Goal: Task Accomplishment & Management: Manage account settings

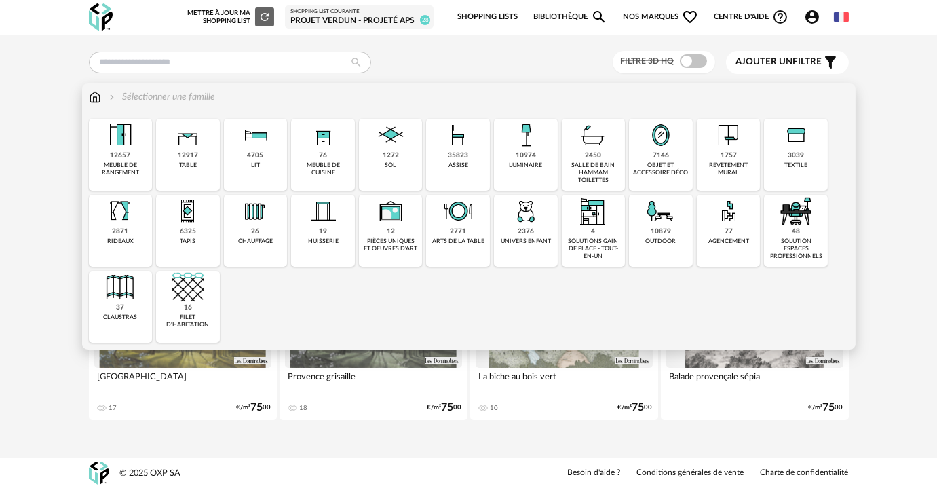
click at [115, 145] on img at bounding box center [120, 135] width 33 height 33
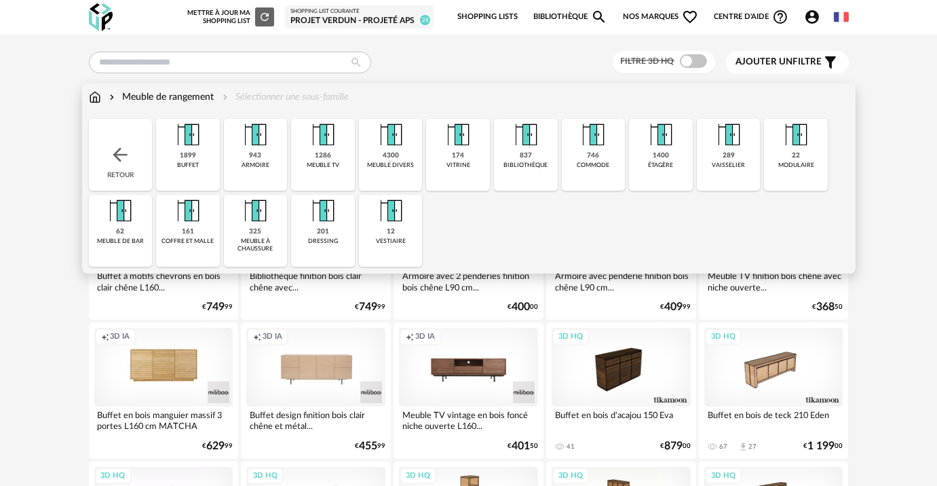
click at [728, 162] on div "vaisselier" at bounding box center [727, 164] width 33 height 7
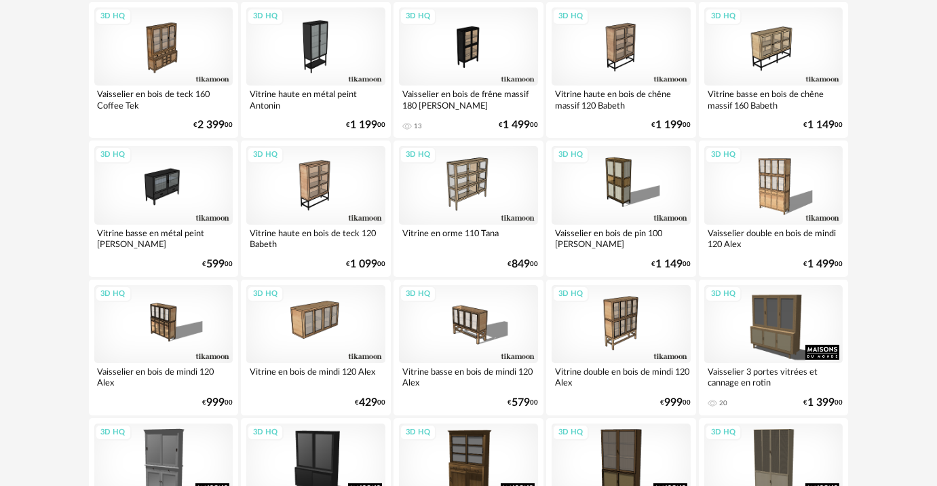
scroll to position [123, 0]
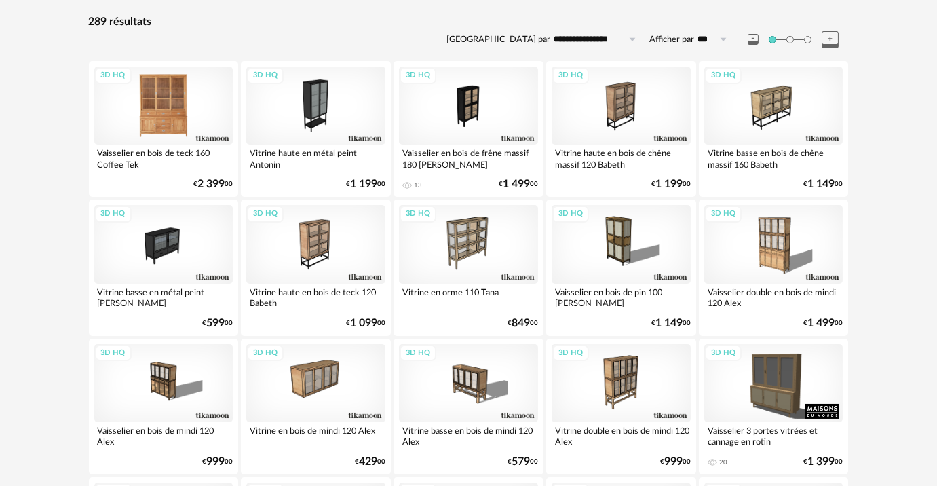
click at [170, 105] on div "3D HQ" at bounding box center [163, 105] width 139 height 78
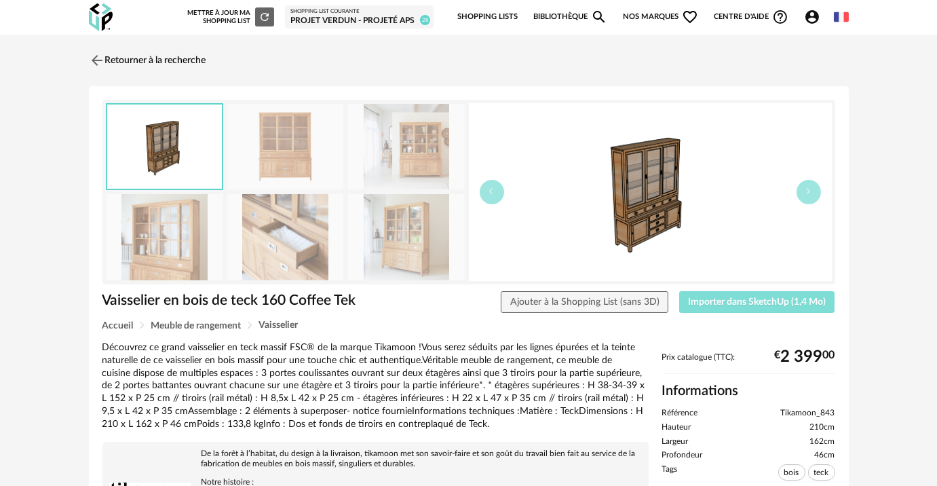
click at [734, 299] on span "Importer dans SketchUp (1,4 Mo)" at bounding box center [757, 301] width 138 height 9
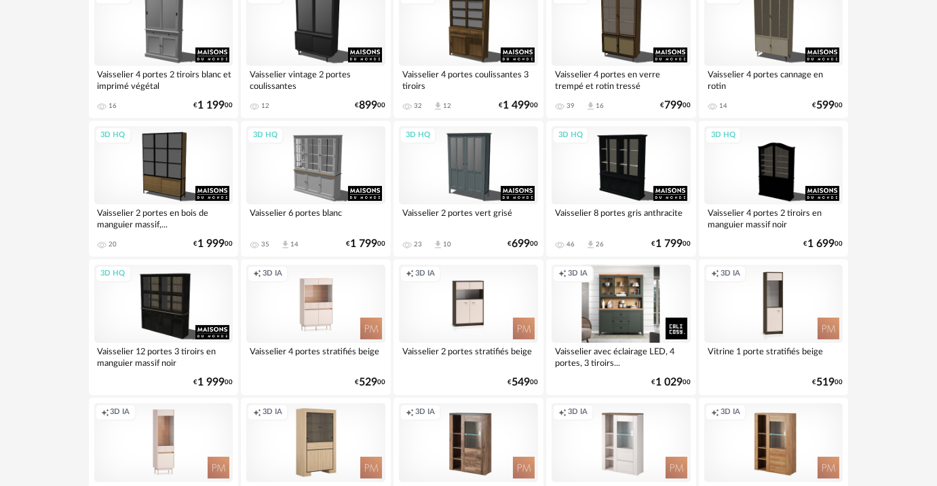
scroll to position [678, 0]
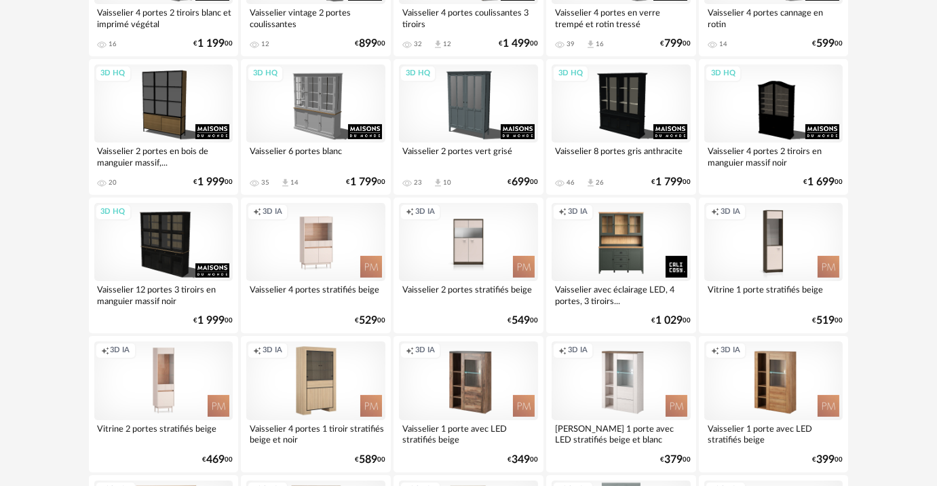
click at [495, 242] on div "Creation icon 3D IA" at bounding box center [468, 242] width 139 height 78
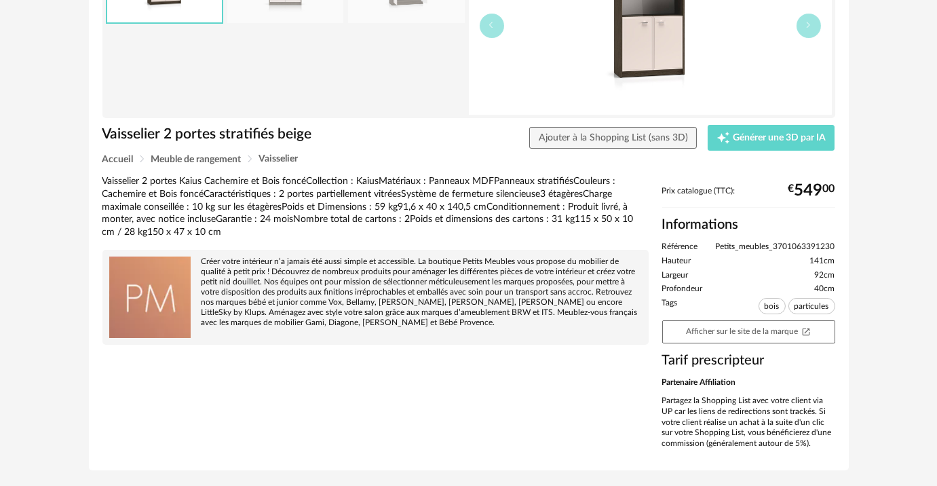
scroll to position [123, 0]
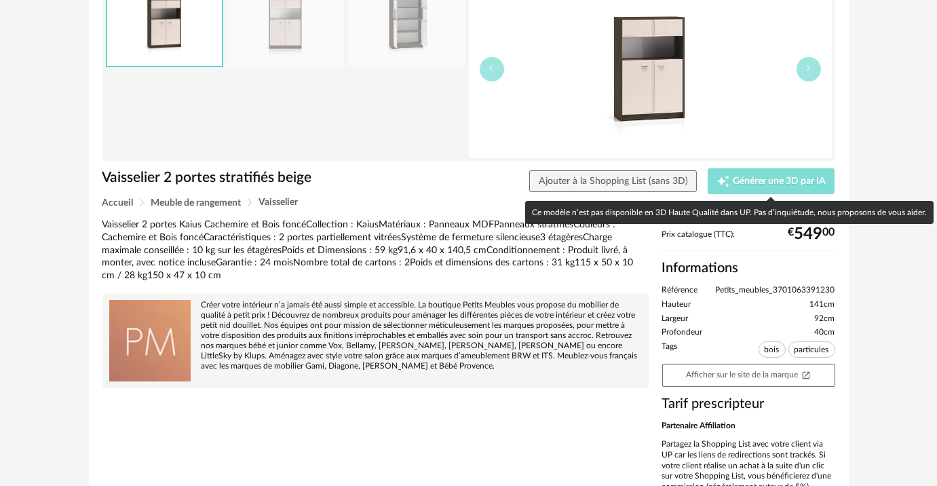
click at [730, 182] on div "Creation icon Générer une 3D par IA" at bounding box center [770, 181] width 109 height 14
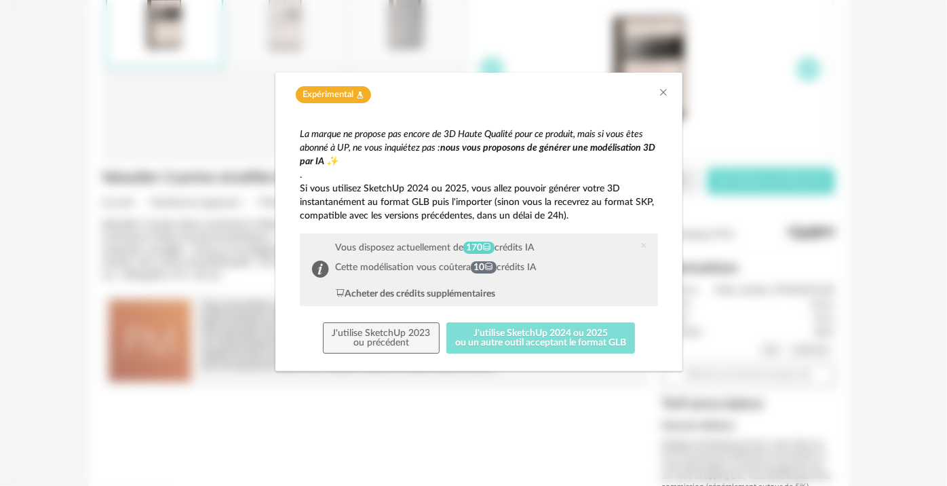
click at [474, 334] on button "J'utilise SketchUp 2024 ou 2025 ou un autre outil acceptant le format GLB" at bounding box center [540, 337] width 189 height 31
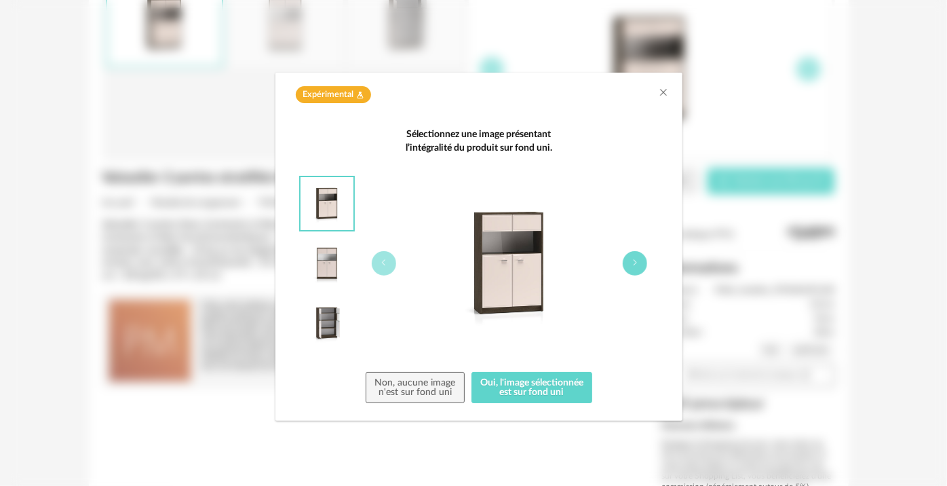
click at [627, 267] on button "dialog" at bounding box center [635, 263] width 24 height 24
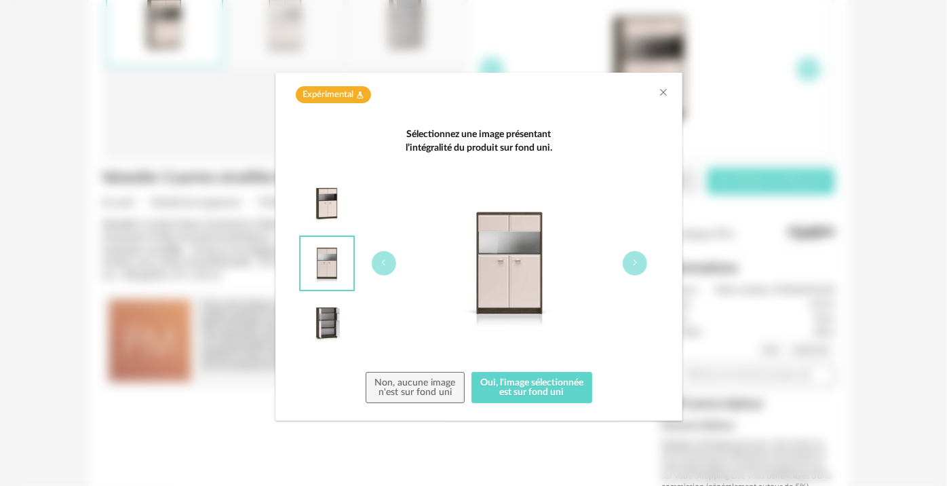
click at [649, 258] on div "dialog" at bounding box center [509, 263] width 297 height 174
click at [643, 264] on button "dialog" at bounding box center [635, 263] width 24 height 24
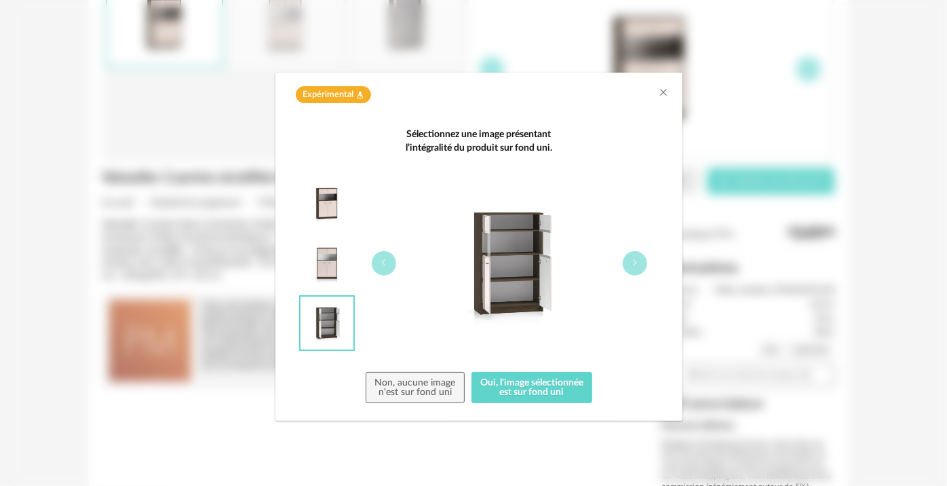
click at [328, 203] on img "dialog" at bounding box center [326, 203] width 53 height 53
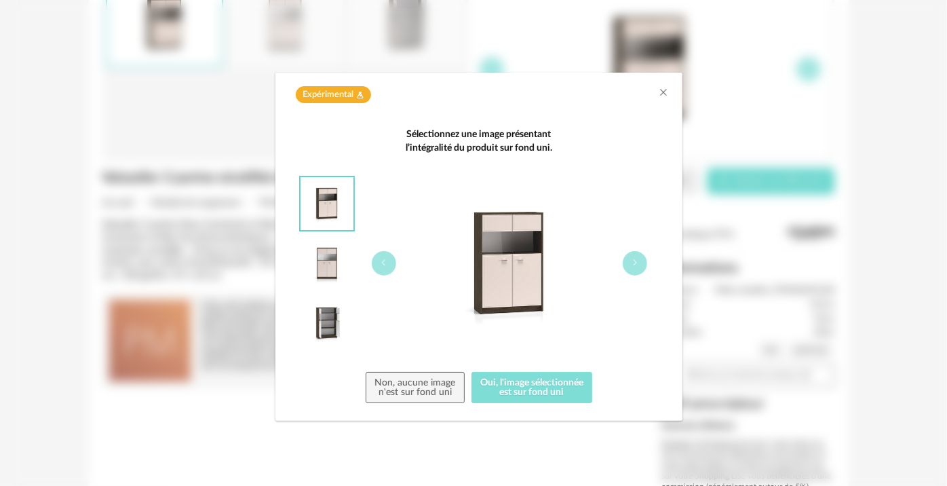
click at [517, 389] on button "Oui, l'image sélectionnée est sur fond uni" at bounding box center [531, 387] width 121 height 31
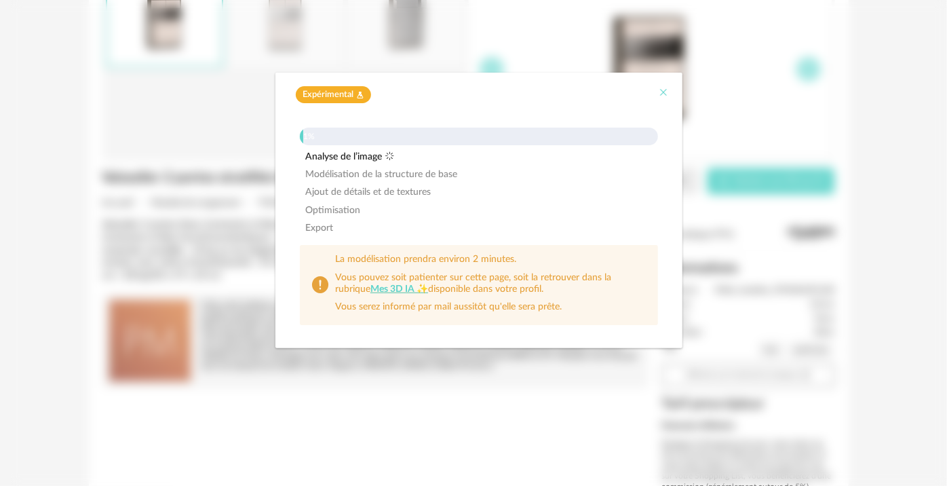
click at [663, 94] on icon "Close" at bounding box center [663, 92] width 11 height 11
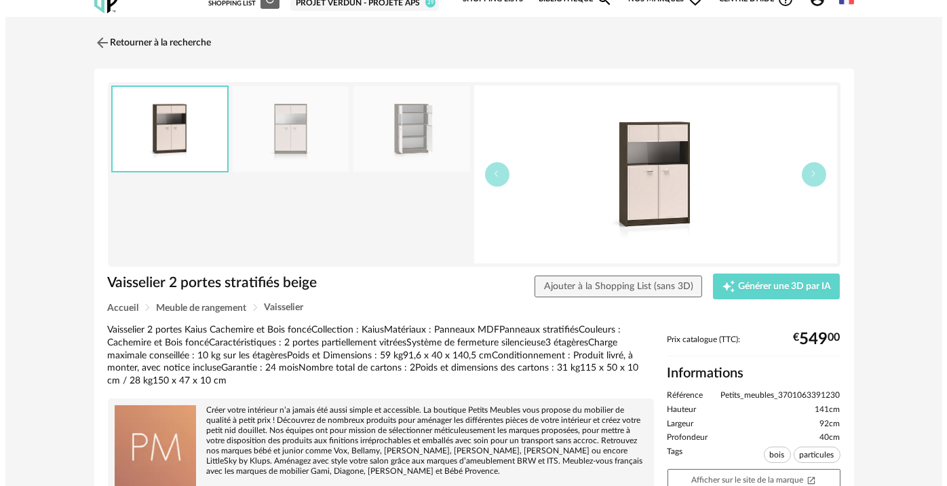
scroll to position [0, 0]
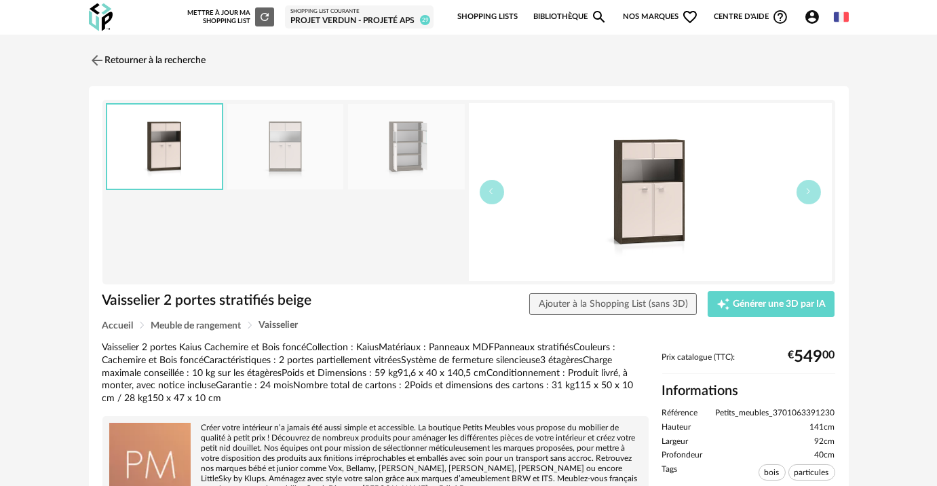
click at [816, 17] on icon "Account Circle icon" at bounding box center [812, 17] width 14 height 14
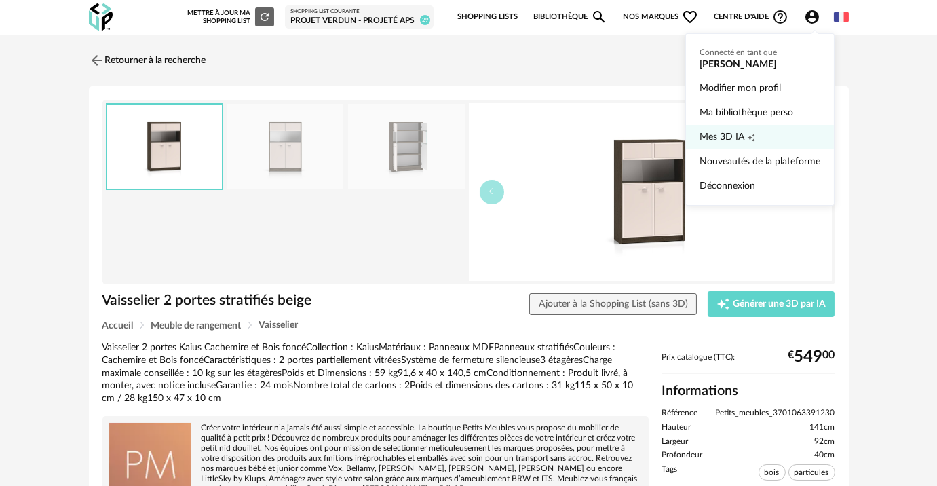
click at [727, 140] on span "Mes 3D IA" at bounding box center [721, 137] width 45 height 24
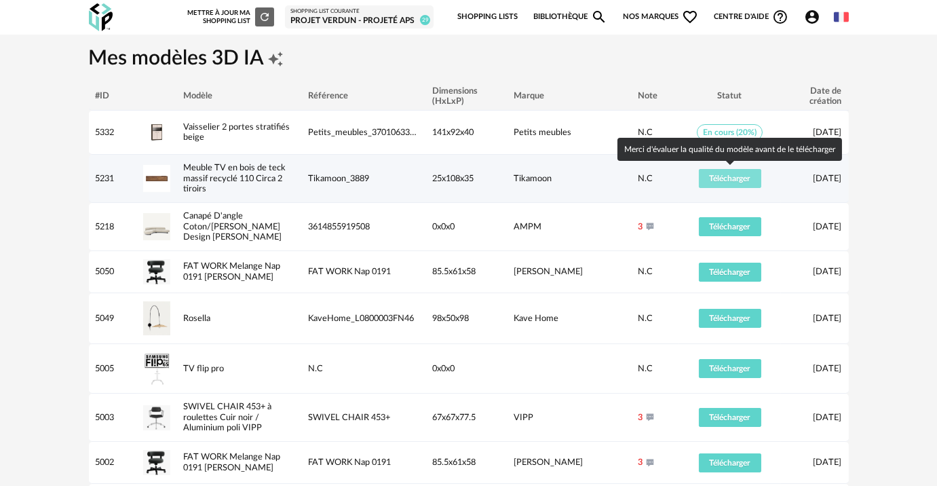
click at [737, 176] on span "Télécharger" at bounding box center [729, 178] width 41 height 8
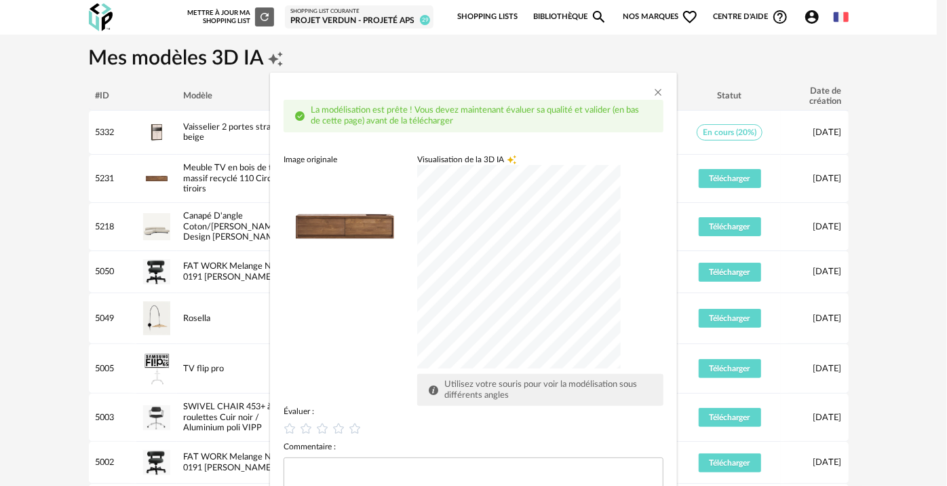
click at [519, 317] on div "dialog" at bounding box center [518, 266] width 203 height 203
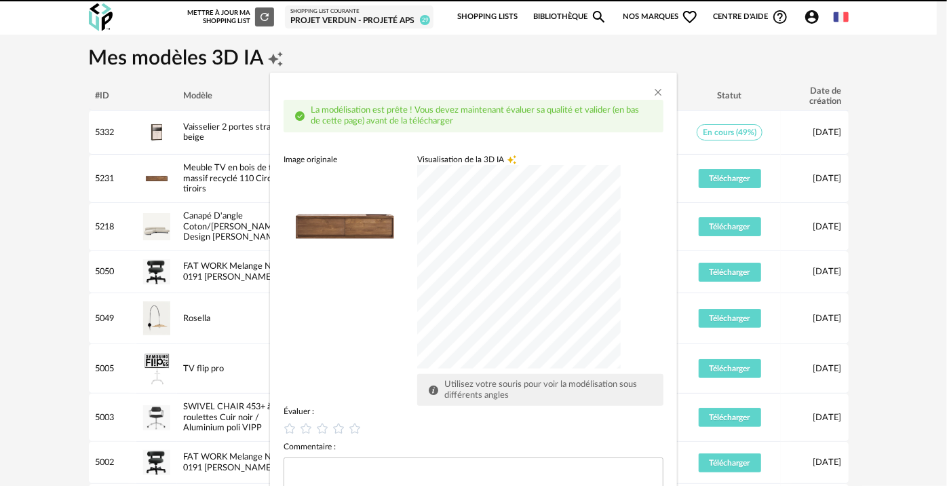
click at [621, 249] on div "dialog" at bounding box center [518, 266] width 203 height 203
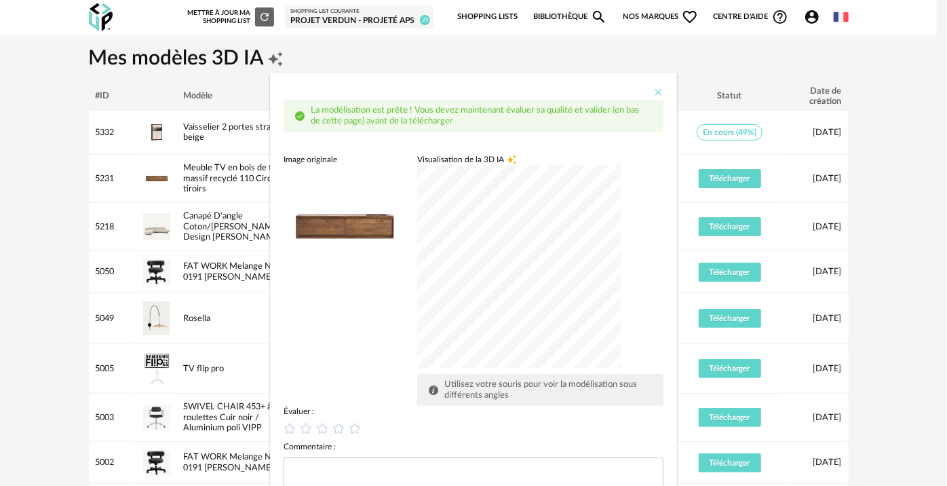
click at [652, 96] on icon "Close" at bounding box center [657, 92] width 11 height 11
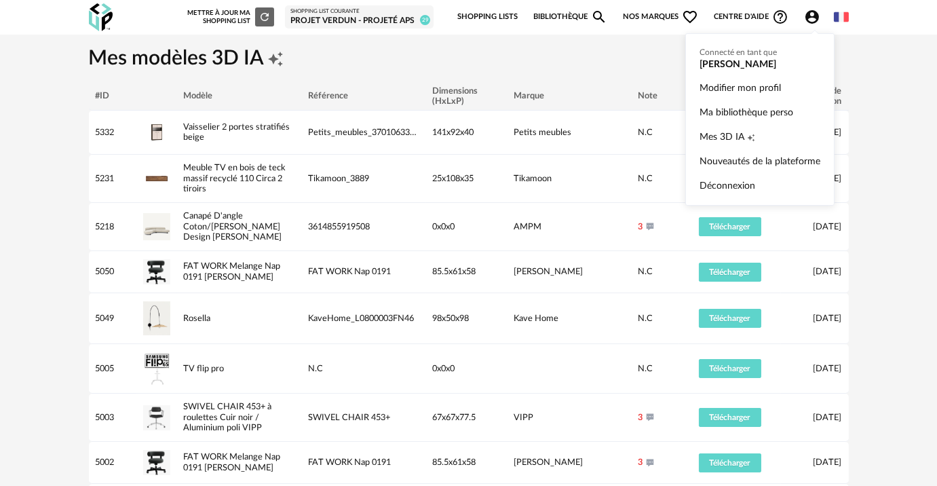
click at [811, 17] on icon "Account Circle icon" at bounding box center [812, 17] width 16 height 16
click at [758, 116] on link "Ma bibliothèque perso" at bounding box center [759, 112] width 121 height 24
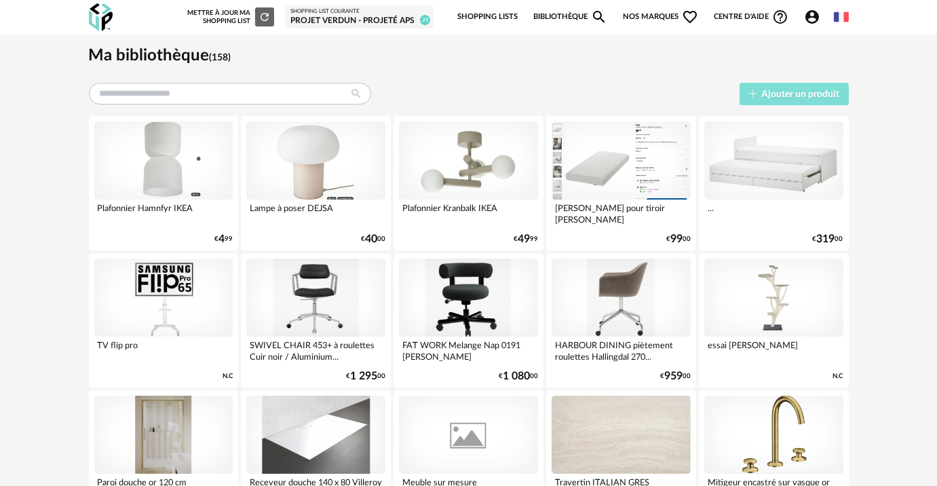
click at [755, 98] on button "Ajouter un produit" at bounding box center [793, 94] width 109 height 22
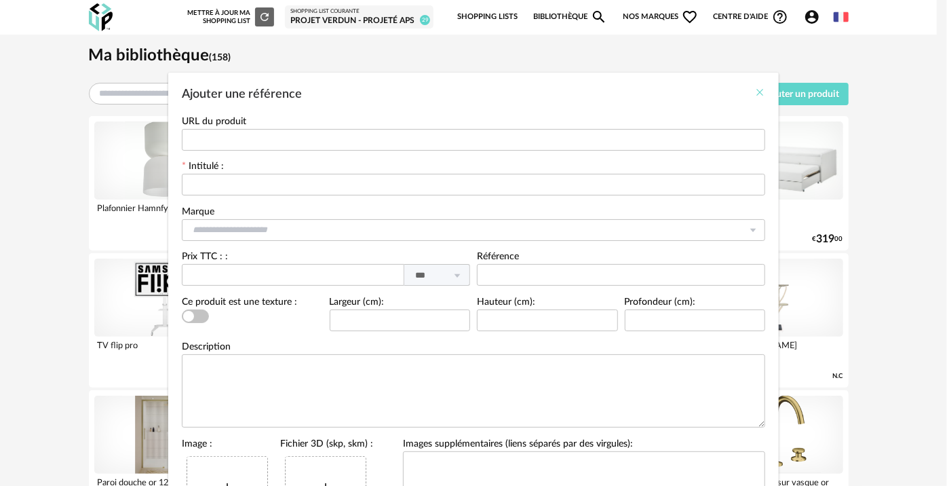
click at [754, 88] on icon "Close" at bounding box center [759, 92] width 11 height 11
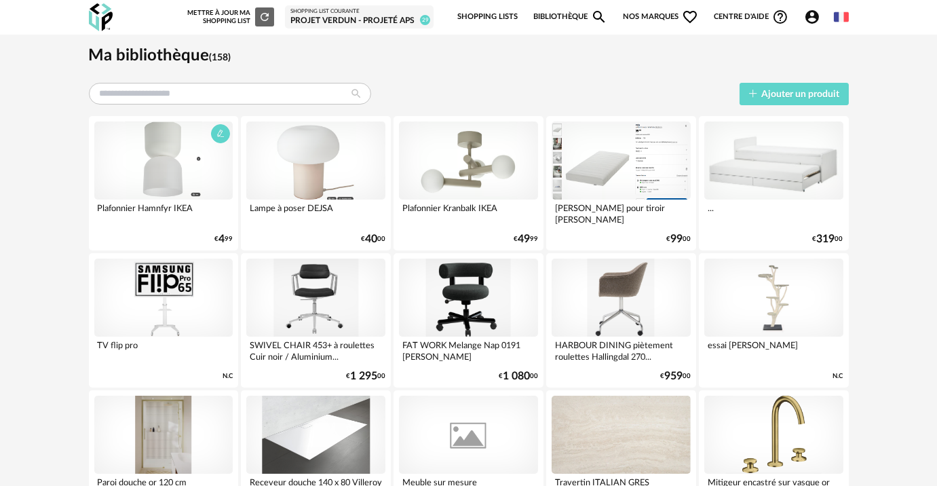
click at [159, 176] on div at bounding box center [163, 160] width 139 height 78
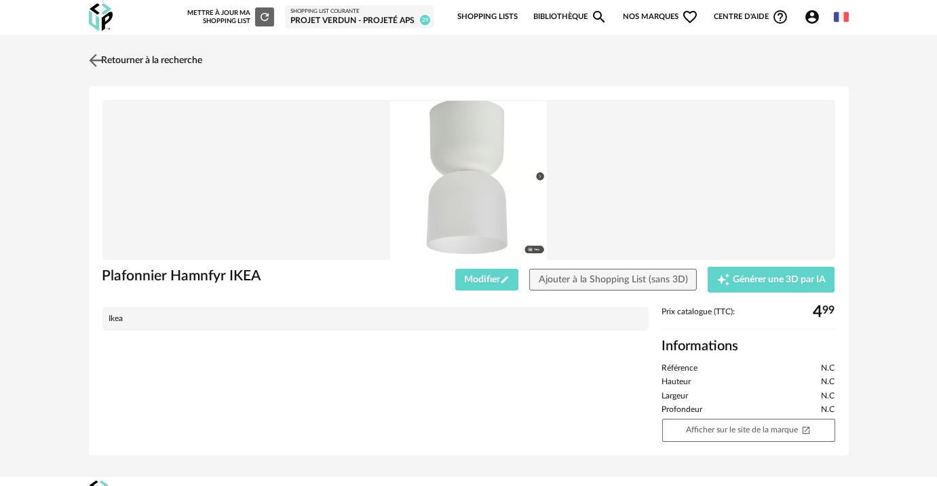
click at [123, 60] on link "Retourner à la recherche" at bounding box center [143, 60] width 117 height 30
click at [109, 57] on link "Retourner à la recherche" at bounding box center [143, 60] width 117 height 30
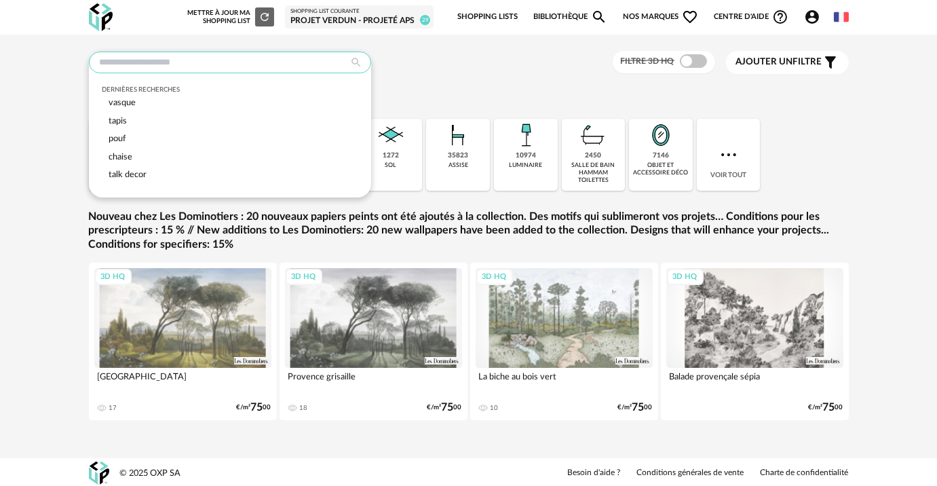
click at [186, 66] on input "text" at bounding box center [230, 63] width 282 height 22
click at [518, 69] on div "Dernières recherches vasque tapis pouf chaise talk decor Filtre 3D HQ Ajouter u…" at bounding box center [469, 62] width 760 height 23
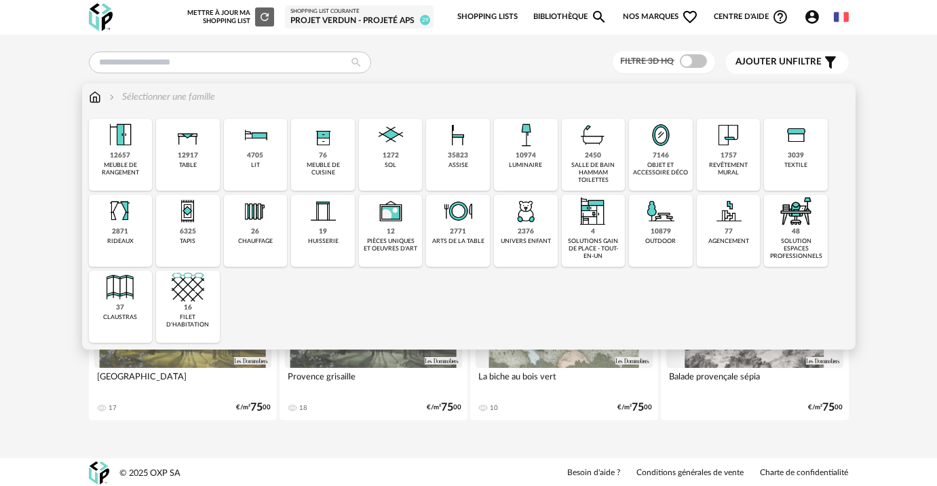
click at [323, 157] on div "76" at bounding box center [323, 155] width 8 height 9
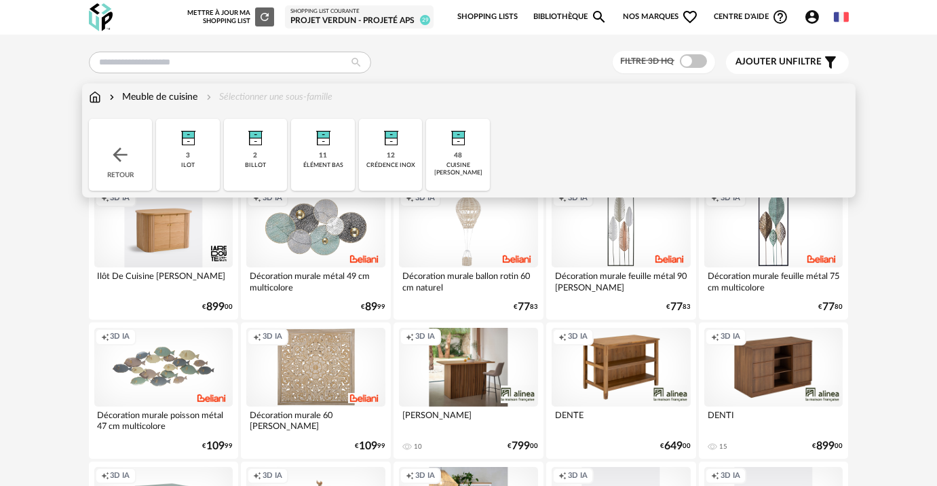
click at [460, 162] on div "cuisine schmidt" at bounding box center [458, 169] width 56 height 16
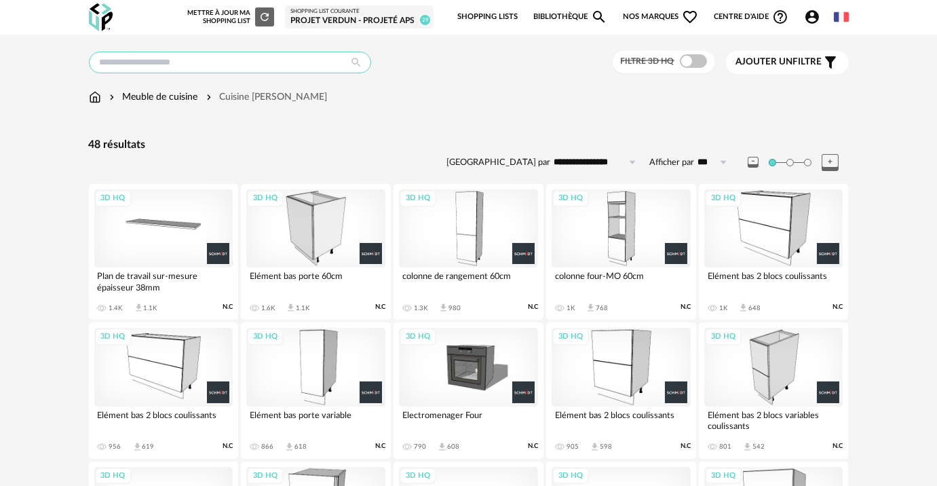
click at [175, 60] on input "text" at bounding box center [230, 63] width 282 height 22
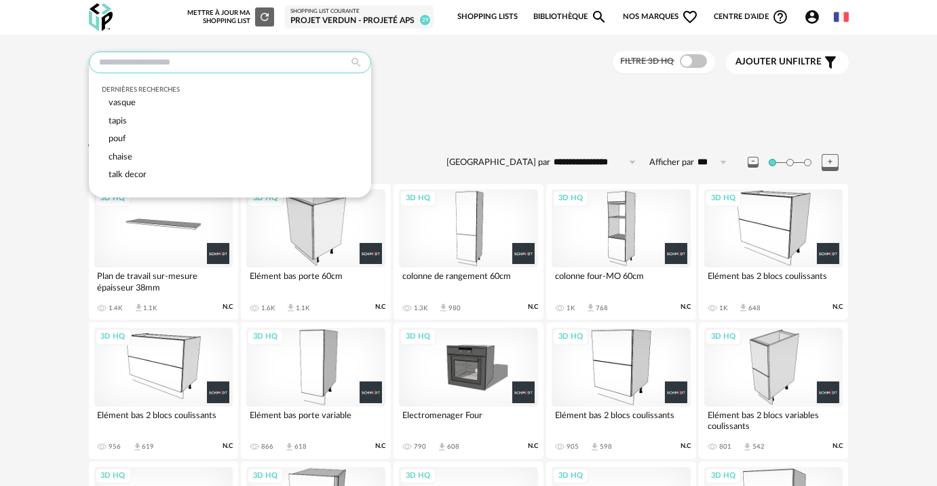
type input "*"
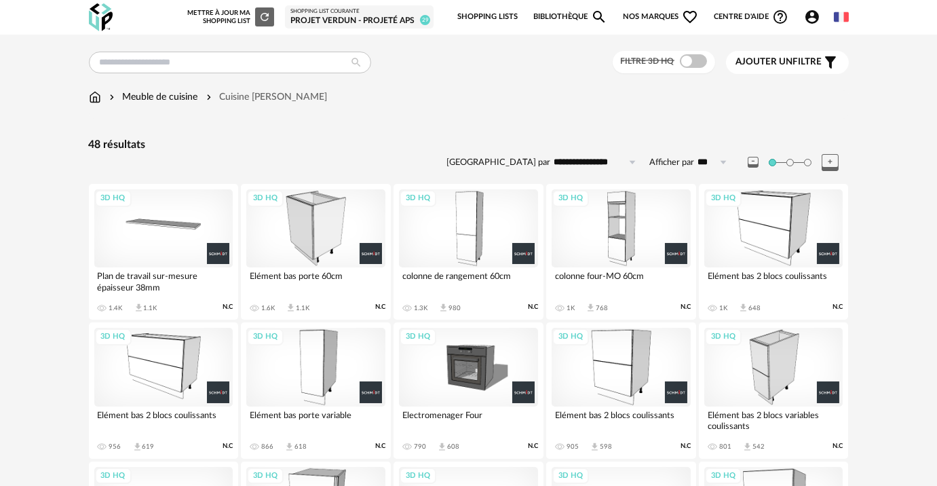
click at [762, 68] on div "Ajouter un filtre s Filter icon" at bounding box center [787, 62] width 102 height 16
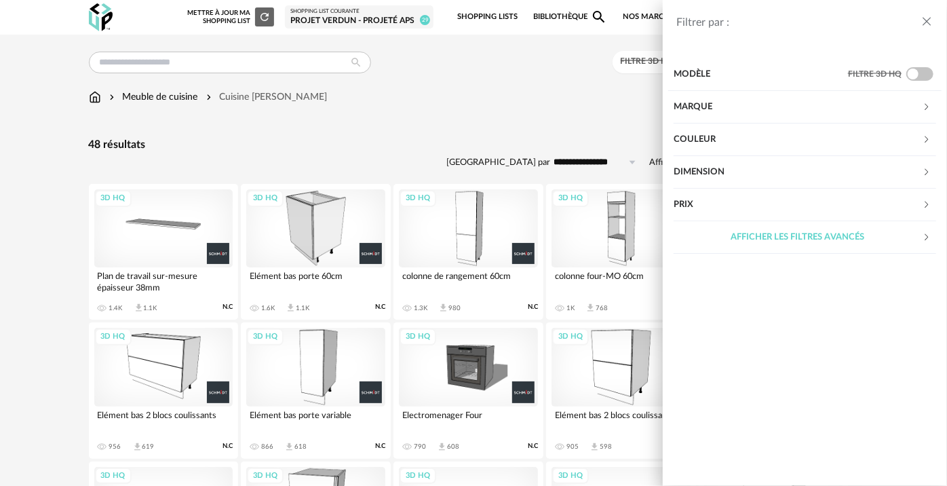
drag, startPoint x: 926, startPoint y: 20, endPoint x: 918, endPoint y: 23, distance: 9.2
click at [926, 20] on icon "close drawer" at bounding box center [927, 22] width 14 height 14
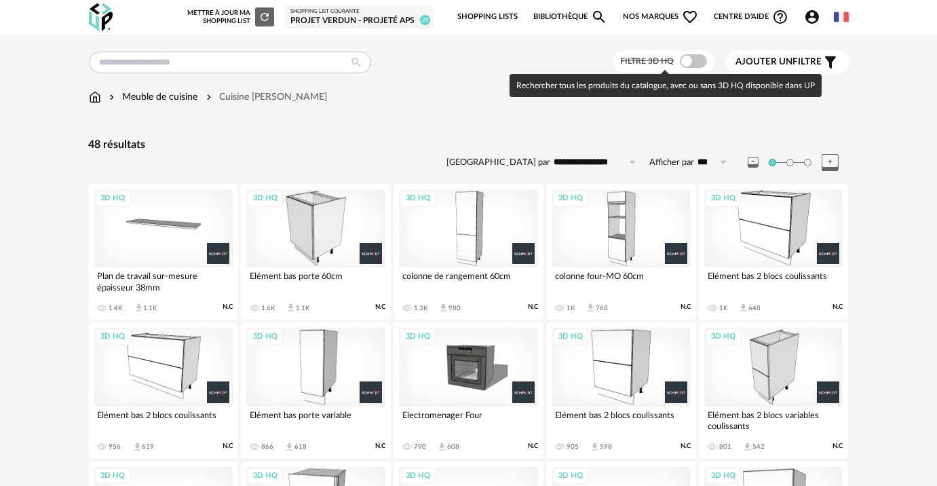
click at [694, 60] on span at bounding box center [693, 61] width 27 height 14
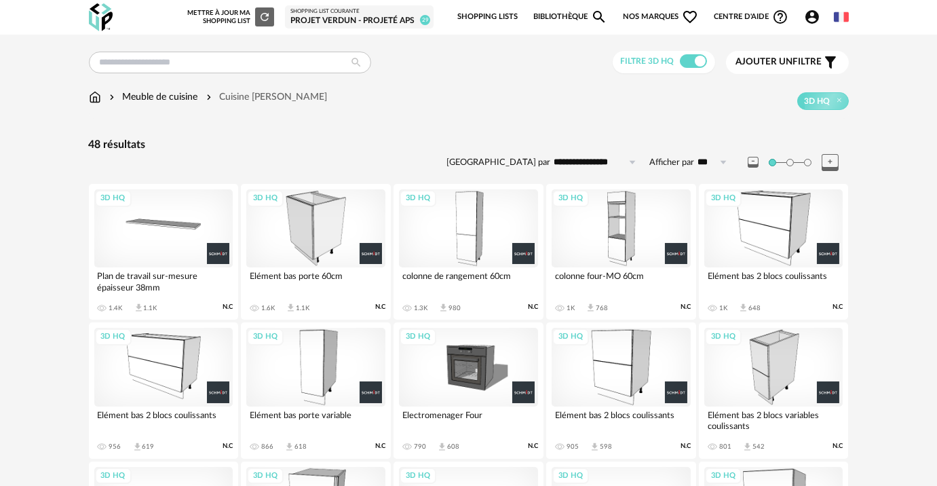
click at [334, 16] on div "Projet Verdun - Projeté APS" at bounding box center [359, 21] width 138 height 11
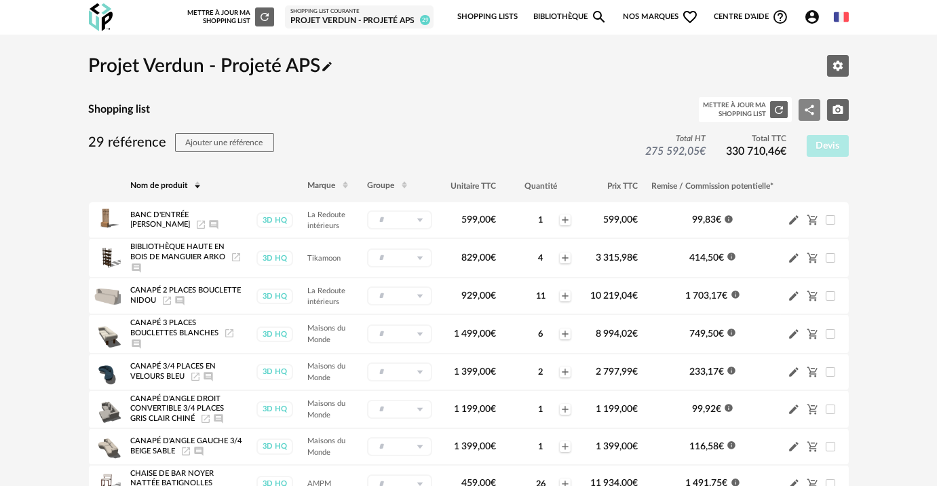
click at [802, 109] on button "Share Variant icon" at bounding box center [809, 110] width 22 height 22
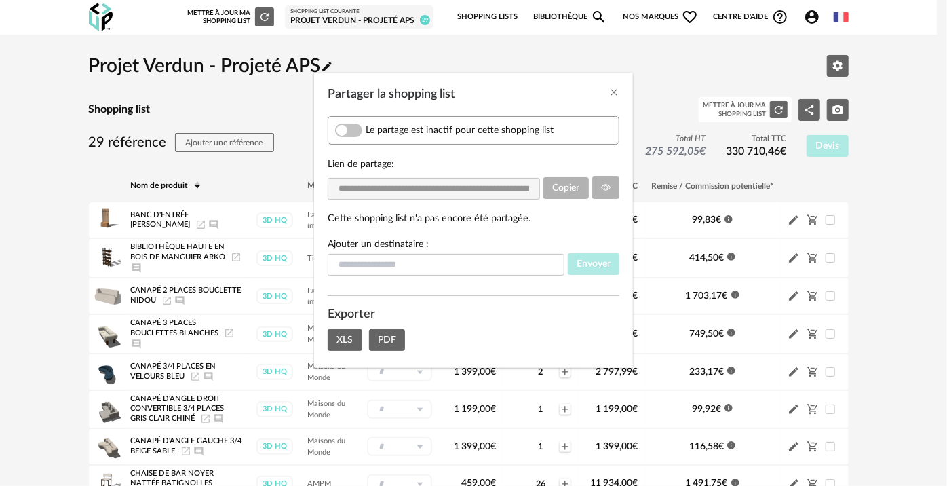
click at [351, 131] on span "Partager la shopping list" at bounding box center [348, 130] width 27 height 14
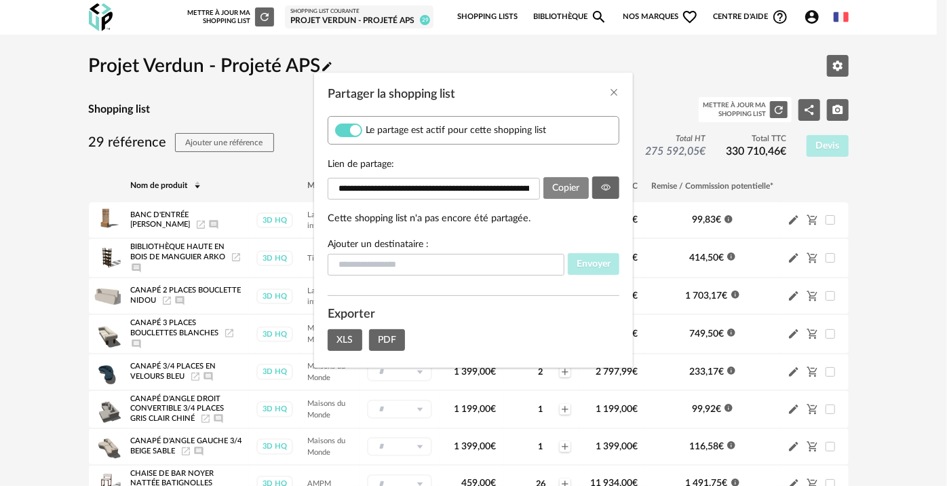
click at [562, 190] on span "Copier" at bounding box center [565, 187] width 27 height 9
click at [612, 194] on button "Partager la shopping list" at bounding box center [606, 187] width 28 height 22
click at [611, 92] on icon "Close" at bounding box center [613, 92] width 11 height 11
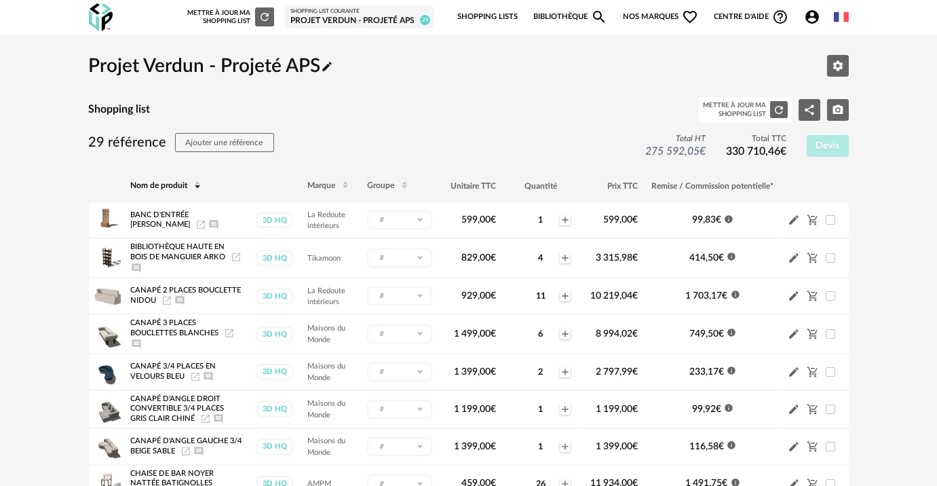
click at [814, 14] on icon "Account Circle icon" at bounding box center [812, 17] width 14 height 14
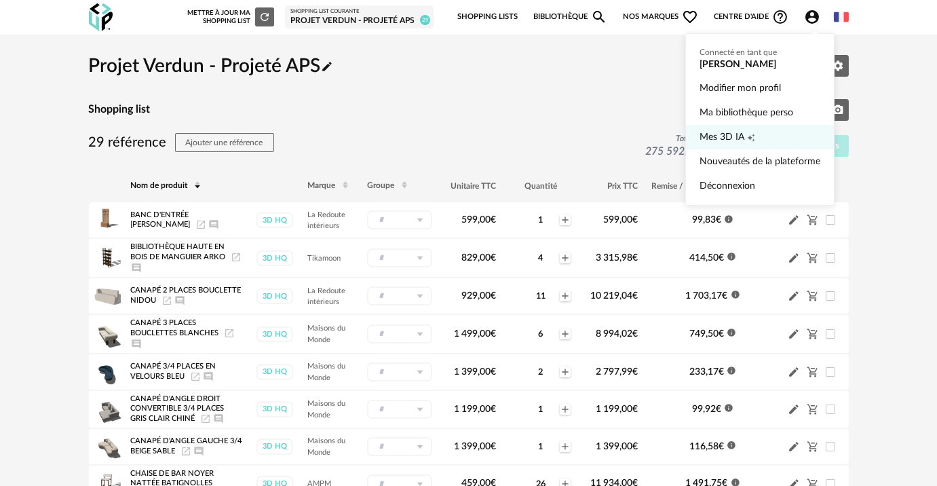
click at [736, 133] on span "Mes 3D IA" at bounding box center [721, 137] width 45 height 24
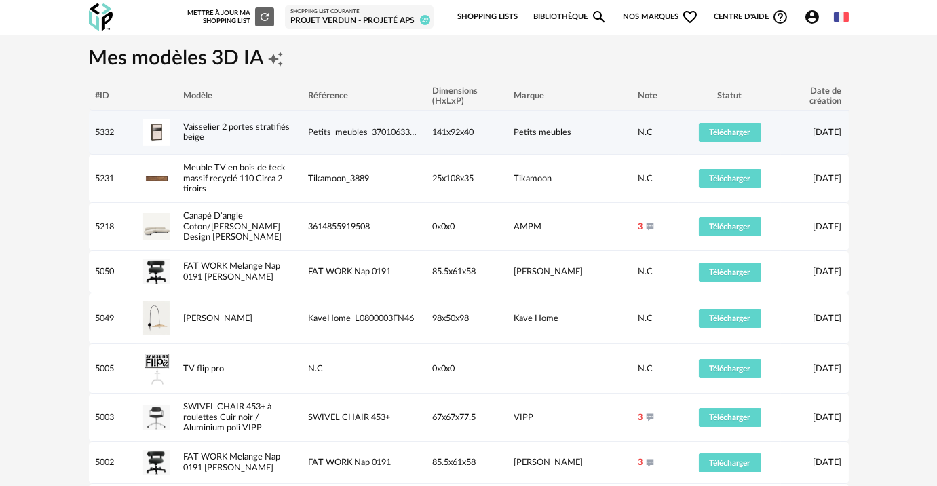
click at [153, 131] on img at bounding box center [156, 132] width 27 height 27
click at [199, 125] on link "Vaisselier 2 portes stratifiés beige" at bounding box center [237, 132] width 106 height 18
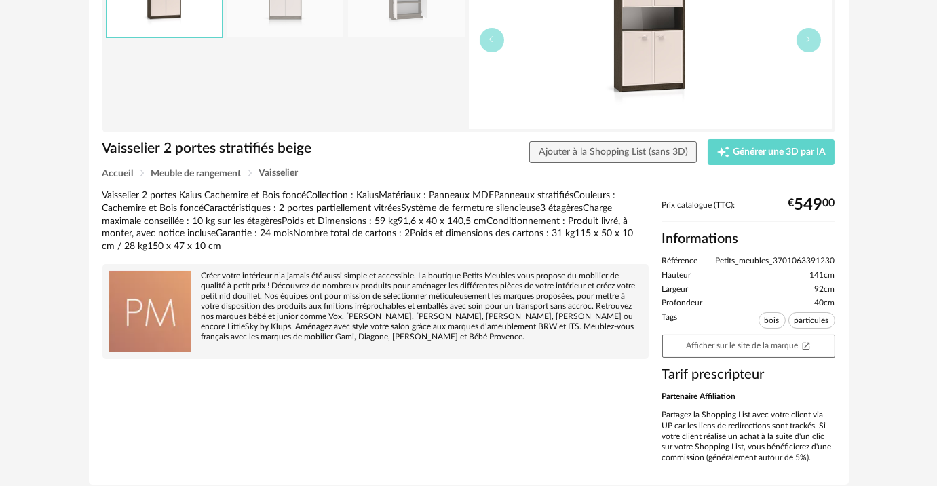
scroll to position [184, 0]
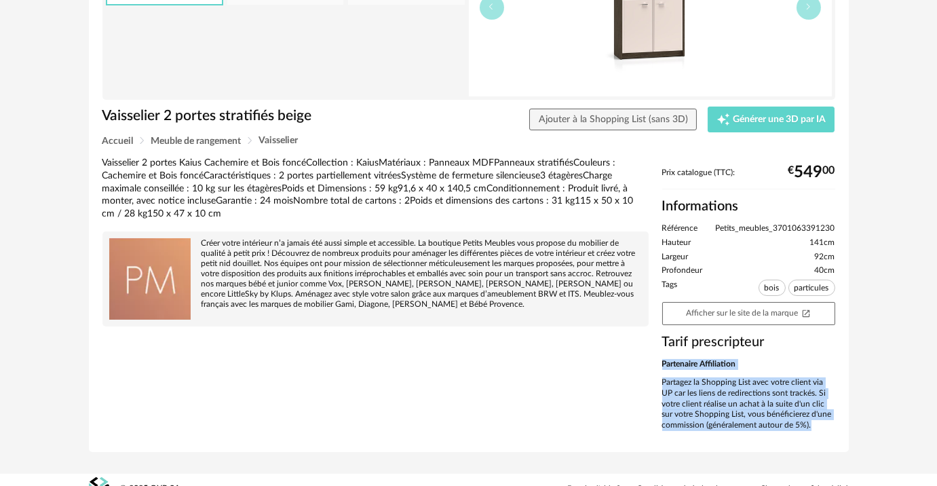
drag, startPoint x: 663, startPoint y: 362, endPoint x: 812, endPoint y: 439, distance: 168.0
click at [812, 439] on div "Vaisselier 2 portes stratifiés beige Vaisselier 2 portes stratifiés beige Ajout…" at bounding box center [469, 177] width 760 height 551
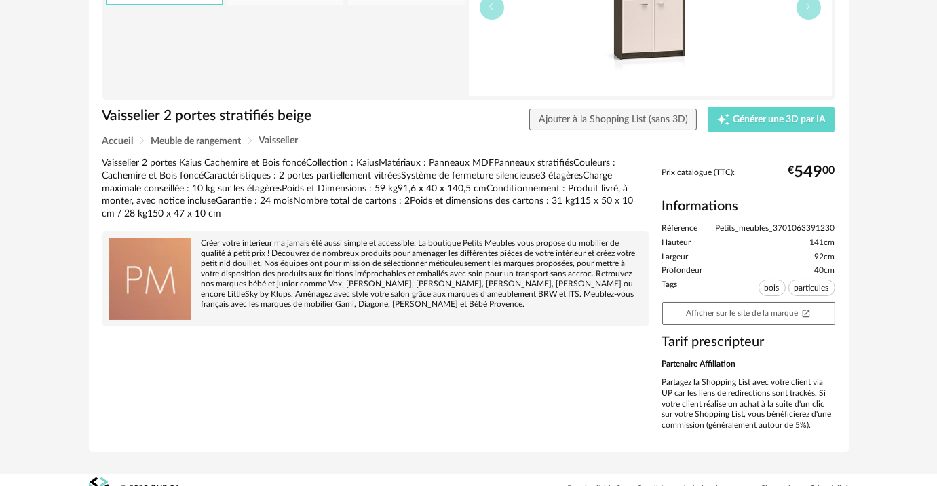
drag, startPoint x: 138, startPoint y: 53, endPoint x: 147, endPoint y: 49, distance: 9.7
click at [138, 53] on div at bounding box center [285, 8] width 359 height 178
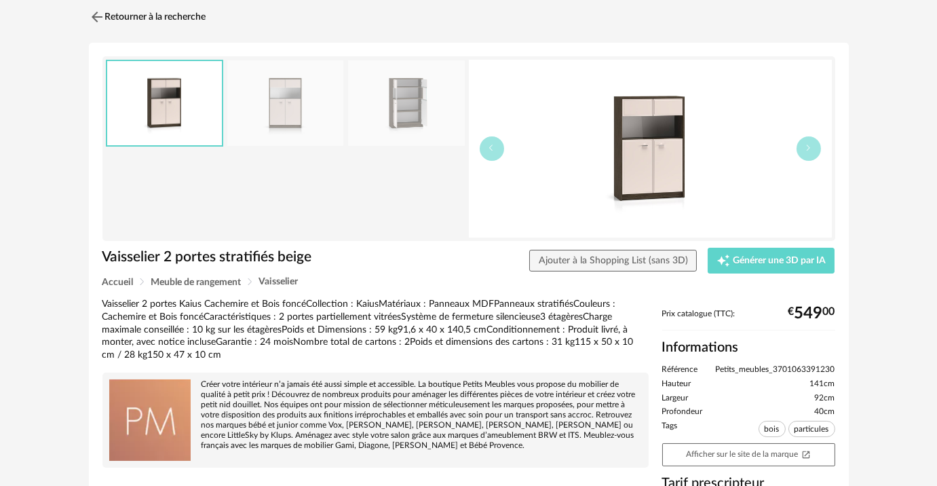
scroll to position [0, 0]
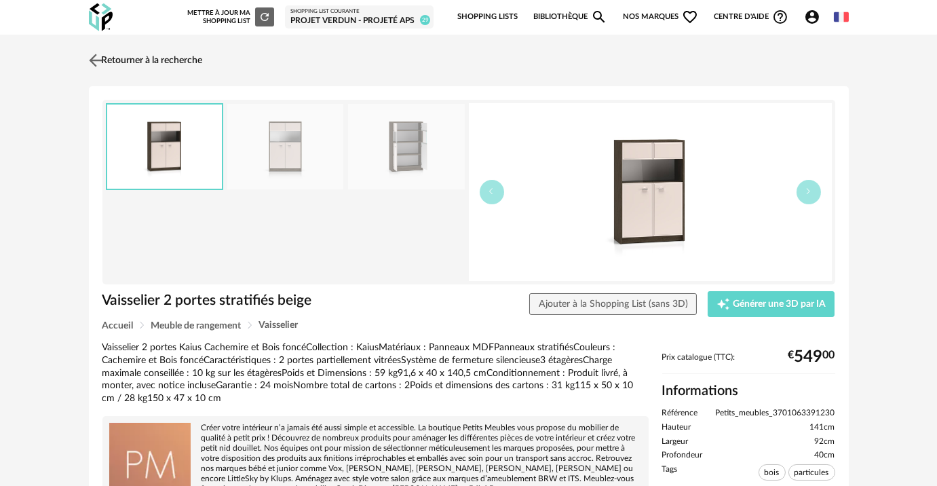
click at [126, 56] on link "Retourner à la recherche" at bounding box center [143, 60] width 117 height 30
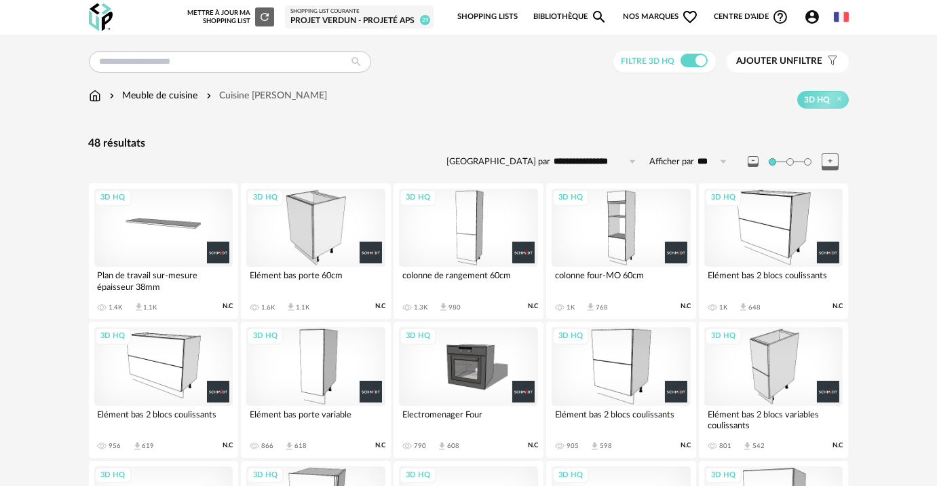
click at [98, 17] on img at bounding box center [101, 17] width 24 height 28
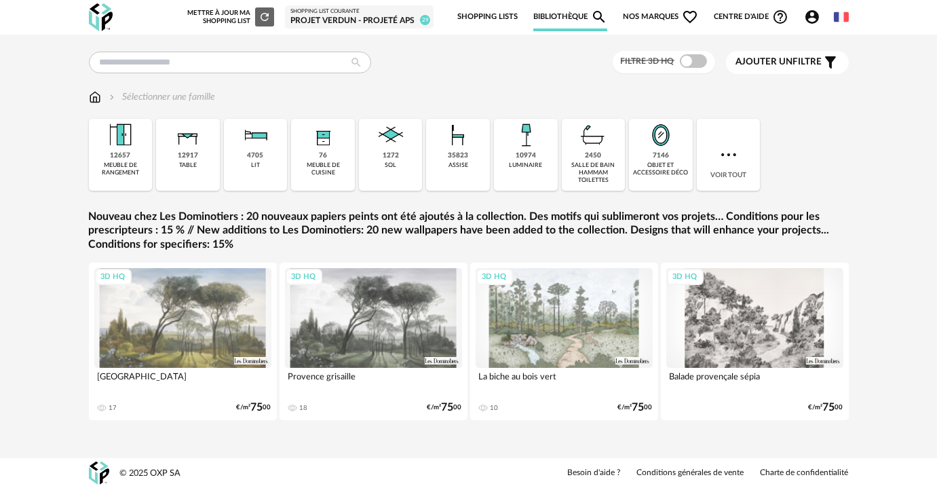
click at [867, 0] on header "Nouvelle shopping list Mettre à jour ma Shopping List Refresh icon Shopping Lis…" at bounding box center [468, 17] width 937 height 35
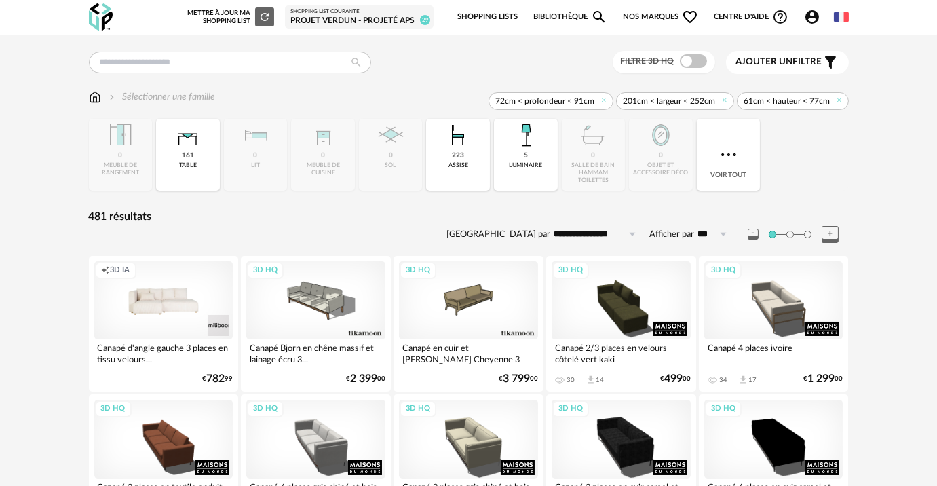
click at [99, 17] on img at bounding box center [101, 17] width 24 height 28
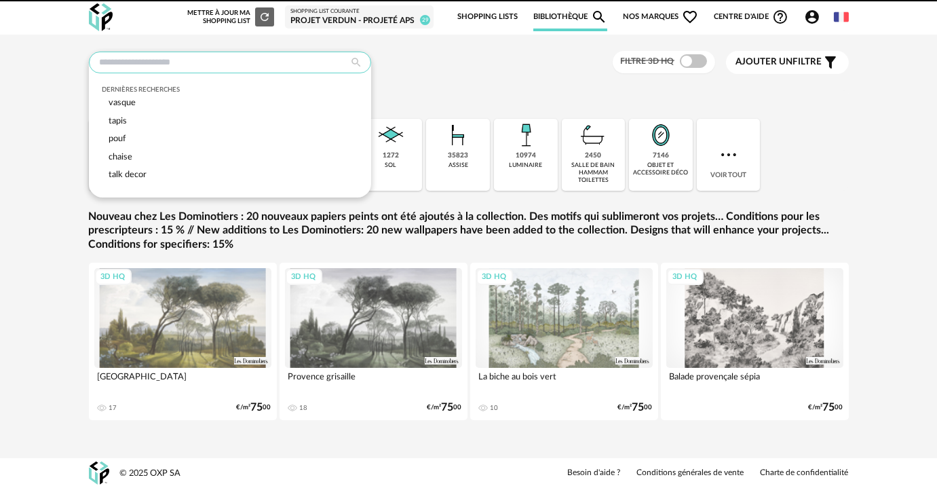
click at [155, 59] on input "text" at bounding box center [230, 63] width 282 height 22
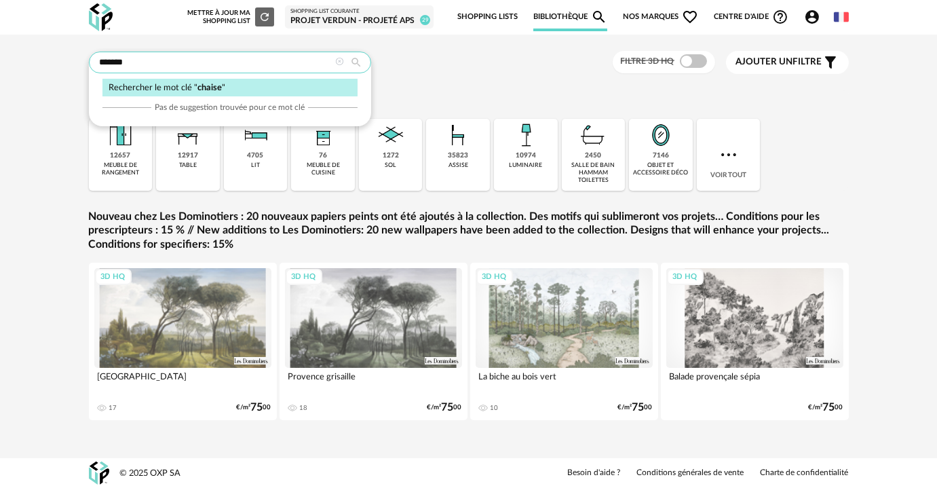
type input "******"
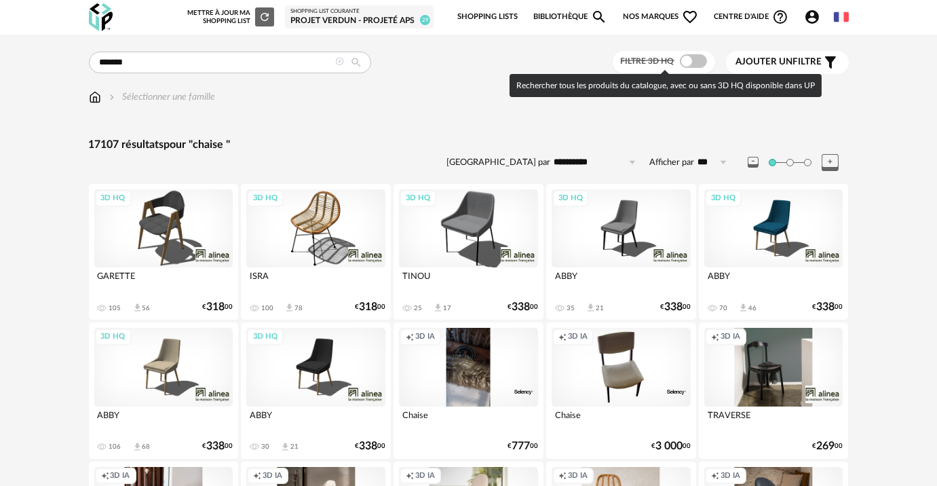
click at [683, 61] on span at bounding box center [693, 61] width 27 height 14
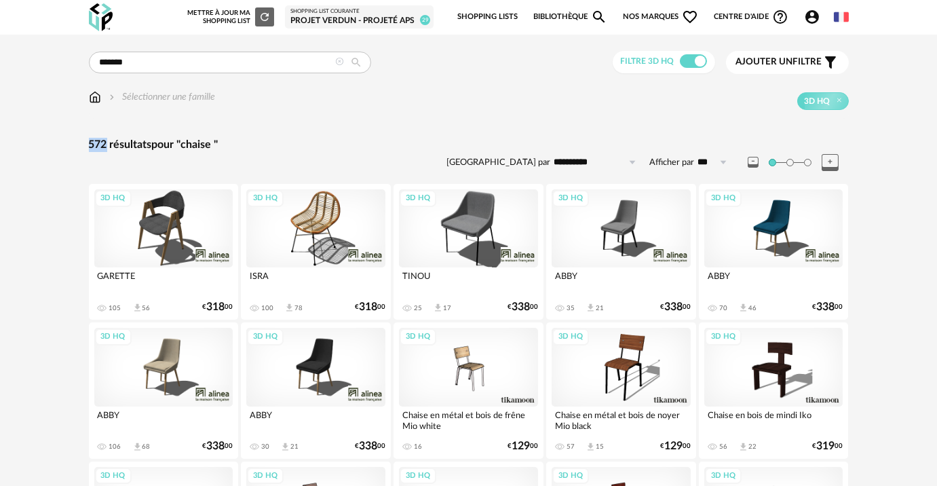
drag, startPoint x: 88, startPoint y: 145, endPoint x: 106, endPoint y: 144, distance: 18.3
click at [106, 144] on div "572 résultats pour "chaise "" at bounding box center [469, 145] width 760 height 14
click at [170, 231] on div "3D HQ" at bounding box center [163, 228] width 139 height 78
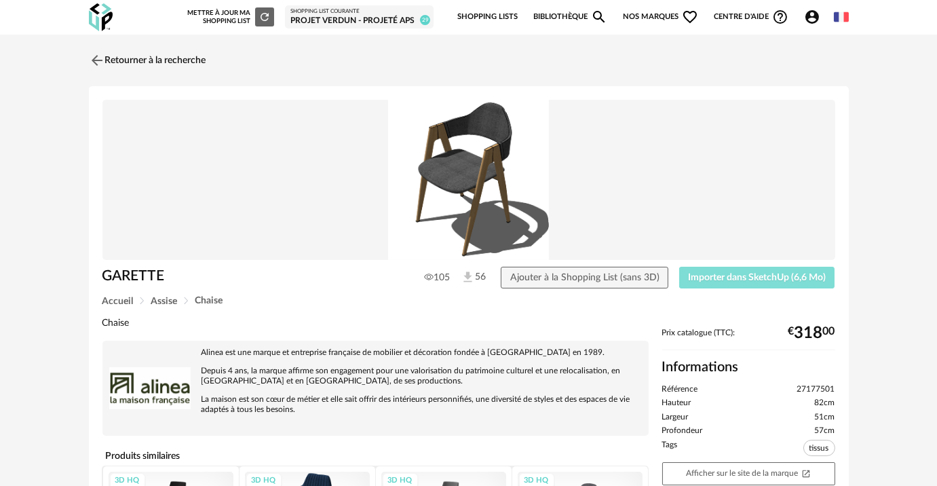
click at [726, 279] on span "Importer dans SketchUp (6,6 Mo)" at bounding box center [757, 277] width 138 height 9
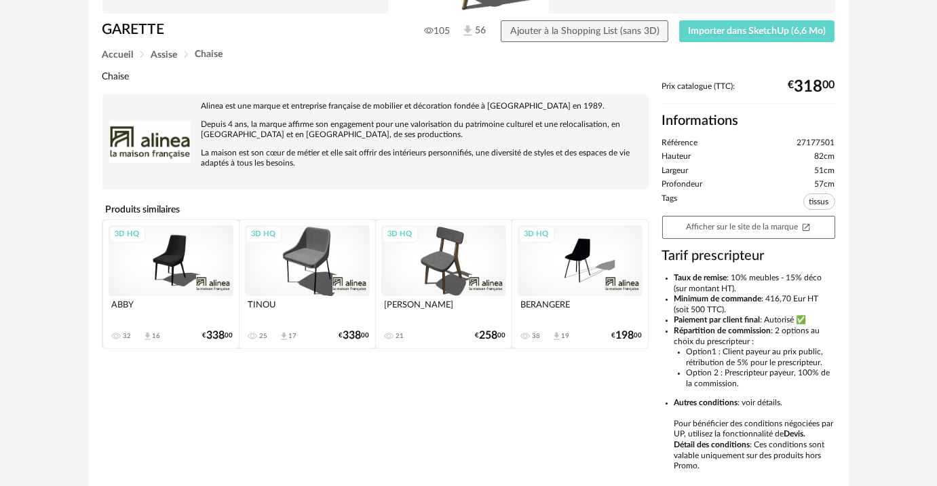
scroll to position [305, 0]
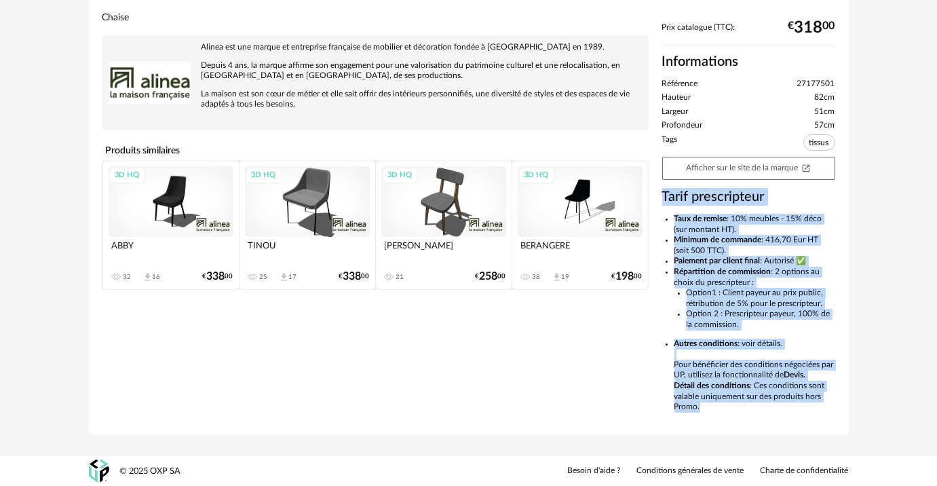
drag, startPoint x: 662, startPoint y: 192, endPoint x: 711, endPoint y: 406, distance: 219.3
click at [711, 406] on div "Prix catalogue (TTC): € 318 00 Informations Référence 27177501 Hauteur 82cm Lar…" at bounding box center [748, 221] width 187 height 398
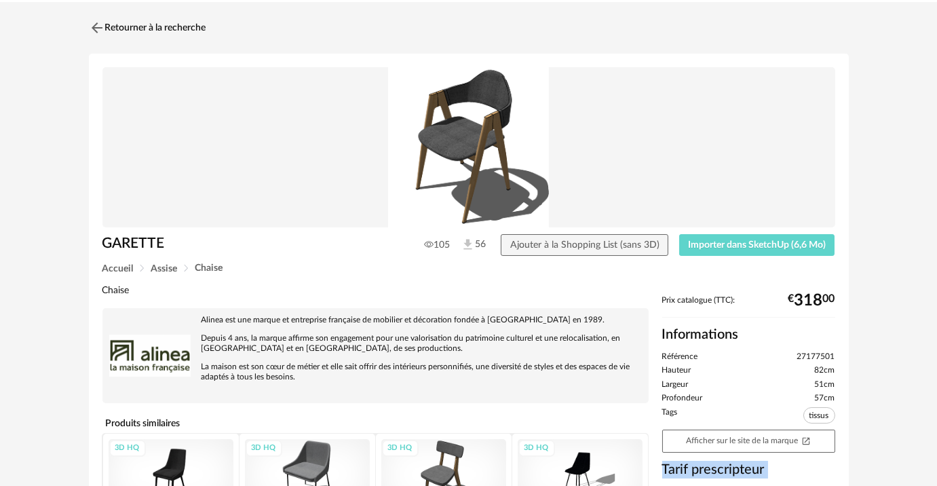
scroll to position [0, 0]
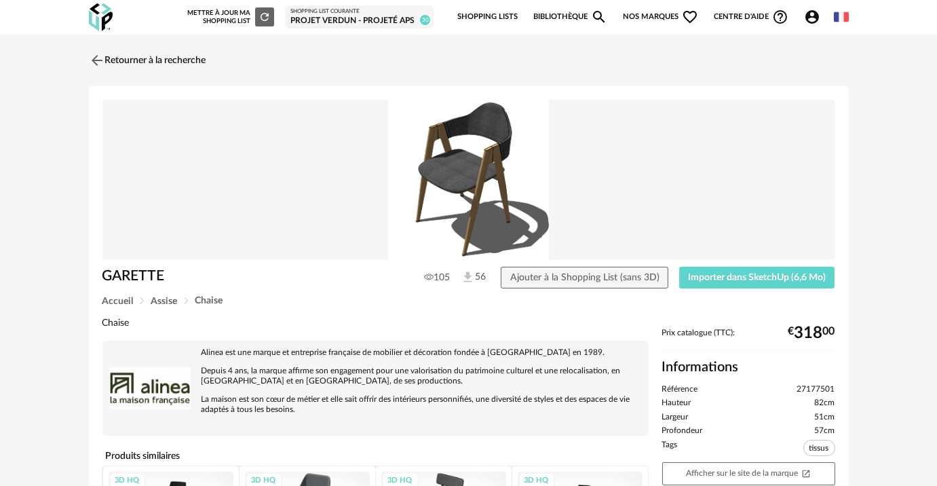
click at [137, 17] on div "Nouvelle shopping list Mettre à jour ma Shopping List Refresh icon Shopping Lis…" at bounding box center [488, 17] width 721 height 28
click at [381, 25] on div "Projet Verdun - Projeté APS" at bounding box center [359, 21] width 138 height 11
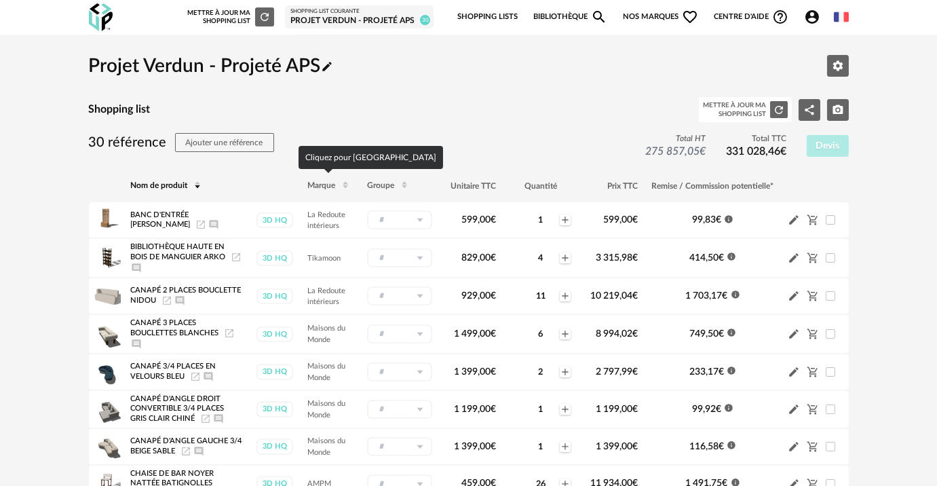
click at [345, 187] on icon at bounding box center [345, 186] width 8 height 8
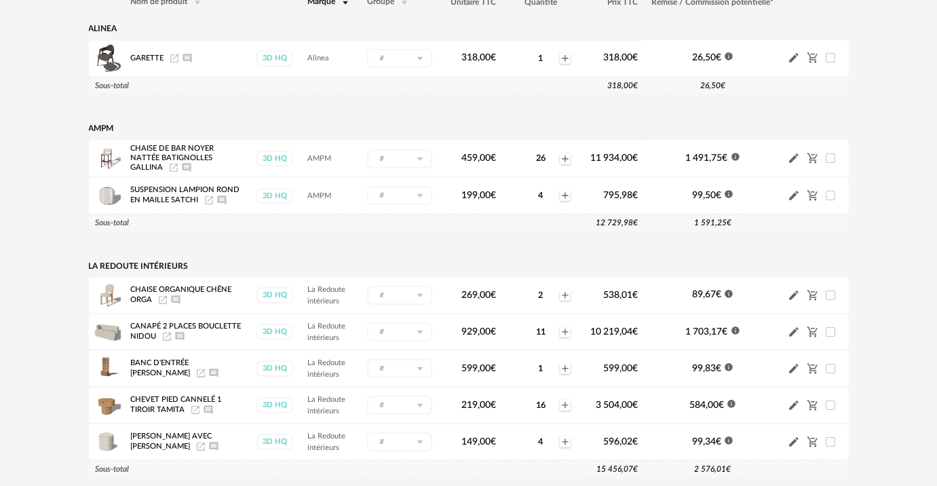
scroll to position [184, 0]
click at [830, 154] on span at bounding box center [829, 157] width 9 height 9
click at [829, 191] on span at bounding box center [829, 194] width 9 height 9
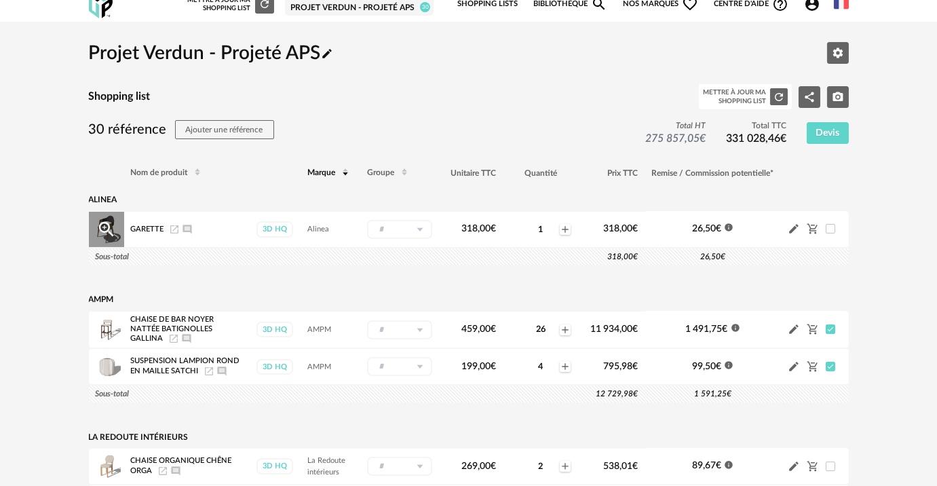
scroll to position [0, 0]
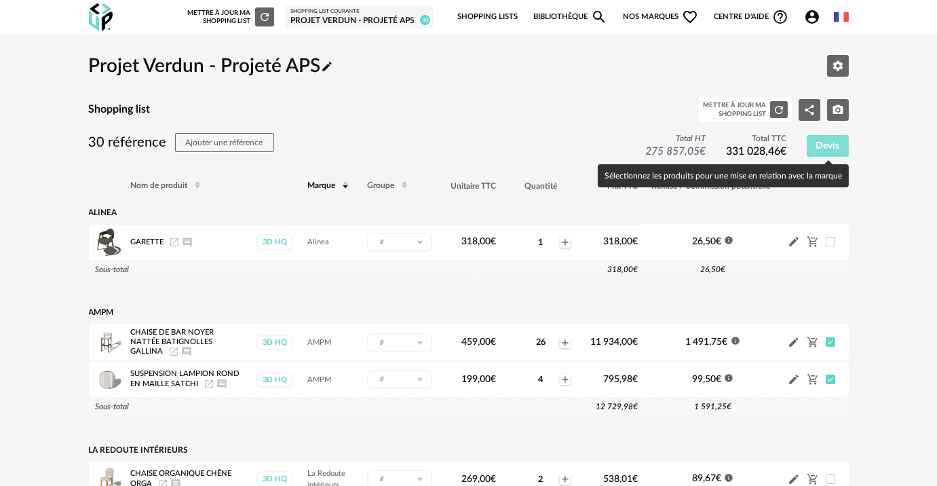
click at [820, 152] on button "Devis" at bounding box center [827, 146] width 42 height 22
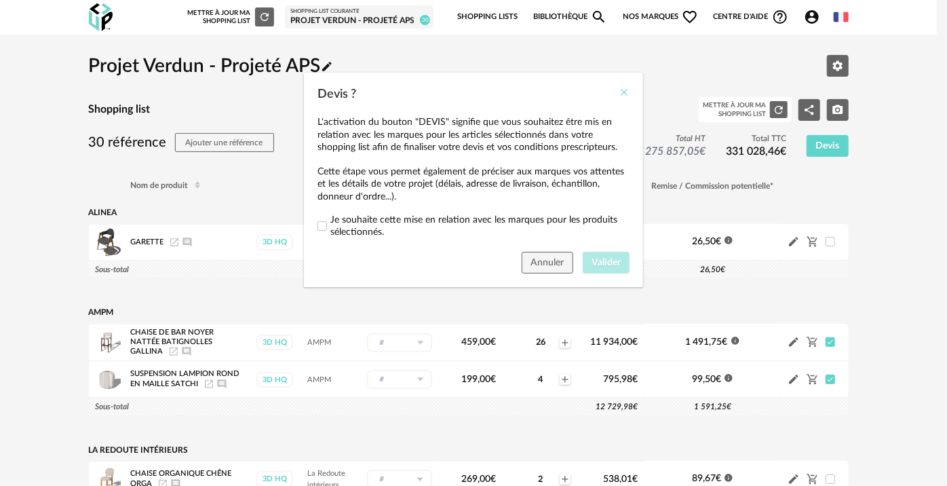
click at [623, 96] on icon "Close" at bounding box center [624, 92] width 11 height 11
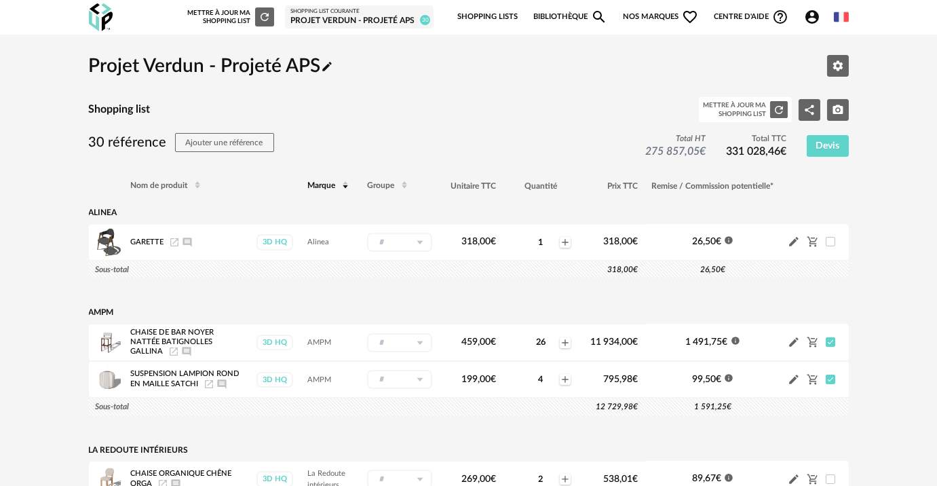
click at [231, 22] on div "Mettre à jour ma Shopping List Refresh icon" at bounding box center [230, 16] width 87 height 19
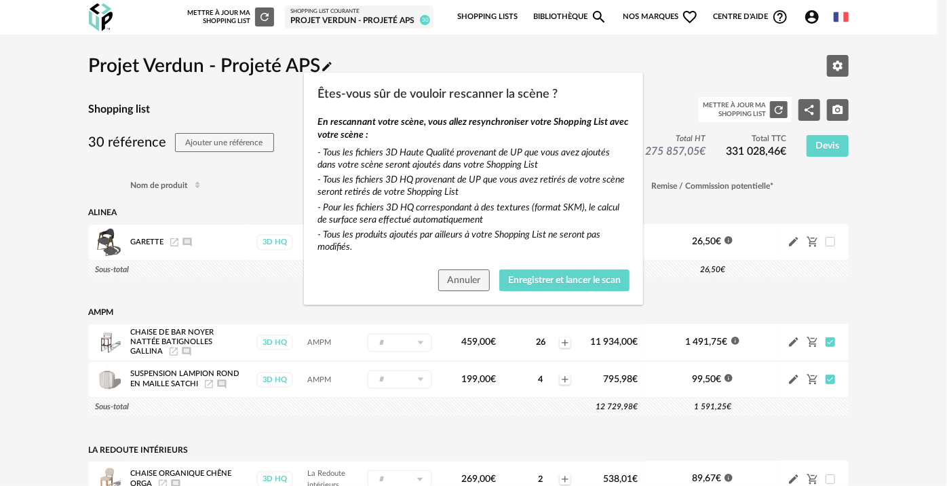
click at [99, 11] on div "Êtes-vous sûr de vouloir rescanner la scène ? En rescannant votre scène, vous a…" at bounding box center [473, 243] width 947 height 486
click at [477, 279] on span "Annuler" at bounding box center [463, 279] width 33 height 9
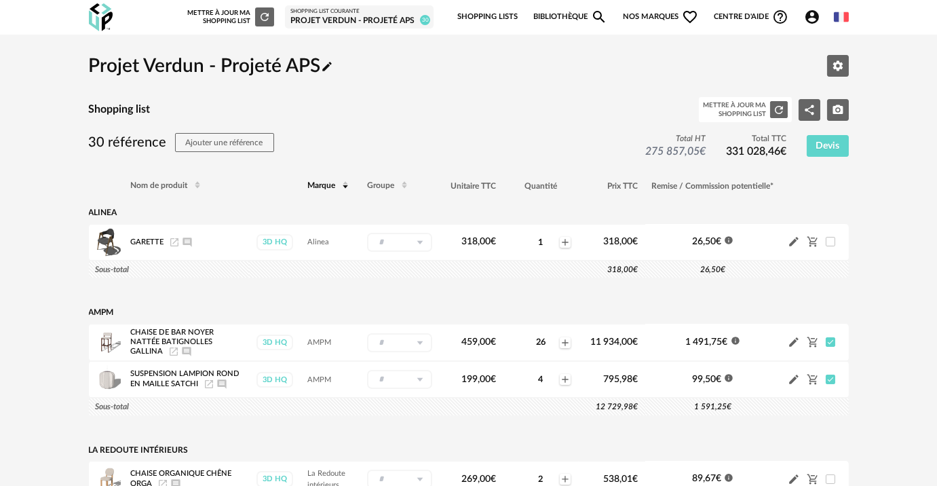
click at [110, 9] on img at bounding box center [101, 17] width 24 height 28
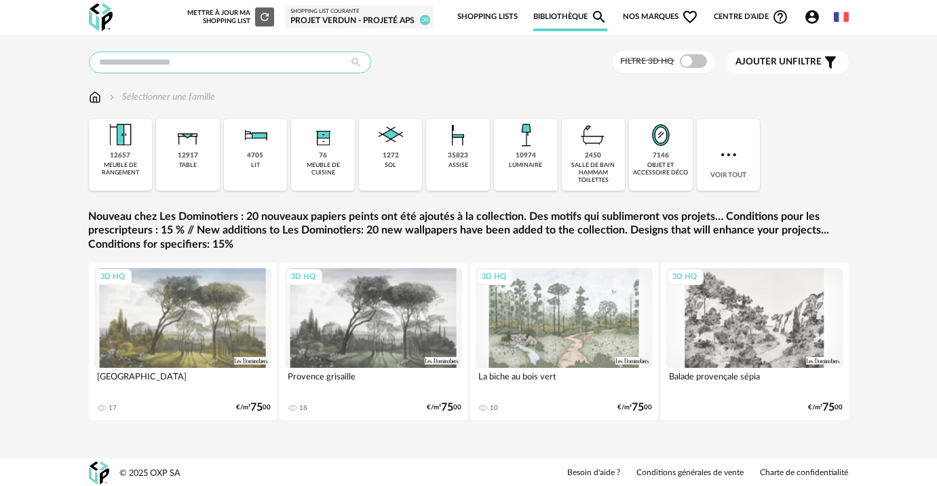
click at [293, 66] on input "text" at bounding box center [230, 63] width 282 height 22
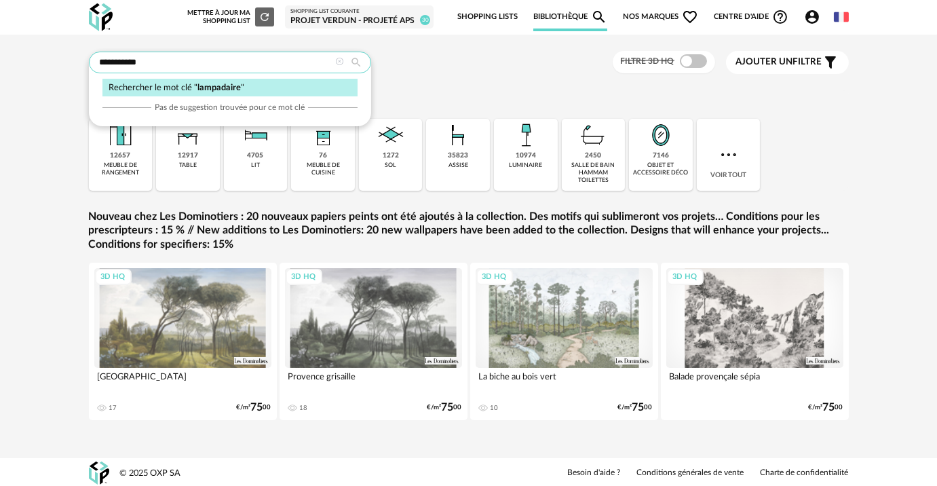
type input "**********"
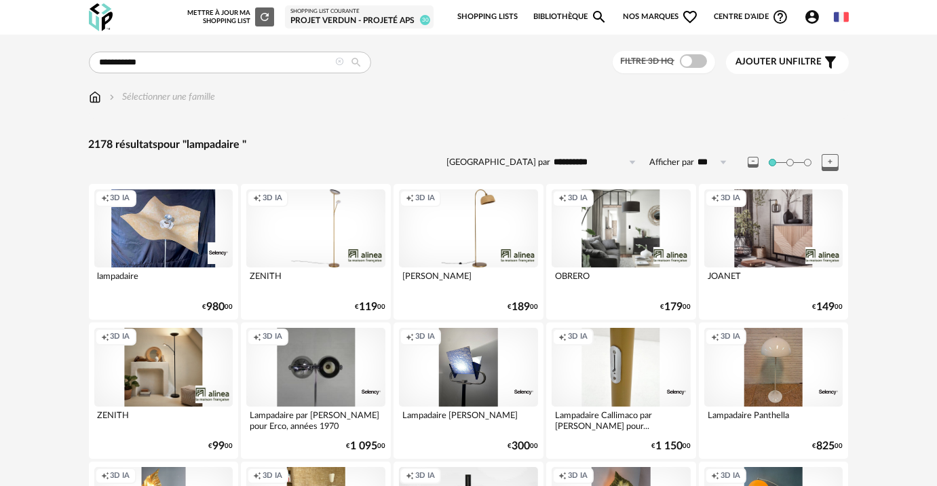
click at [808, 12] on icon "Account Circle icon" at bounding box center [812, 17] width 14 height 14
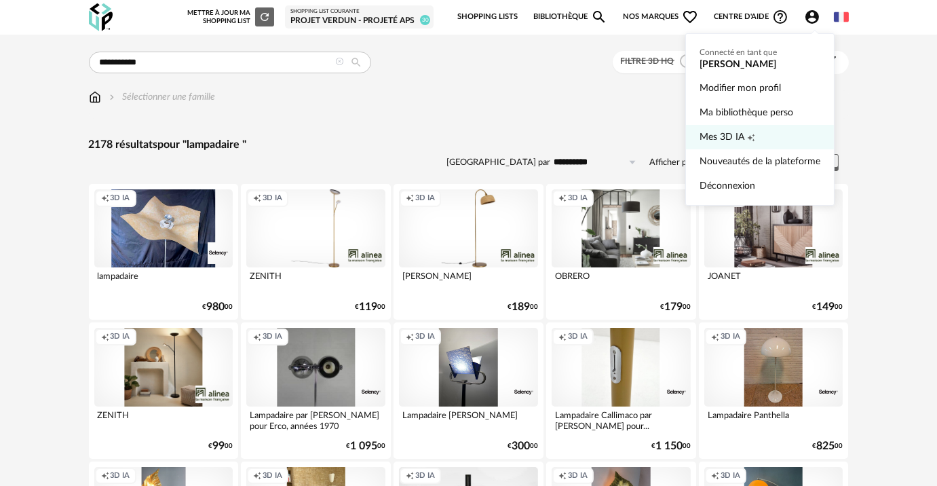
click at [752, 140] on icon "Creation icon" at bounding box center [751, 138] width 8 height 8
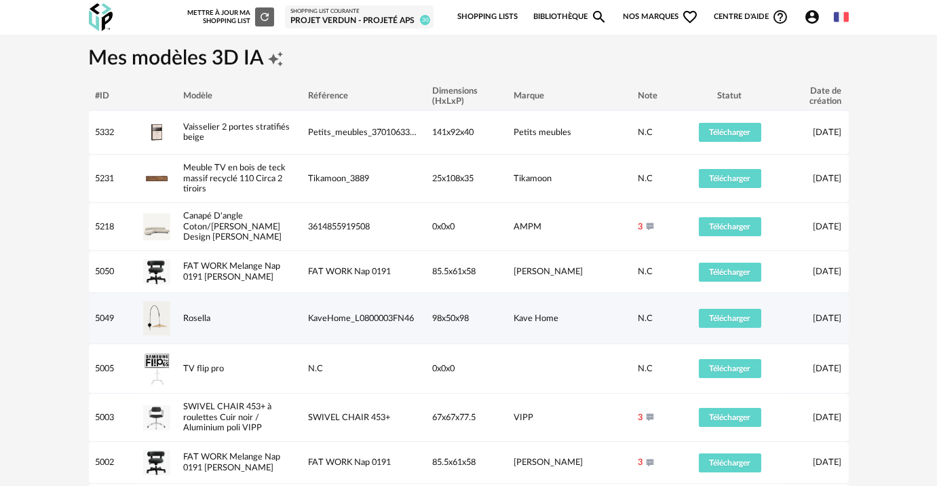
click at [155, 311] on img at bounding box center [156, 318] width 27 height 34
click at [191, 307] on td "Rosella" at bounding box center [239, 318] width 125 height 51
click at [208, 315] on link "Rosella" at bounding box center [197, 318] width 27 height 8
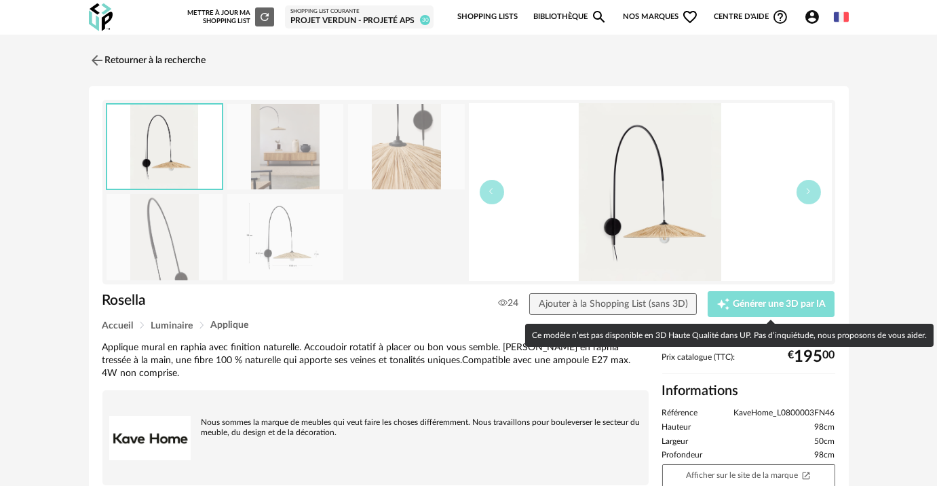
click at [772, 307] on span "Générer une 3D par IA" at bounding box center [778, 303] width 93 height 9
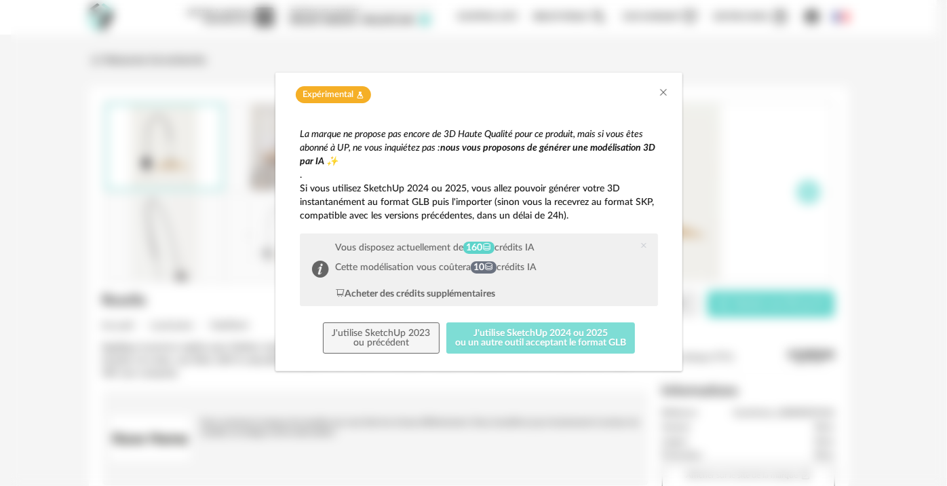
click at [524, 339] on button "J'utilise SketchUp 2024 ou 2025 ou un autre outil acceptant le format GLB" at bounding box center [540, 337] width 189 height 31
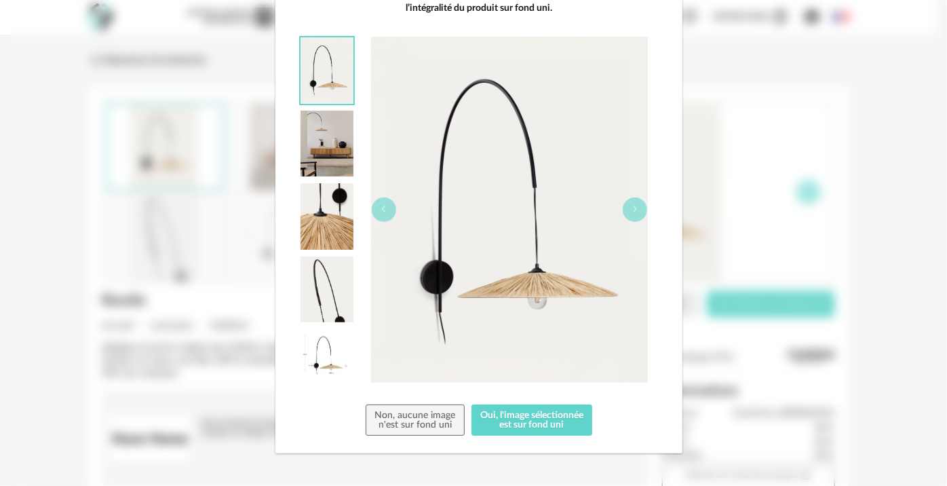
scroll to position [142, 0]
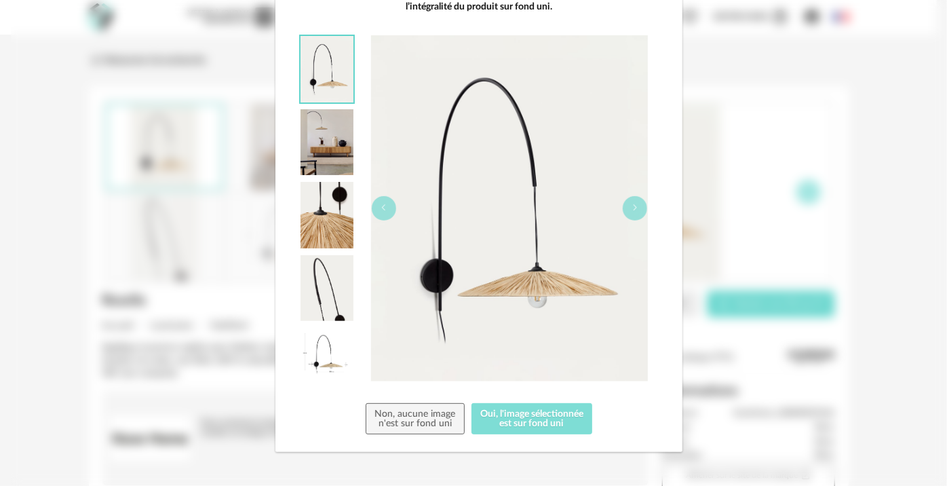
click at [537, 409] on button "Oui, l'image sélectionnée est sur fond uni" at bounding box center [531, 418] width 121 height 31
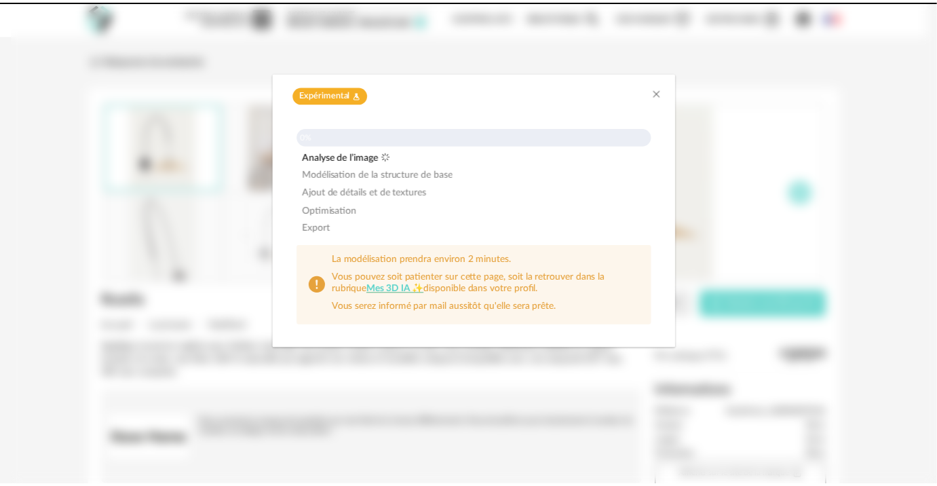
scroll to position [0, 0]
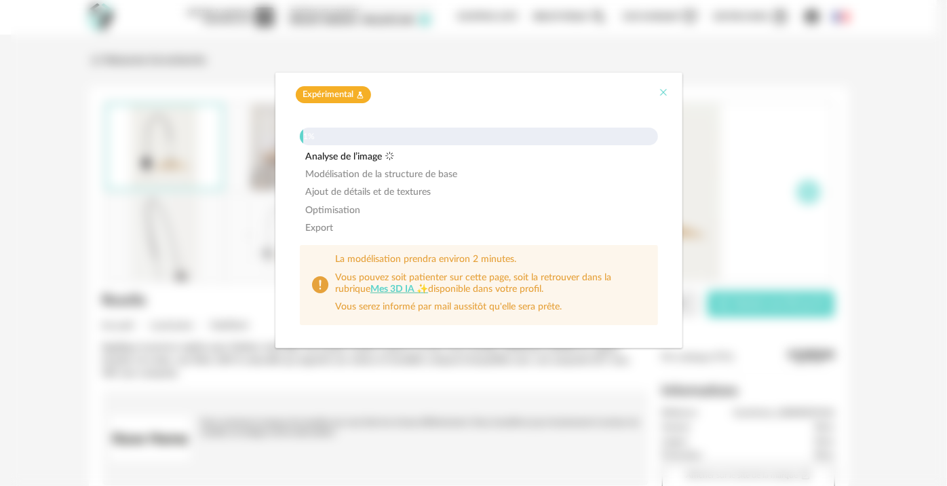
click at [665, 92] on icon "Close" at bounding box center [663, 92] width 11 height 11
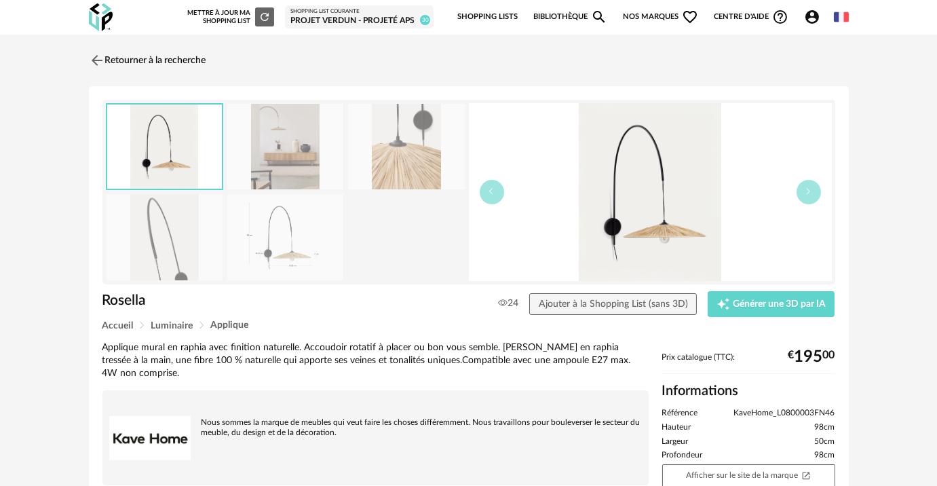
click at [811, 10] on icon "Account Circle icon" at bounding box center [812, 17] width 14 height 14
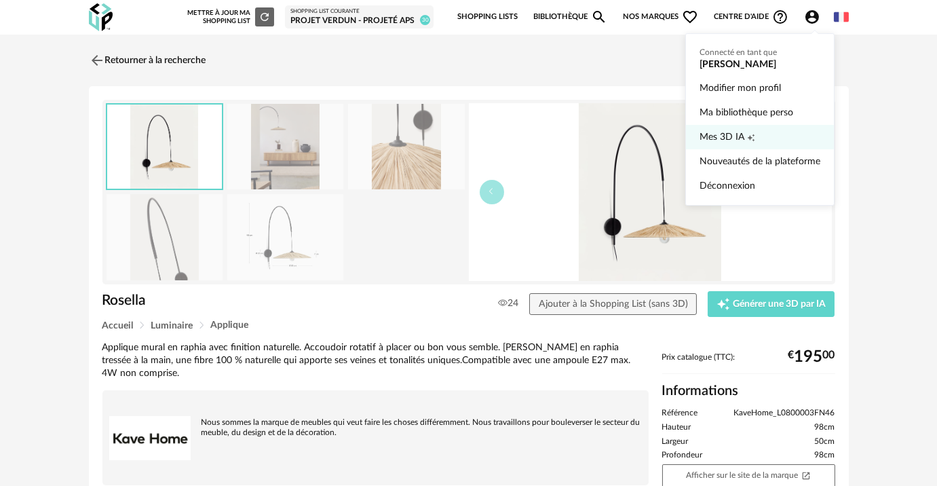
click at [758, 138] on link "Mes 3D IA Creation icon" at bounding box center [759, 137] width 121 height 24
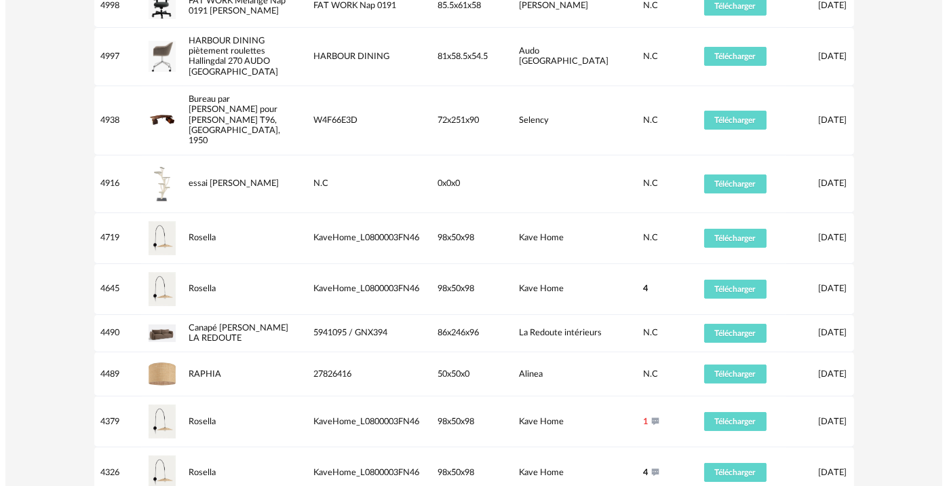
scroll to position [709, 0]
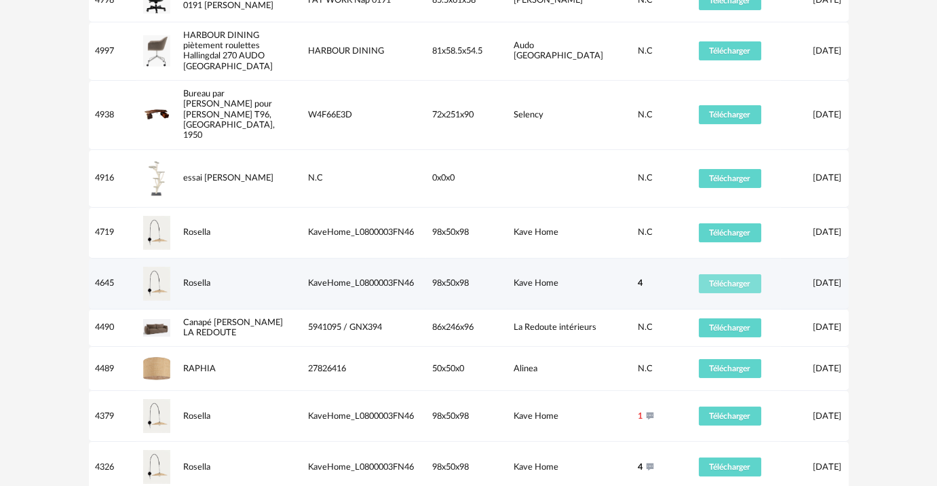
click at [728, 279] on span "Télécharger" at bounding box center [729, 283] width 41 height 8
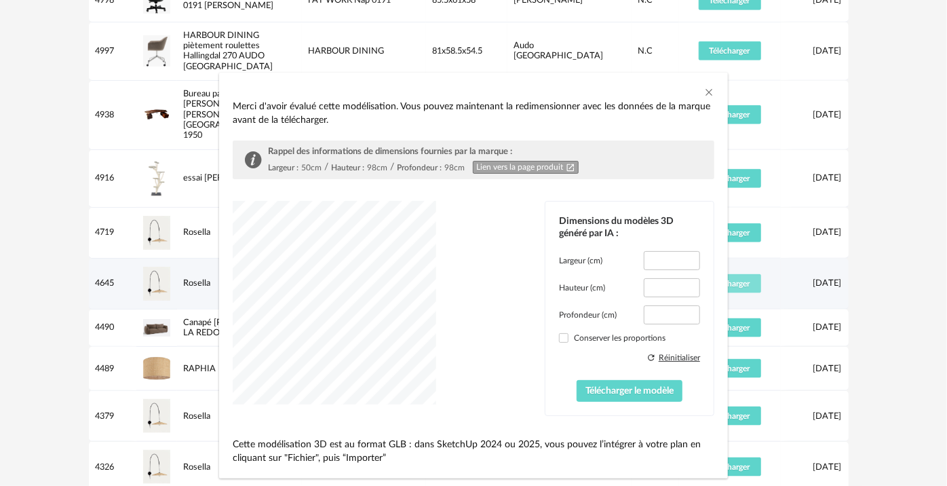
type input "****"
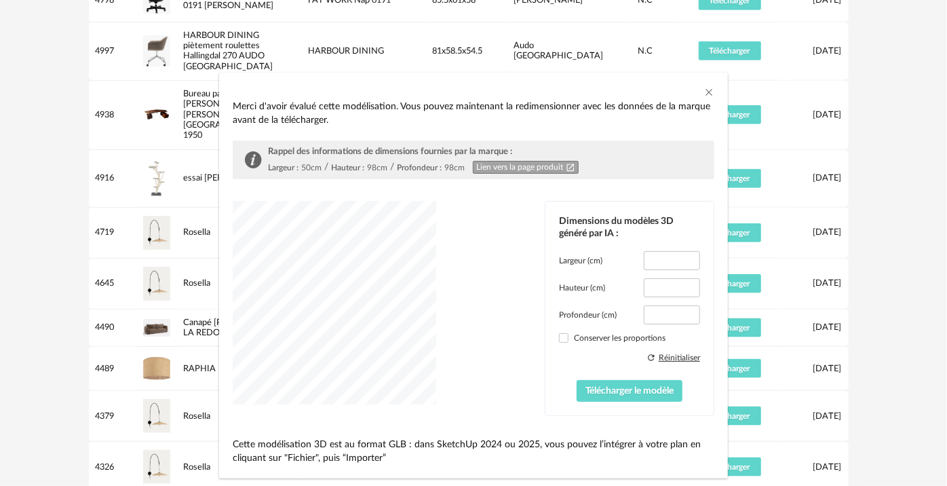
click at [278, 350] on div "dialog" at bounding box center [334, 302] width 203 height 203
click at [364, 332] on div "dialog" at bounding box center [334, 302] width 203 height 203
click at [392, 383] on div "dialog" at bounding box center [334, 302] width 203 height 203
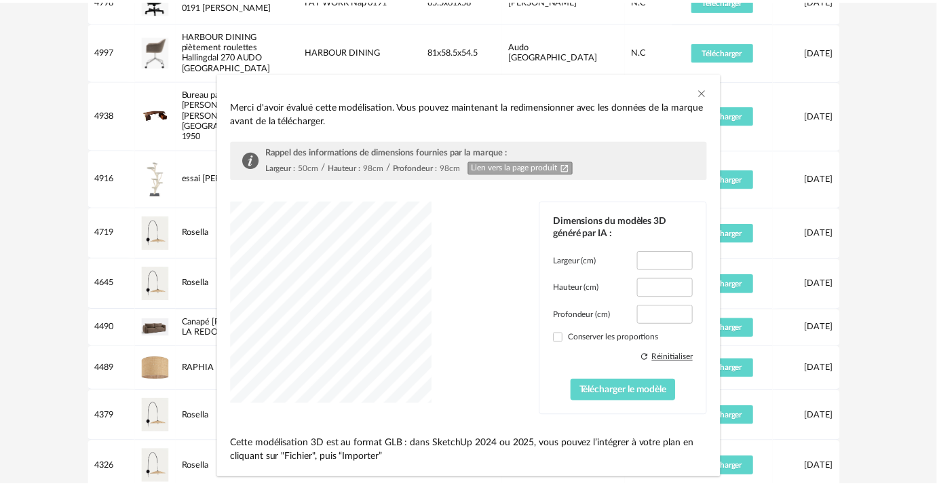
scroll to position [25, 0]
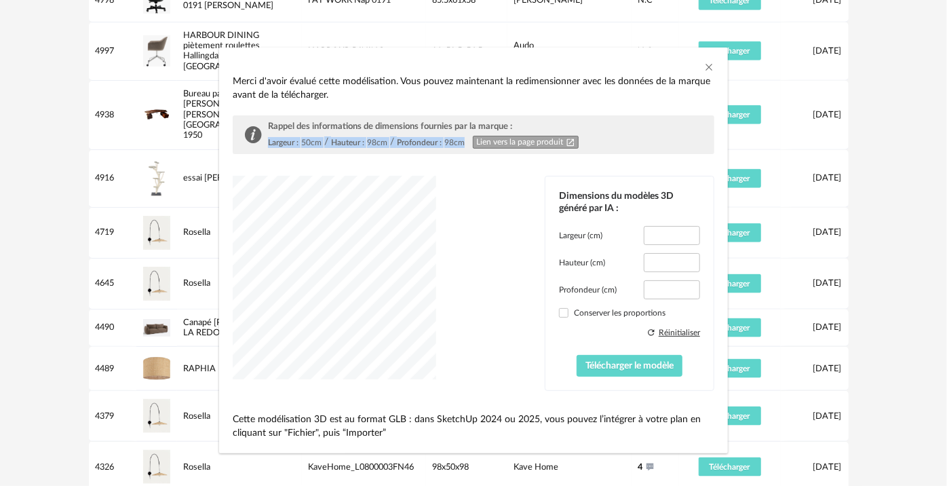
drag, startPoint x: 262, startPoint y: 138, endPoint x: 460, endPoint y: 141, distance: 197.4
click at [460, 141] on div "Largeur : 50cm / Hauteur : 98cm / Profondeur : 98cm Lien vers la page produit O…" at bounding box center [423, 142] width 311 height 13
drag, startPoint x: 436, startPoint y: 291, endPoint x: 454, endPoint y: 243, distance: 51.3
click at [454, 243] on div "Dimensions du modèles 3D généré par IA : Largeur (cm) **** Hauteur (cm) **** Pr…" at bounding box center [474, 283] width 482 height 215
drag, startPoint x: 663, startPoint y: 259, endPoint x: 639, endPoint y: 259, distance: 24.4
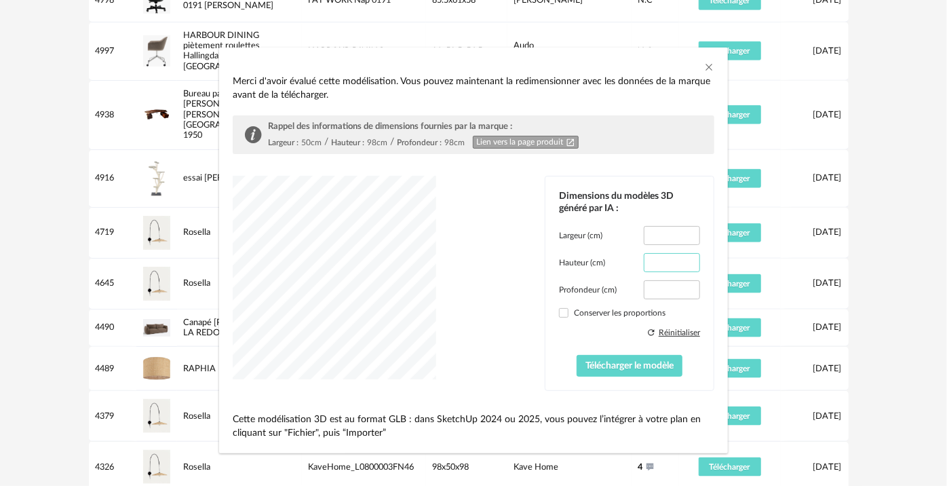
click at [644, 259] on input "****" at bounding box center [672, 262] width 56 height 19
click at [678, 256] on input "**" at bounding box center [672, 262] width 56 height 19
click at [678, 256] on input "***" at bounding box center [672, 262] width 56 height 19
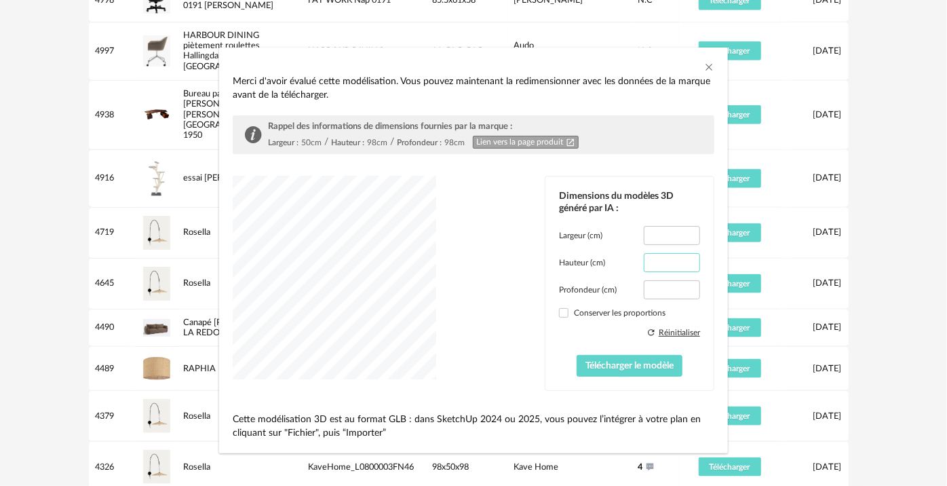
click at [678, 256] on input "***" at bounding box center [672, 262] width 56 height 19
type input "***"
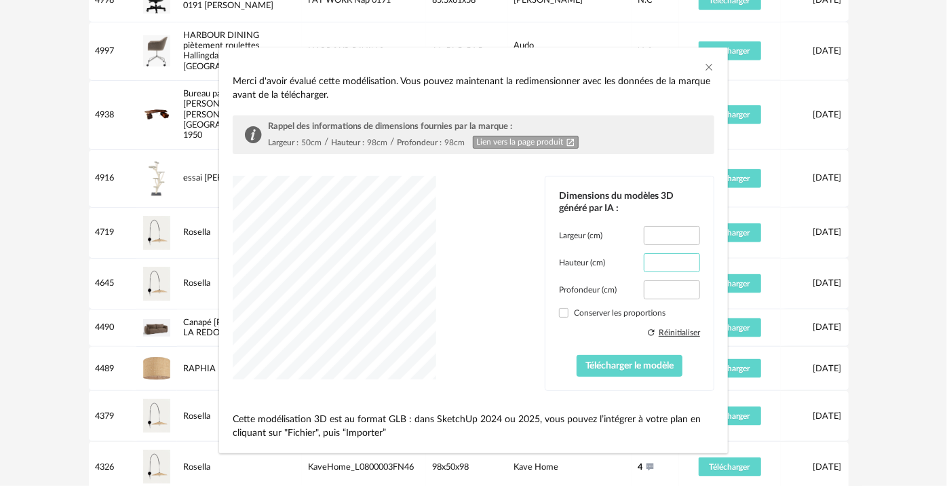
click at [678, 256] on input "***" at bounding box center [672, 262] width 56 height 19
drag, startPoint x: 669, startPoint y: 286, endPoint x: 632, endPoint y: 289, distance: 36.7
click at [632, 289] on div "Profondeur (cm) ****" at bounding box center [629, 289] width 141 height 19
type input "*"
type input "**"
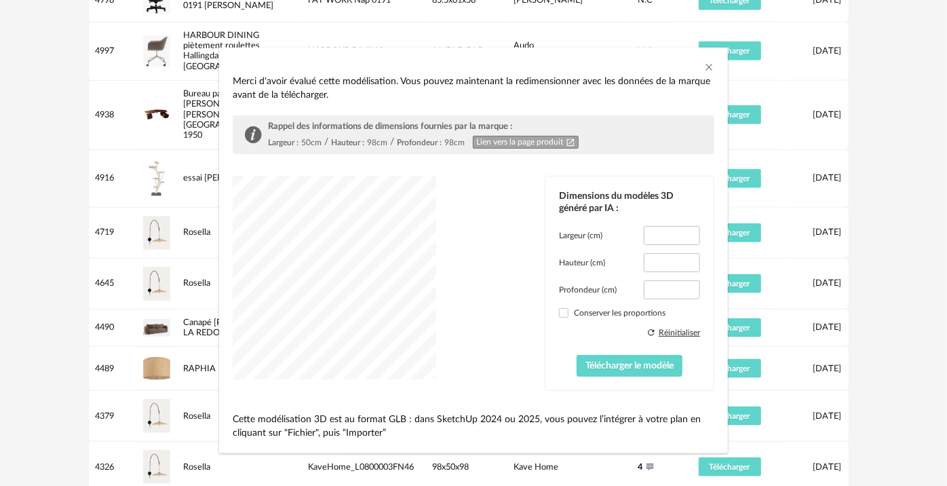
click at [293, 292] on div "dialog" at bounding box center [334, 277] width 203 height 203
click at [362, 318] on div "dialog" at bounding box center [334, 277] width 203 height 203
drag, startPoint x: 269, startPoint y: 140, endPoint x: 423, endPoint y: 144, distance: 153.3
click at [423, 144] on div "Largeur : 50cm / Hauteur : 98cm / Profondeur : 98cm Lien vers la page produit O…" at bounding box center [423, 142] width 311 height 13
click at [624, 365] on span "Télécharger le modèle" at bounding box center [629, 365] width 88 height 9
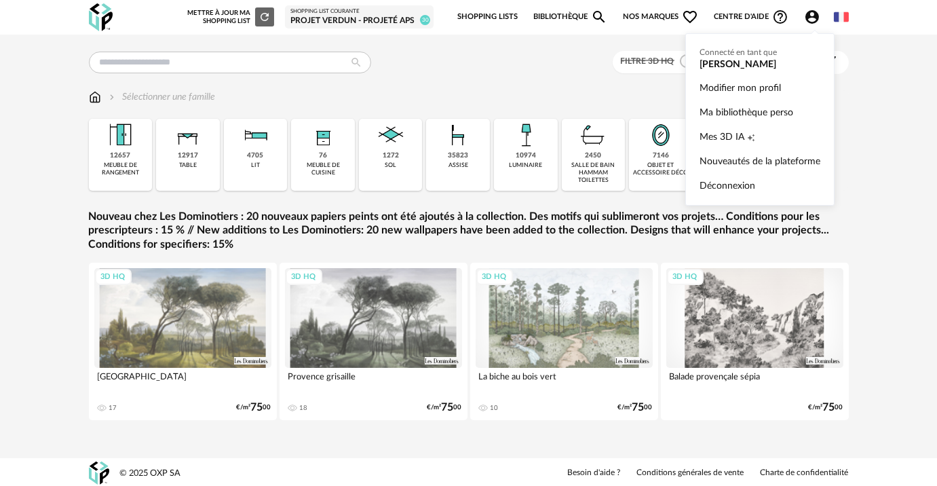
click at [804, 17] on icon "Account Circle icon" at bounding box center [812, 17] width 16 height 16
click at [759, 106] on link "Ma bibliothèque perso" at bounding box center [759, 112] width 121 height 24
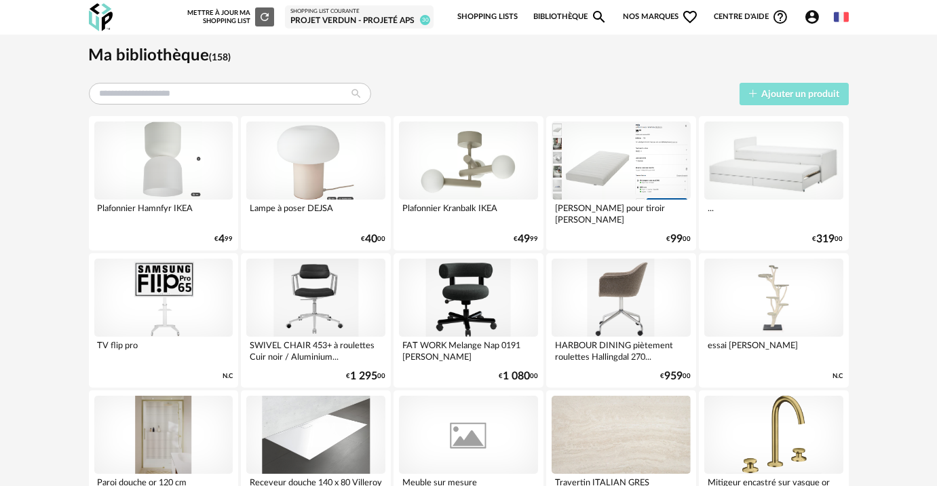
click at [806, 90] on span "Ajouter un produit" at bounding box center [800, 94] width 78 height 9
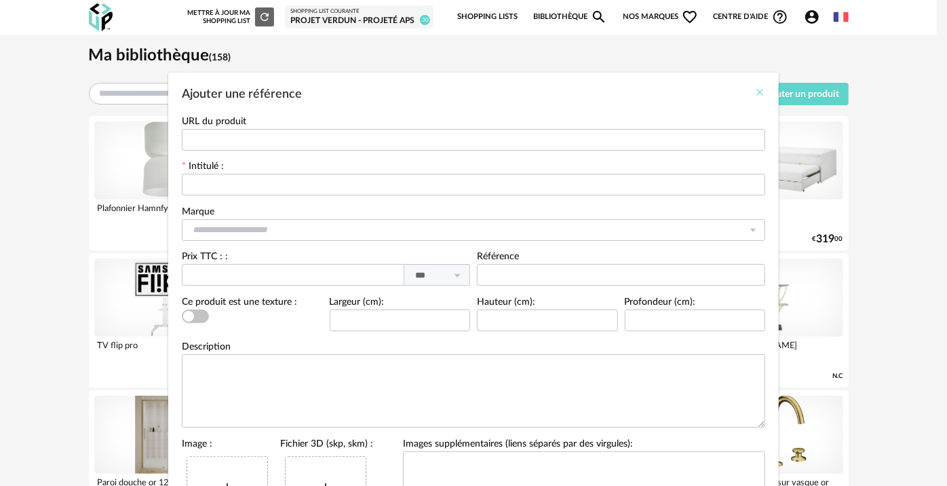
click at [754, 94] on icon "Close" at bounding box center [759, 92] width 11 height 11
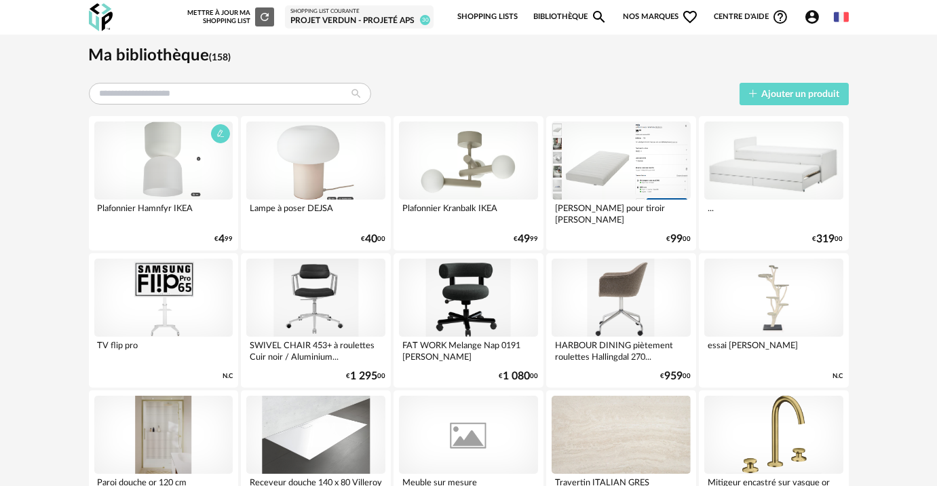
click at [168, 171] on div at bounding box center [163, 160] width 139 height 78
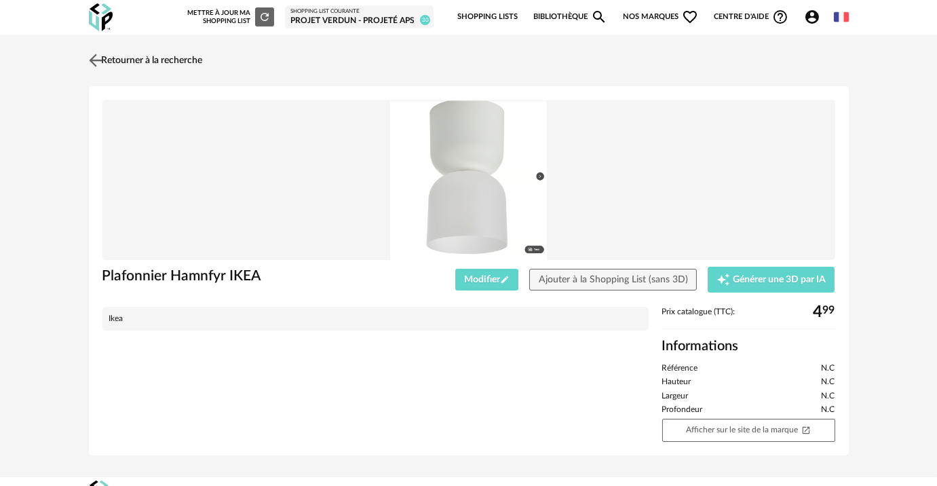
click at [146, 54] on link "Retourner à la recherche" at bounding box center [143, 60] width 117 height 30
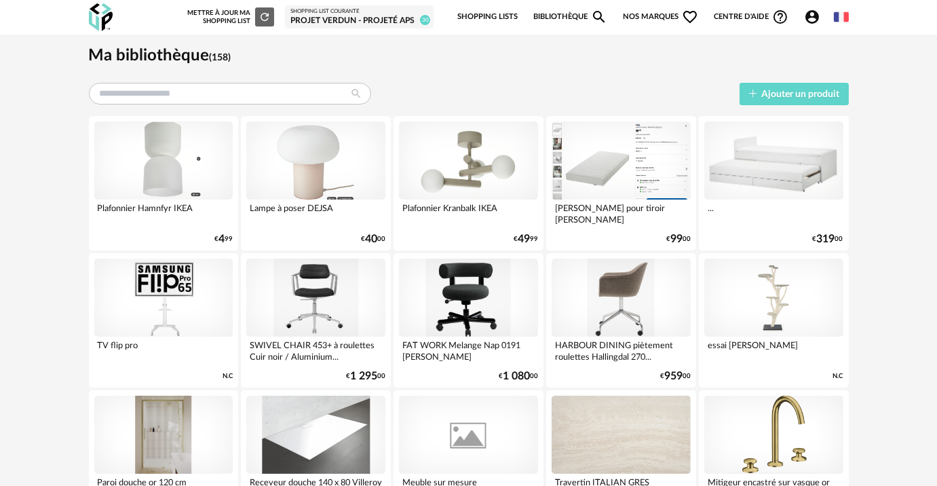
click at [354, 8] on div "Shopping List courante" at bounding box center [359, 11] width 138 height 7
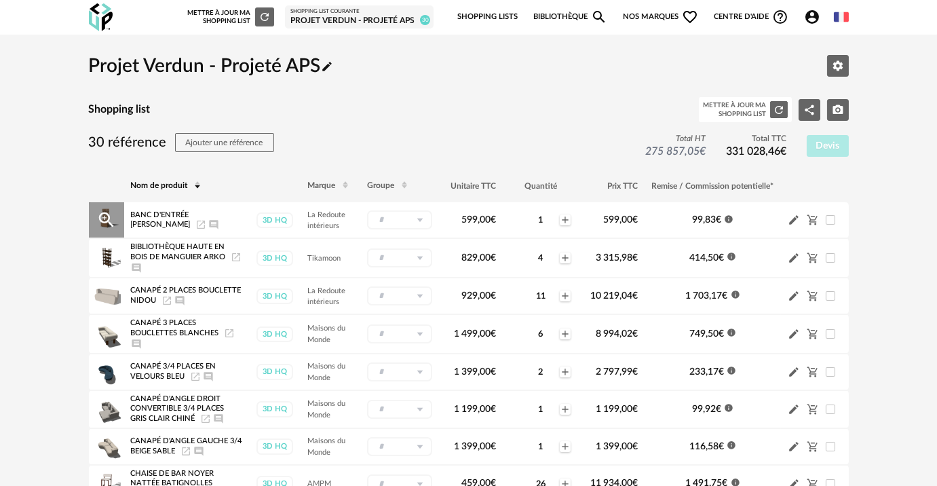
click at [402, 221] on input "text" at bounding box center [399, 219] width 65 height 19
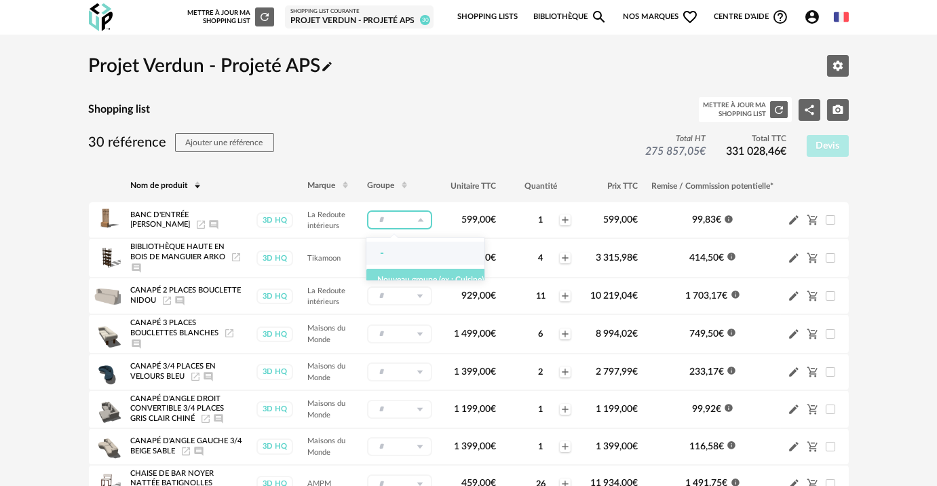
click at [407, 280] on span "Nouveau groupe (ex.: Cuisine)" at bounding box center [430, 279] width 106 height 8
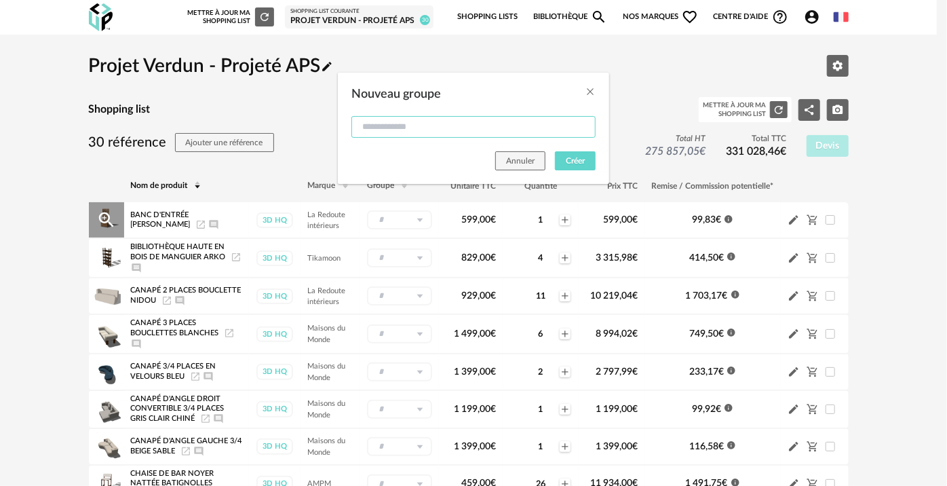
click at [416, 136] on input "Nouveau groupe" at bounding box center [473, 127] width 244 height 22
type input "*******"
click at [594, 95] on icon "Close" at bounding box center [590, 91] width 11 height 11
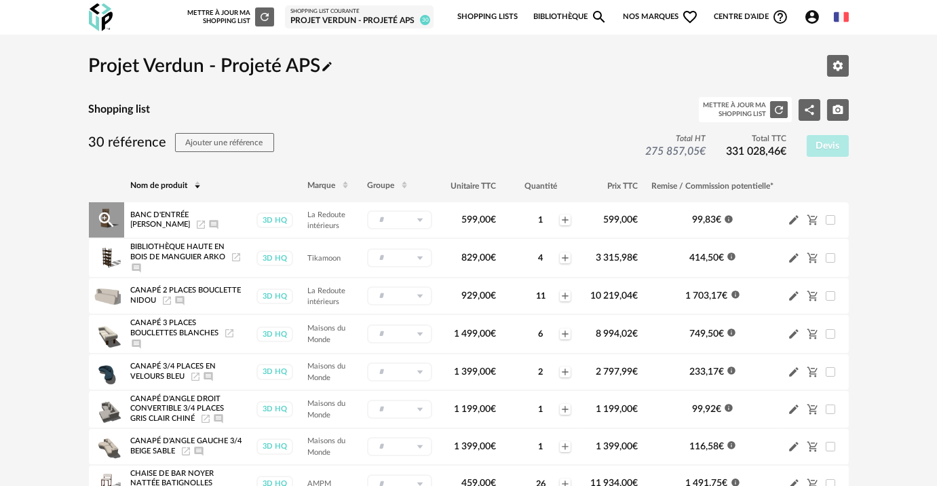
click at [400, 229] on td "Nouveau groupe ******* [PERSON_NAME]" at bounding box center [399, 220] width 79 height 36
click at [401, 218] on input "text" at bounding box center [399, 219] width 65 height 19
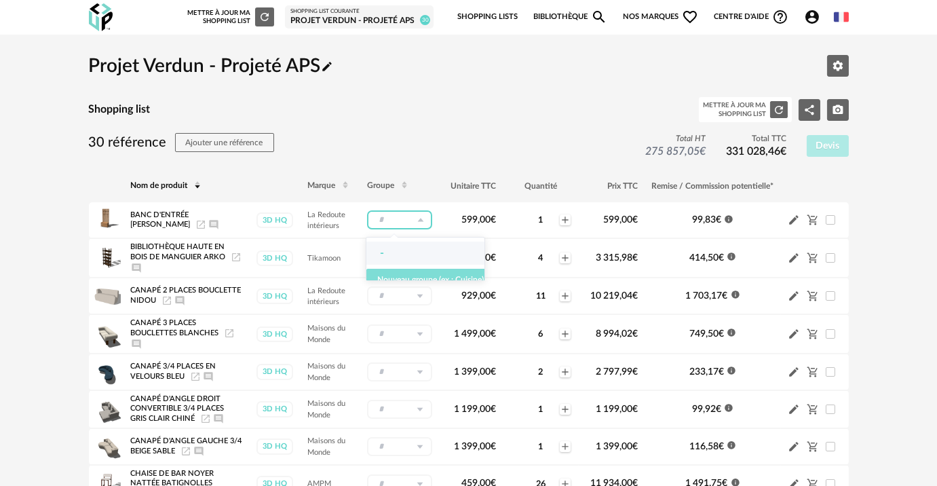
click at [408, 276] on span "Nouveau groupe (ex.: Cuisine)" at bounding box center [430, 279] width 106 height 8
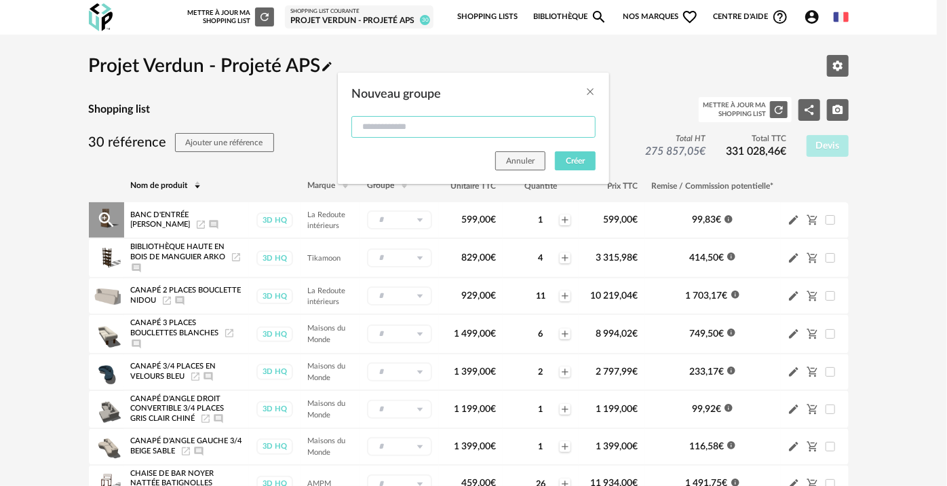
click at [402, 134] on input "Nouveau groupe" at bounding box center [473, 127] width 244 height 22
type input "*******"
click at [583, 157] on span "Créer" at bounding box center [575, 161] width 19 height 8
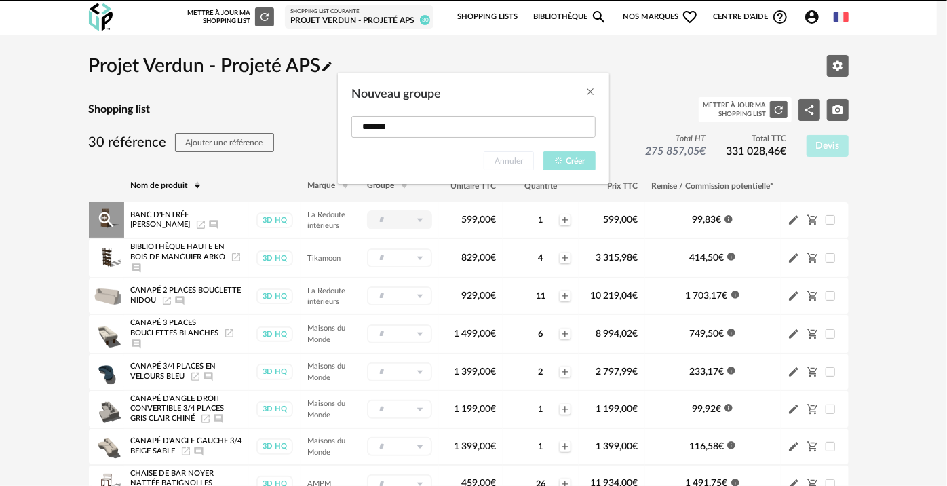
type input "*******"
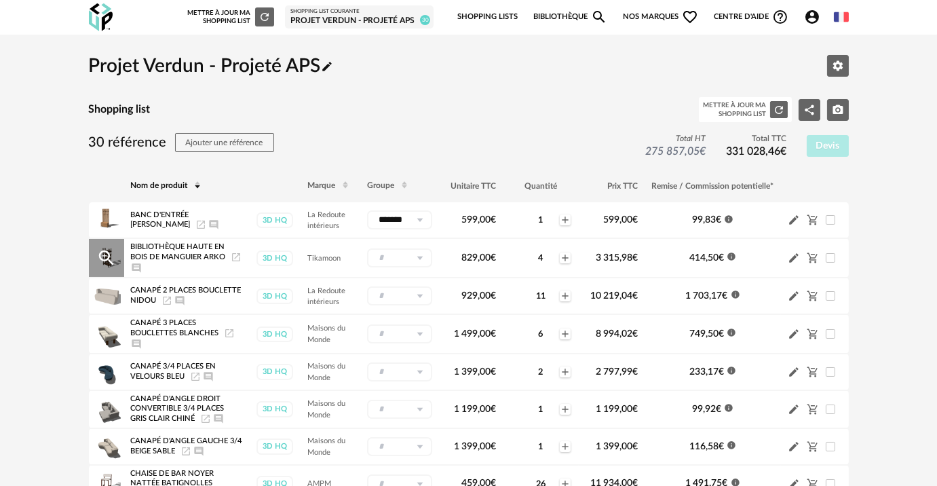
click at [405, 257] on input "text" at bounding box center [399, 257] width 65 height 19
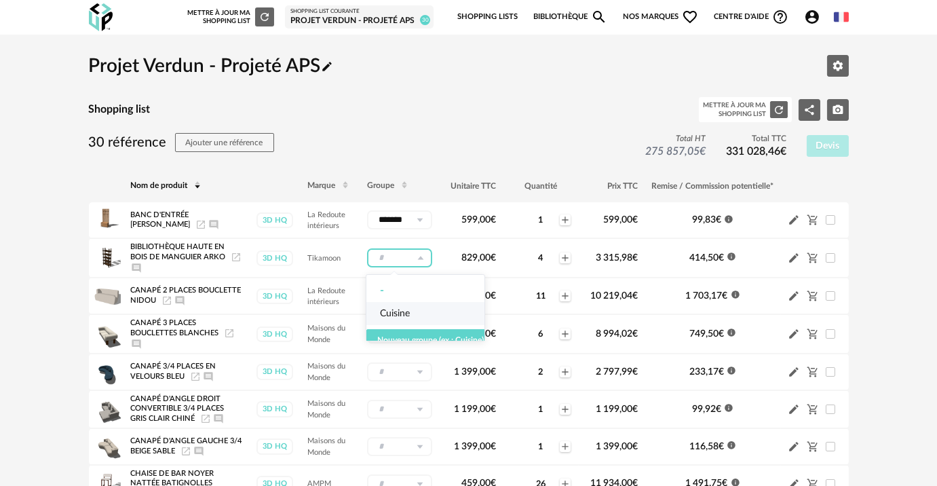
click at [409, 339] on div at bounding box center [425, 337] width 115 height 4
click at [409, 343] on button "Nouveau groupe (ex.: Cuisine)" at bounding box center [430, 340] width 128 height 22
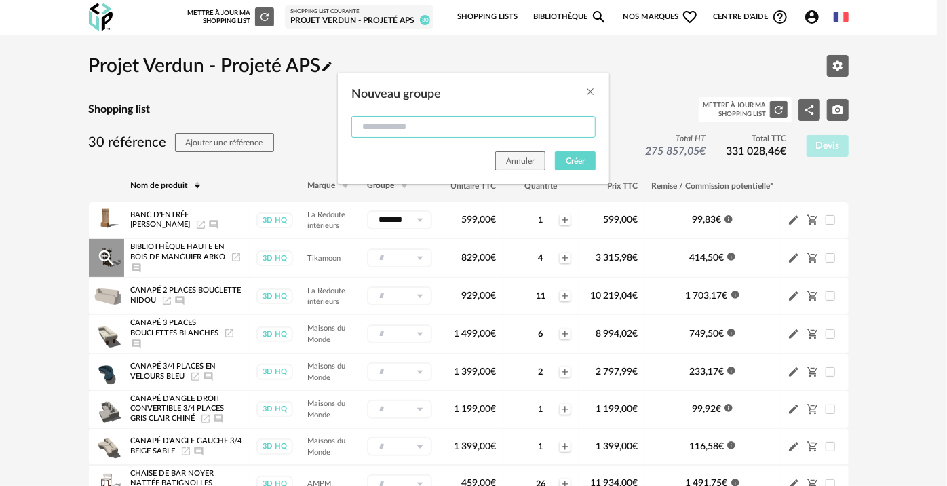
click at [408, 131] on input "Nouveau groupe" at bounding box center [473, 127] width 244 height 22
type input "*******"
click at [564, 170] on div "Annuler Créer" at bounding box center [473, 163] width 271 height 39
click at [569, 165] on button "Créer" at bounding box center [575, 160] width 41 height 19
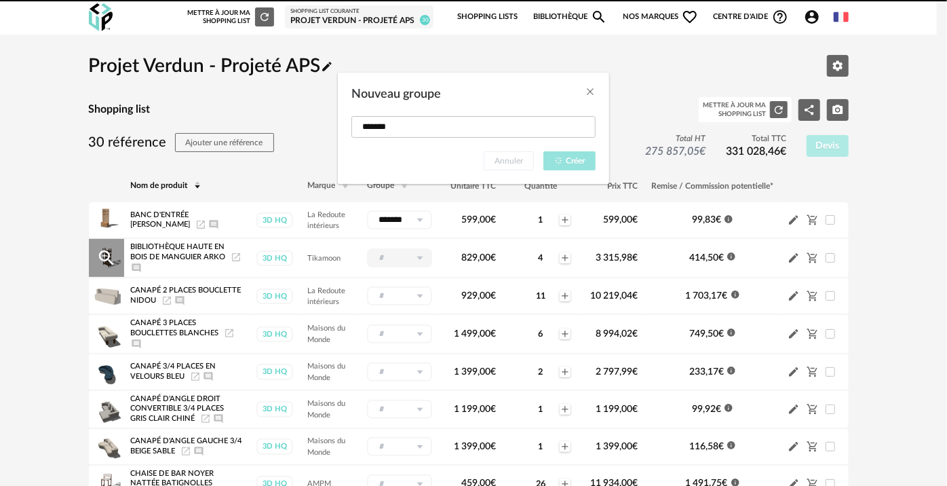
type input "*******"
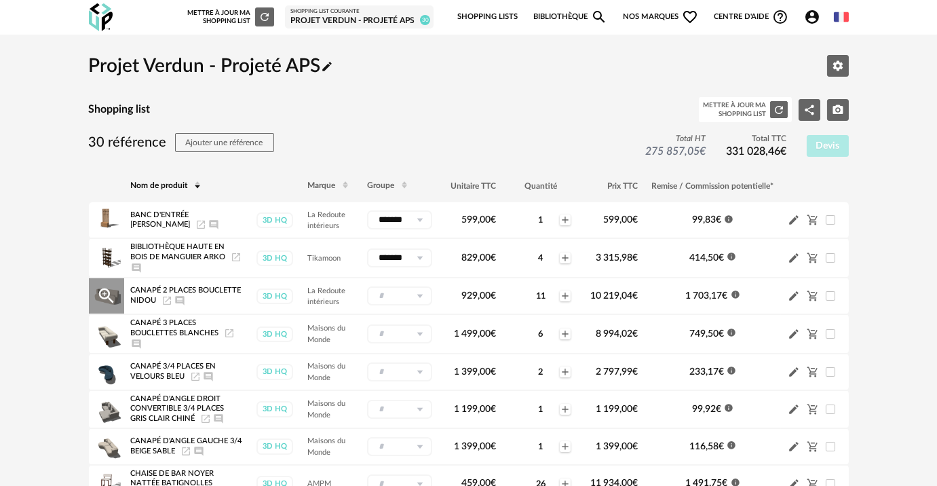
click at [408, 283] on td "- Cuisine Pencil icon Chambre Pencil icon Nouveau groupe (ex.: Cuisine) Nouveau…" at bounding box center [399, 295] width 79 height 37
click at [408, 293] on input "text" at bounding box center [399, 295] width 65 height 19
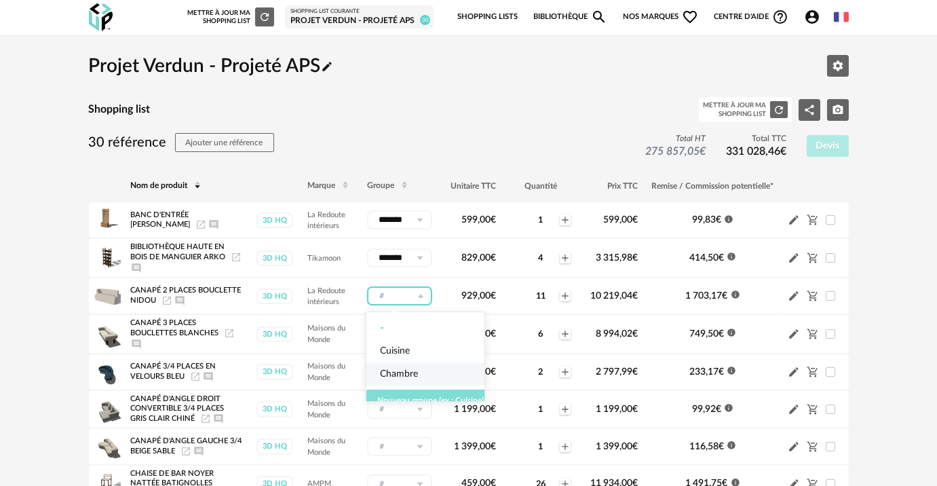
click at [410, 393] on button "Nouveau groupe (ex.: Cuisine)" at bounding box center [430, 400] width 128 height 22
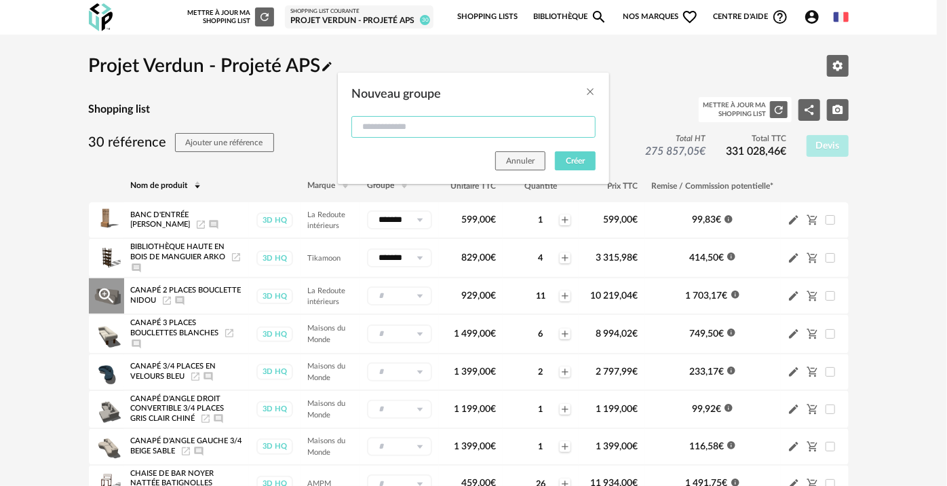
click at [465, 134] on input "Nouveau groupe" at bounding box center [473, 127] width 244 height 22
type input "***"
click at [573, 159] on span "Créer" at bounding box center [575, 161] width 19 height 8
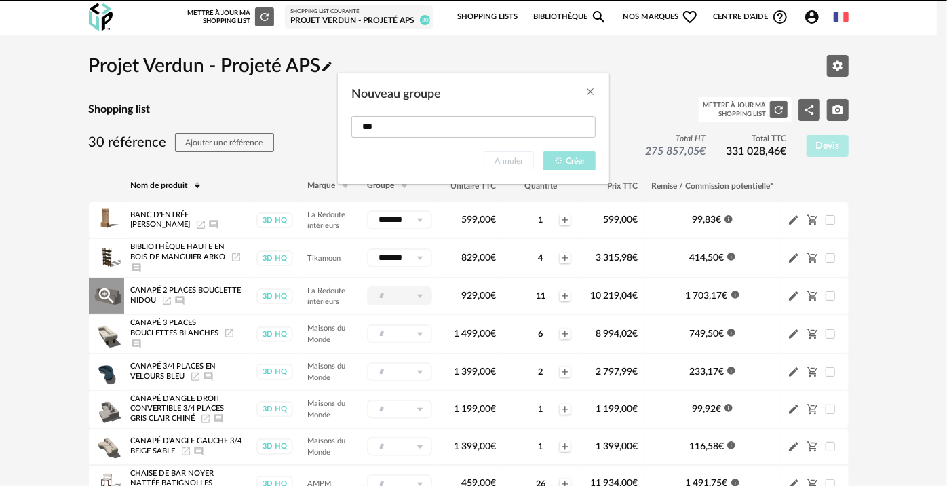
type input "***"
click at [404, 331] on div "Nouveau groupe *** Annuler Créer" at bounding box center [473, 243] width 947 height 486
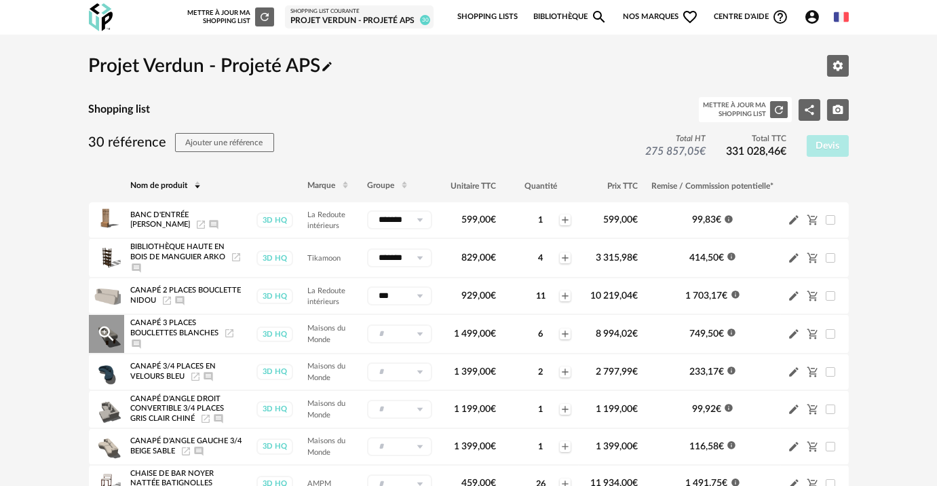
click at [404, 334] on input "text" at bounding box center [399, 333] width 65 height 19
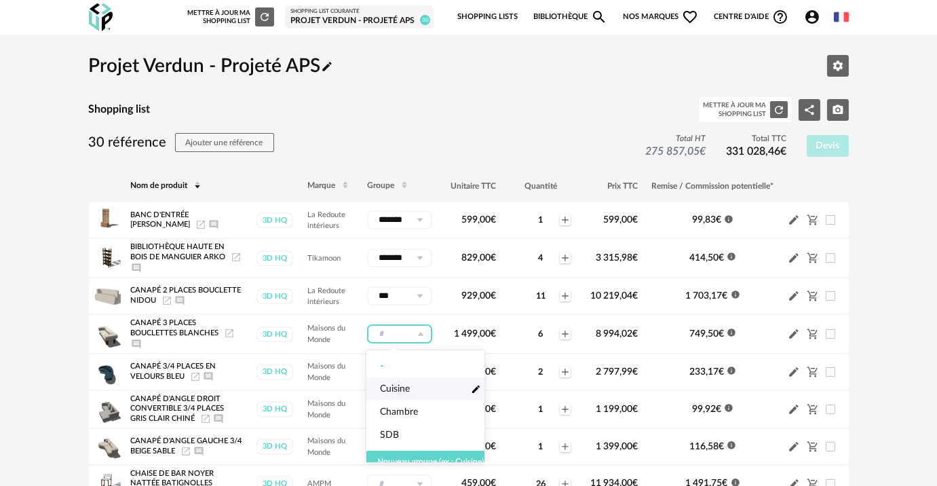
click at [397, 380] on li "Cuisine Pencil icon" at bounding box center [430, 388] width 128 height 23
type input "*******"
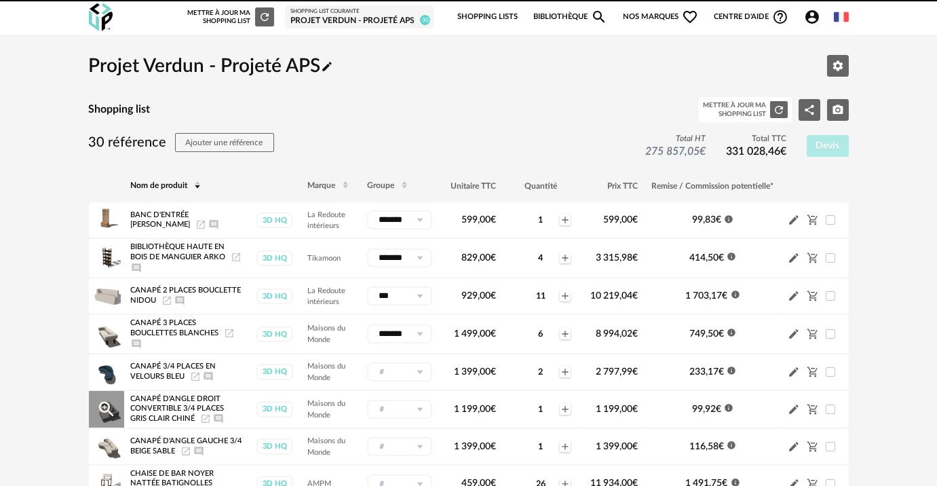
click at [397, 394] on td "- Cuisine Pencil icon Chambre Pencil icon SDB Pencil icon Nouveau groupe (ex.: …" at bounding box center [399, 409] width 79 height 38
click at [397, 405] on input "text" at bounding box center [399, 408] width 65 height 19
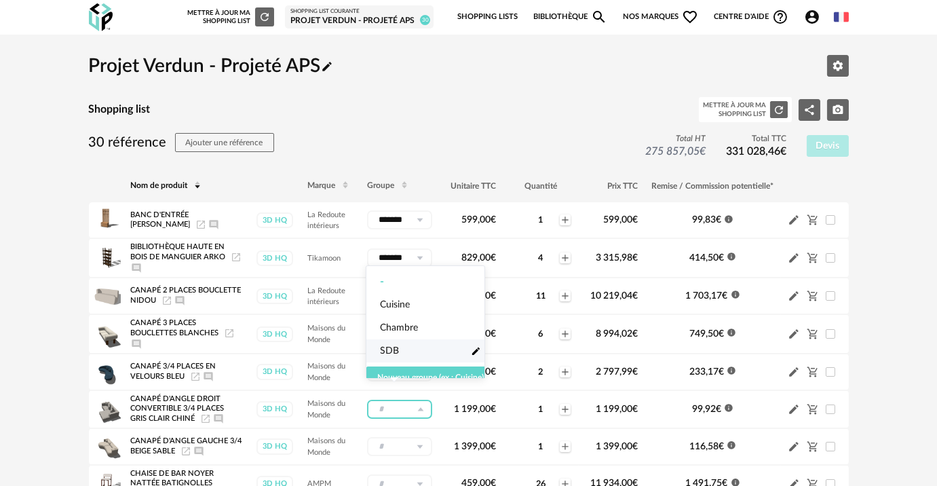
click at [403, 345] on li "SDB Pencil icon" at bounding box center [430, 350] width 128 height 23
type input "***"
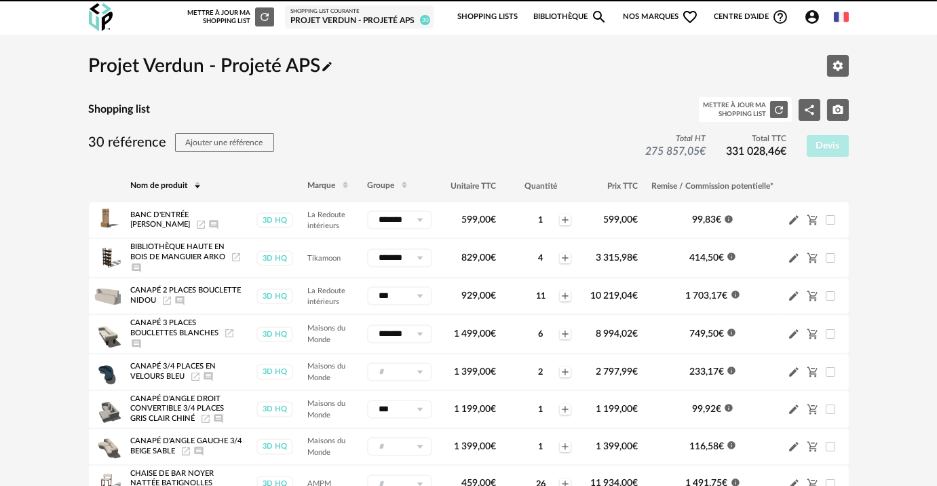
scroll to position [308, 0]
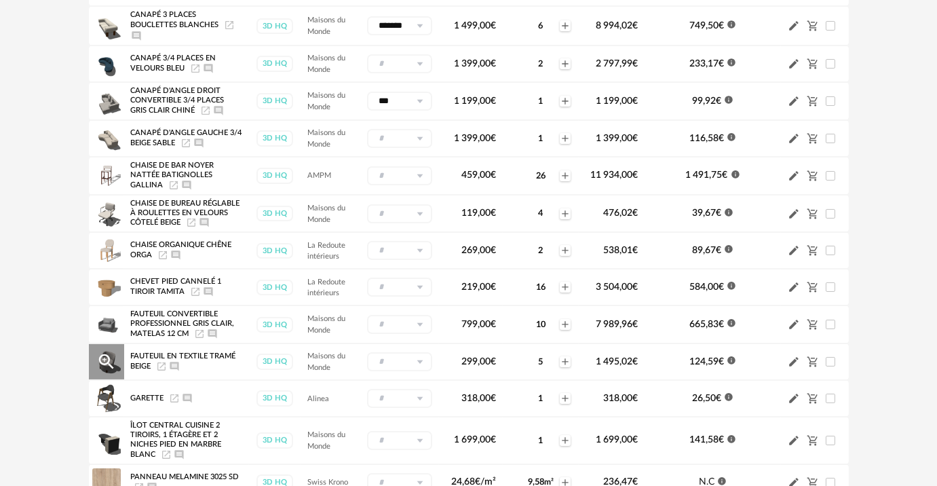
click at [410, 343] on td "- Cuisine Pencil icon Chambre Pencil icon SDB Pencil icon Nouveau groupe (ex.: …" at bounding box center [399, 361] width 79 height 37
click at [412, 320] on icon at bounding box center [420, 324] width 17 height 19
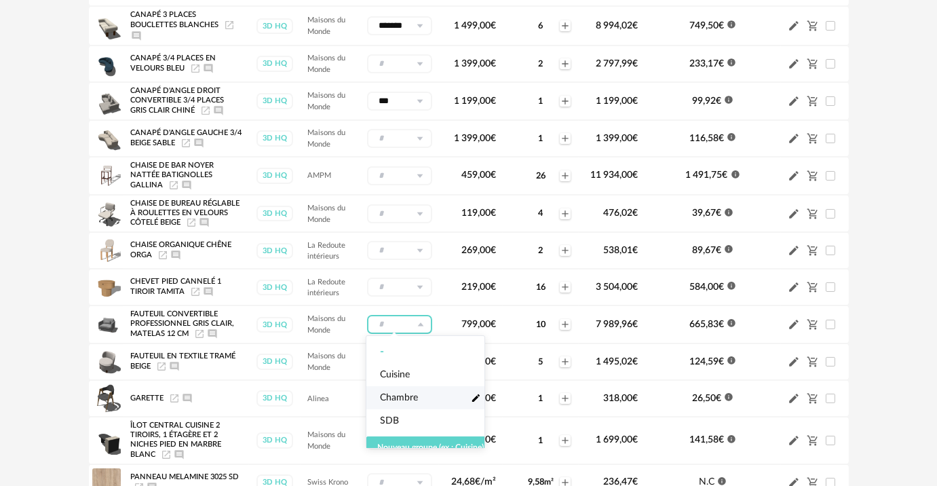
click at [396, 404] on li "Chambre Pencil icon" at bounding box center [430, 397] width 128 height 23
type input "*******"
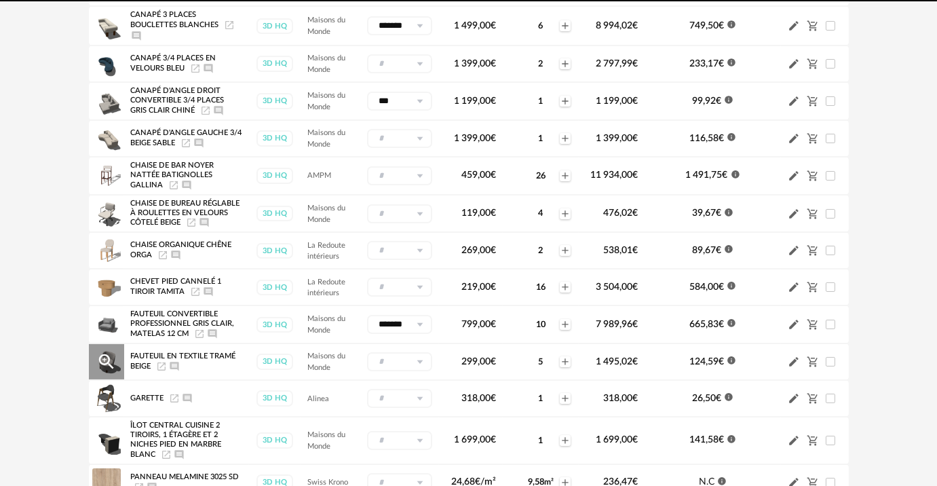
click at [418, 361] on icon at bounding box center [420, 361] width 17 height 19
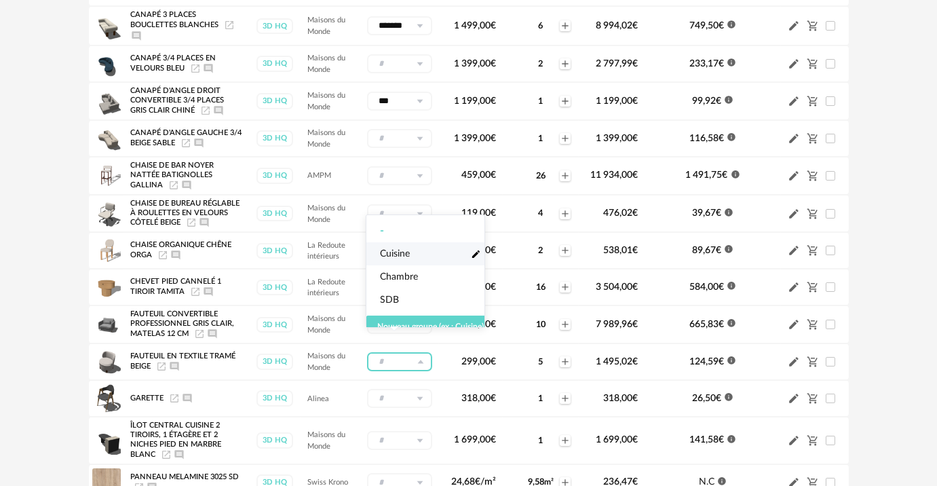
click at [396, 253] on span "Cuisine" at bounding box center [395, 254] width 30 height 14
type input "*******"
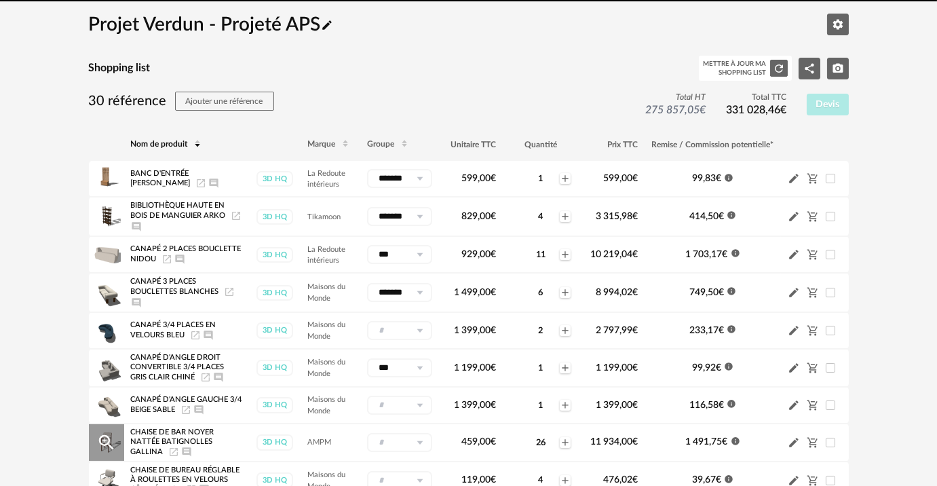
scroll to position [0, 0]
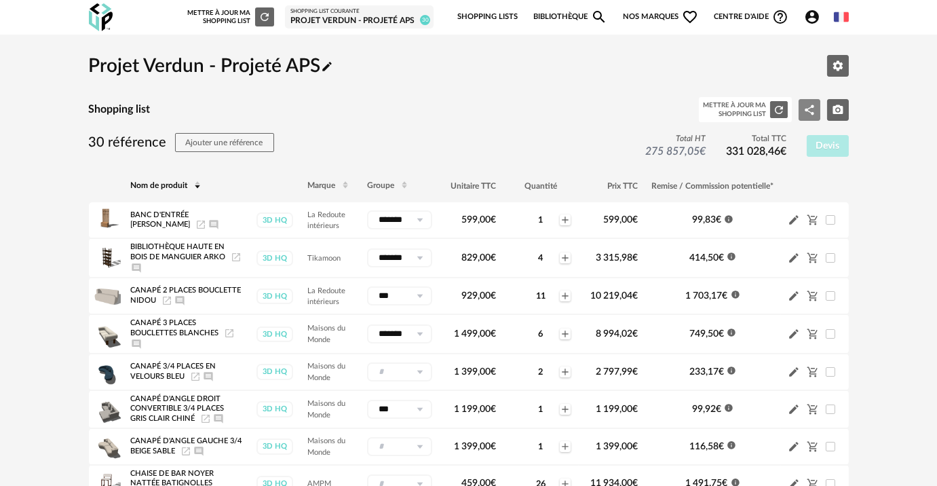
click at [801, 106] on button "Share Variant icon" at bounding box center [809, 110] width 22 height 22
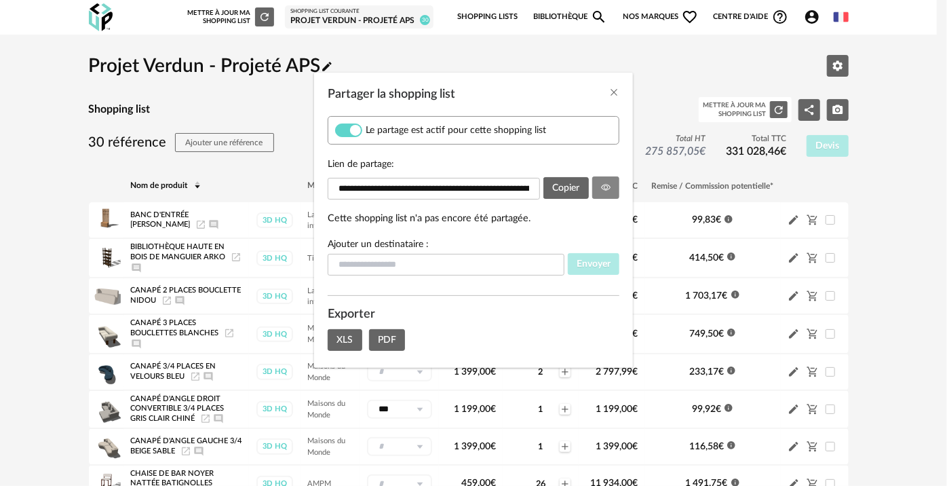
click at [603, 179] on button "Partager la shopping list" at bounding box center [606, 187] width 28 height 22
click at [606, 180] on button "Partager la shopping list" at bounding box center [606, 187] width 28 height 22
click at [606, 90] on div "Partager la shopping list" at bounding box center [473, 91] width 319 height 37
click at [610, 92] on icon "Close" at bounding box center [613, 92] width 11 height 11
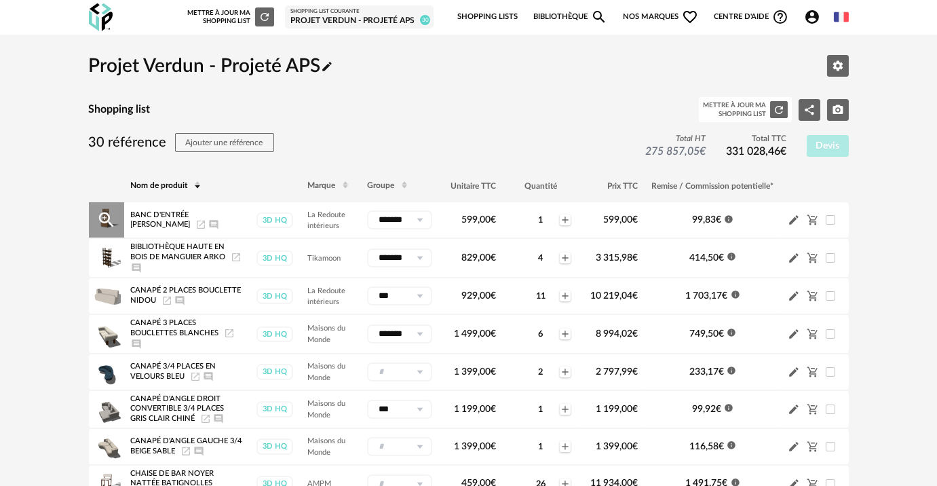
click at [209, 227] on icon "Ajouter un commentaire" at bounding box center [213, 224] width 9 height 9
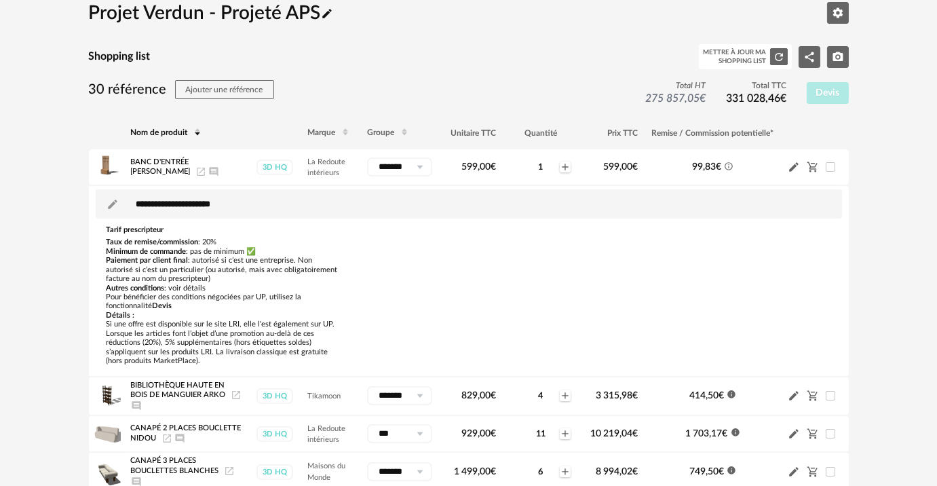
scroll to position [61, 0]
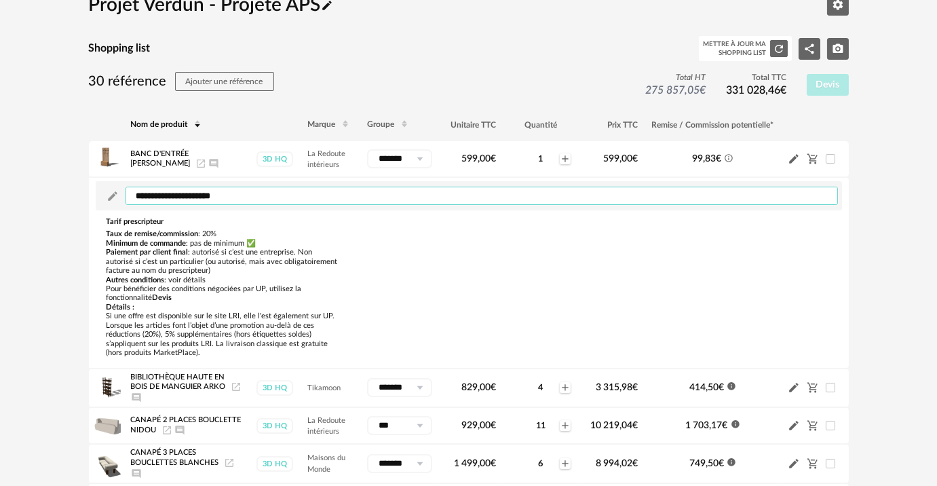
click at [131, 199] on textarea at bounding box center [481, 196] width 712 height 18
type textarea "********"
click at [115, 286] on p "Pour bénéficier des conditions négociées par UP, utilisez la fonctionnalité Dev…" at bounding box center [222, 293] width 233 height 18
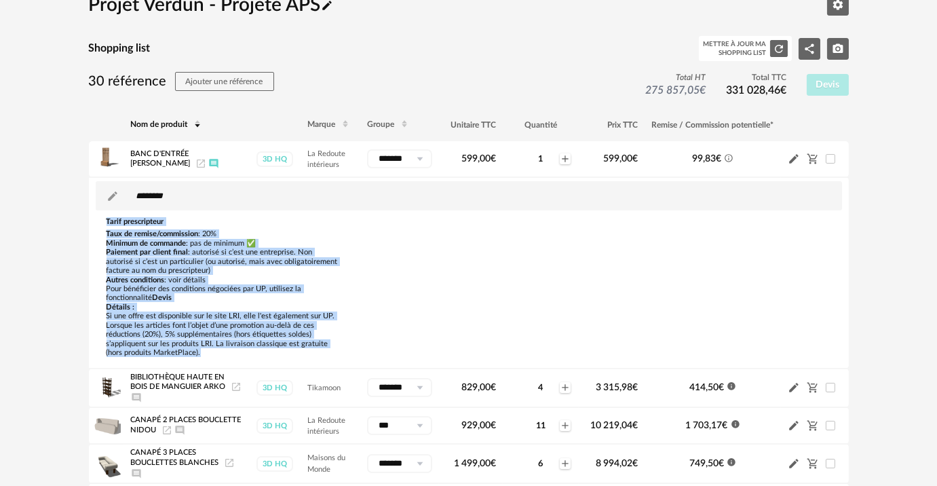
drag, startPoint x: 132, startPoint y: 239, endPoint x: 218, endPoint y: 351, distance: 142.2
click at [218, 351] on div "Tarif prescripteur Taux de remise/commission : 20% Minimum de commande : pas de…" at bounding box center [223, 287] width 246 height 140
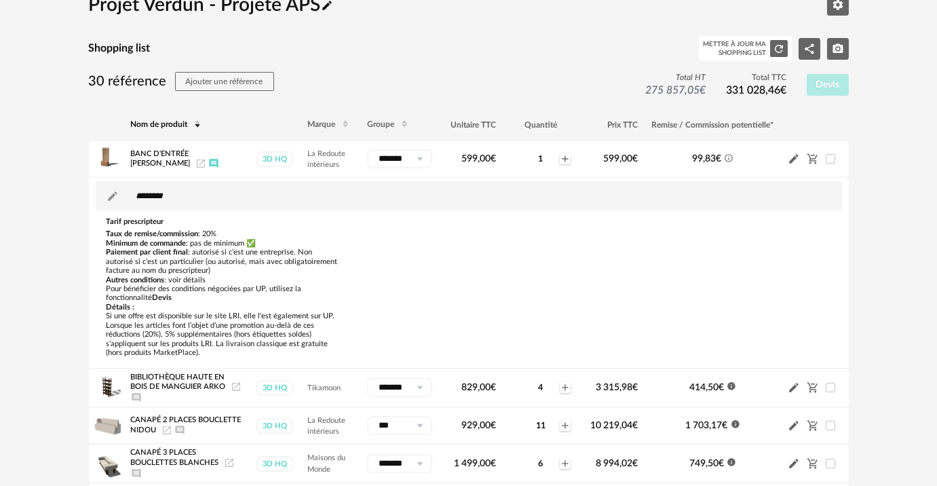
click at [138, 397] on icon "Ajouter un commentaire" at bounding box center [136, 397] width 9 height 9
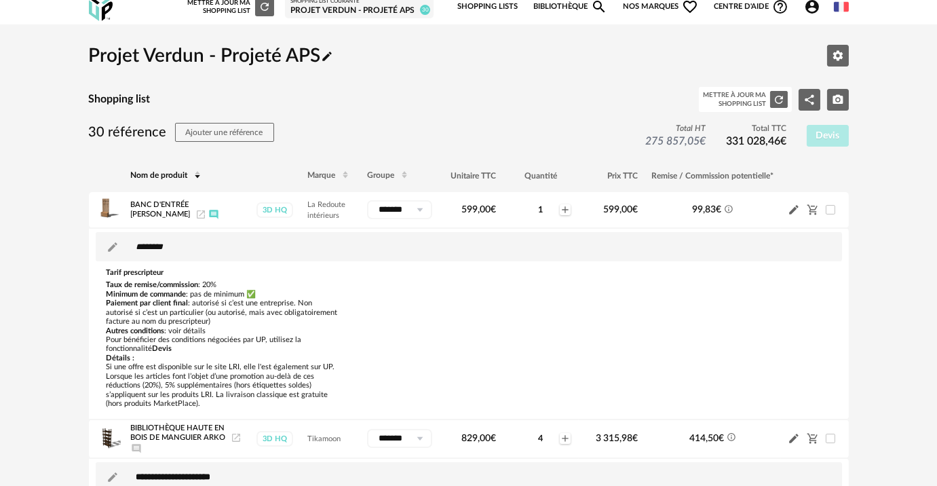
scroll to position [0, 0]
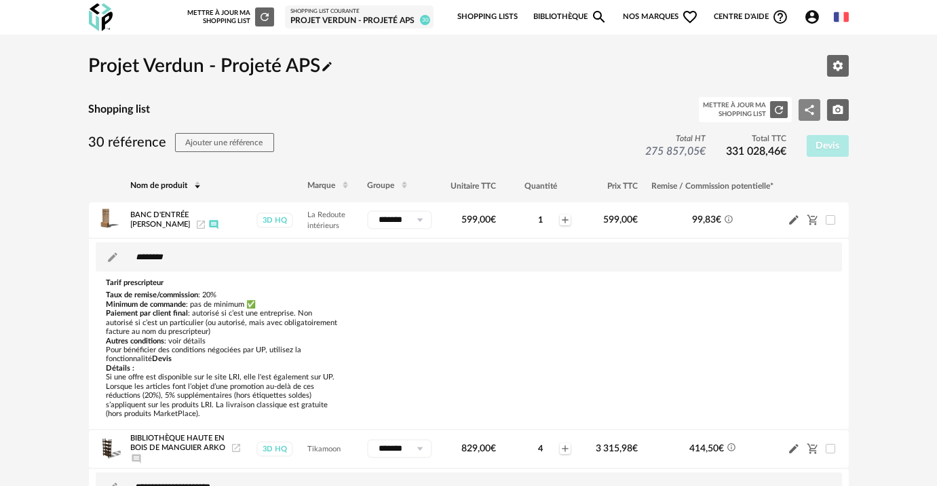
click at [810, 105] on icon "Share Variant icon" at bounding box center [809, 110] width 12 height 12
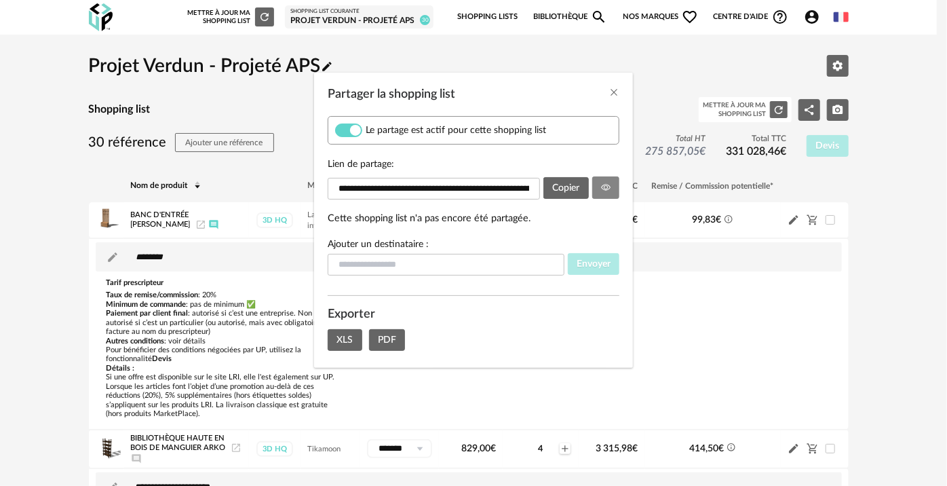
click at [616, 187] on button "Partager la shopping list" at bounding box center [606, 187] width 28 height 22
click at [619, 92] on icon "Close" at bounding box center [613, 92] width 11 height 11
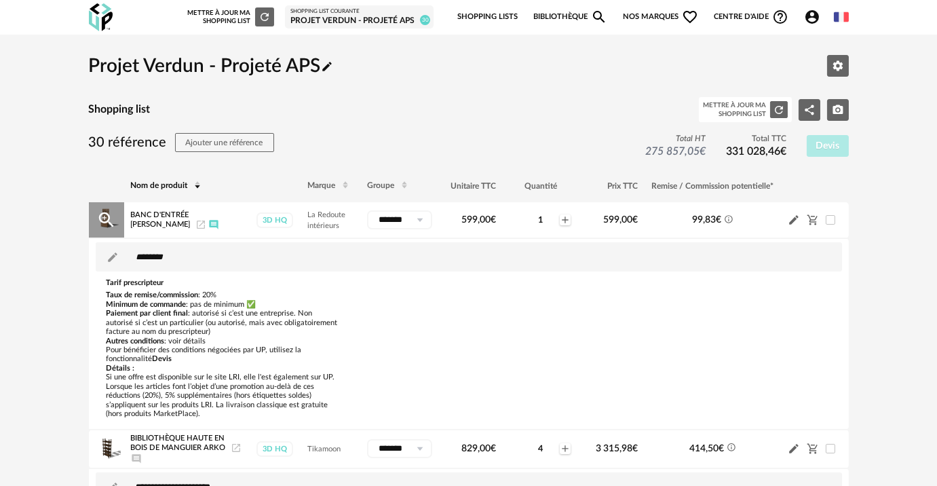
click at [835, 220] on div "Pencil icon Cart Minus icon" at bounding box center [814, 220] width 54 height 12
click at [833, 222] on span at bounding box center [829, 219] width 9 height 9
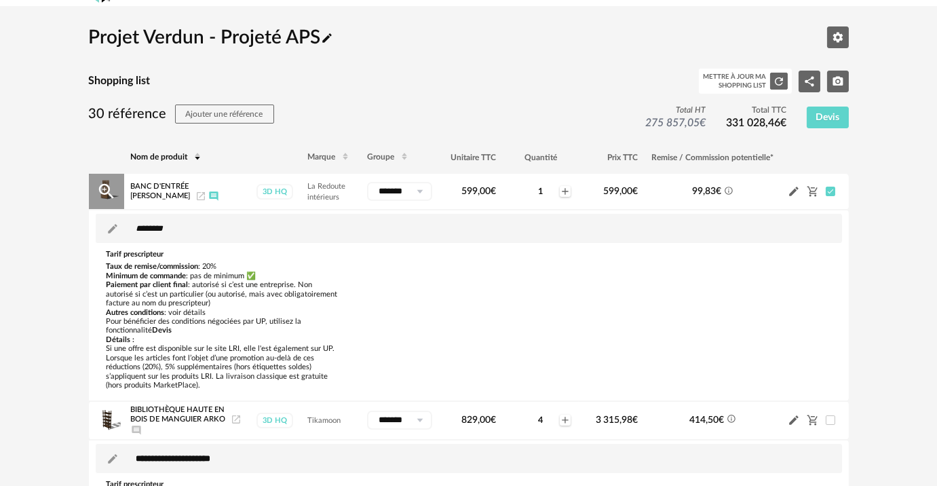
scroll to position [184, 0]
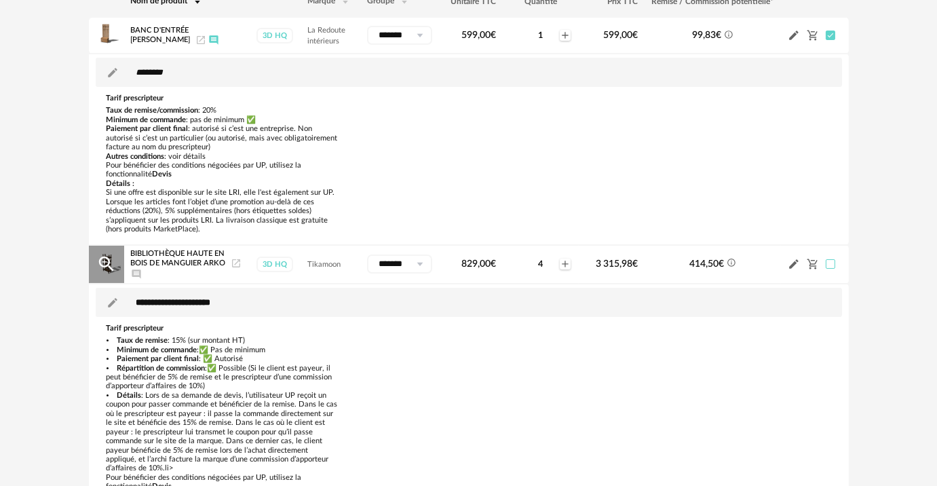
click at [826, 265] on span at bounding box center [829, 263] width 9 height 9
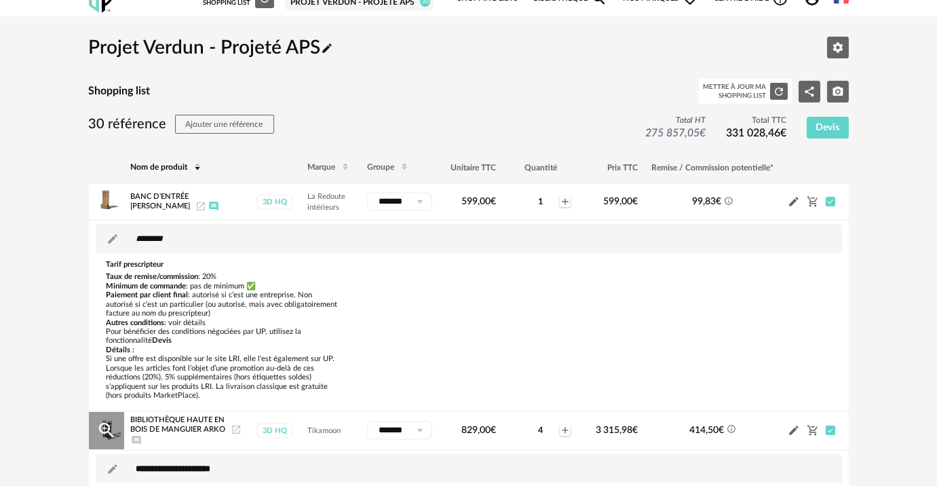
scroll to position [0, 0]
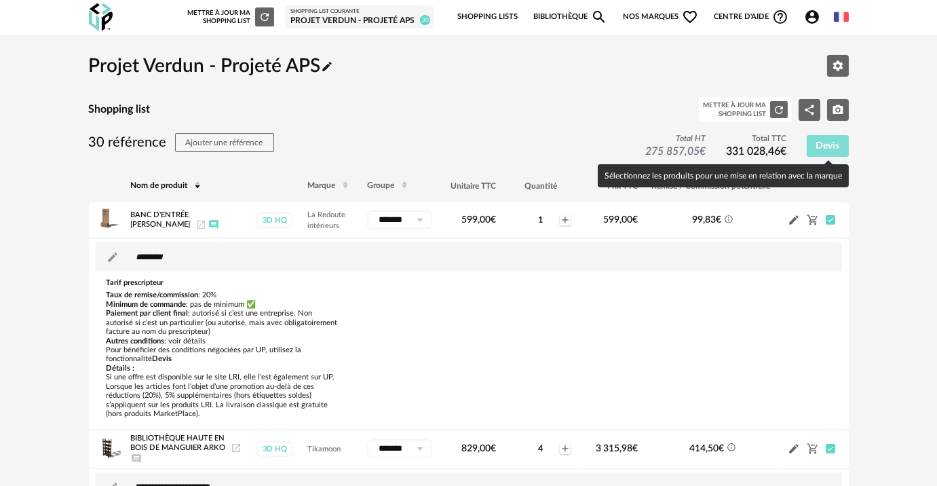
click at [830, 147] on span "Devis" at bounding box center [827, 145] width 24 height 9
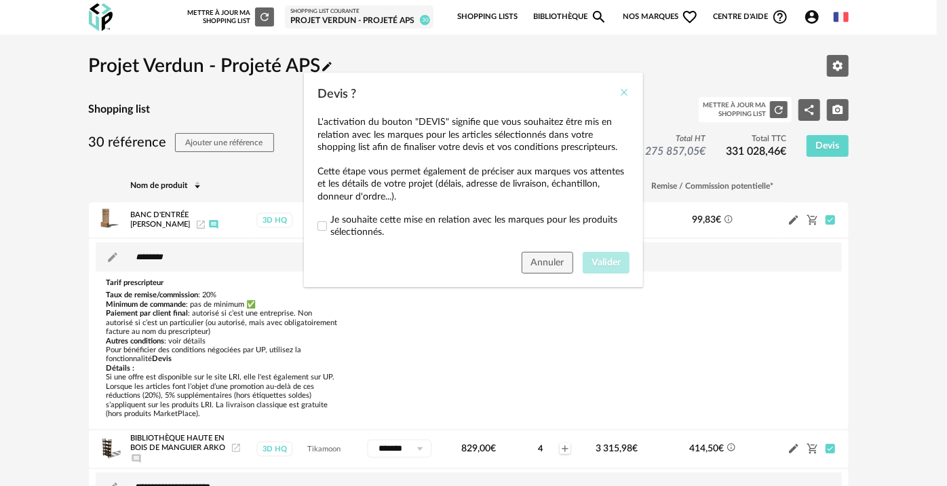
click at [627, 94] on icon "Close" at bounding box center [624, 92] width 11 height 11
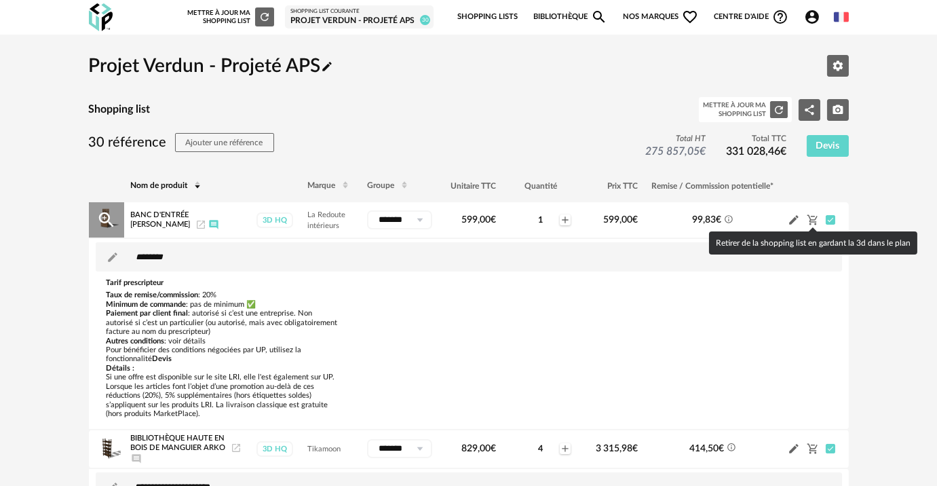
click at [812, 214] on icon "Cart Minus icon" at bounding box center [812, 220] width 12 height 12
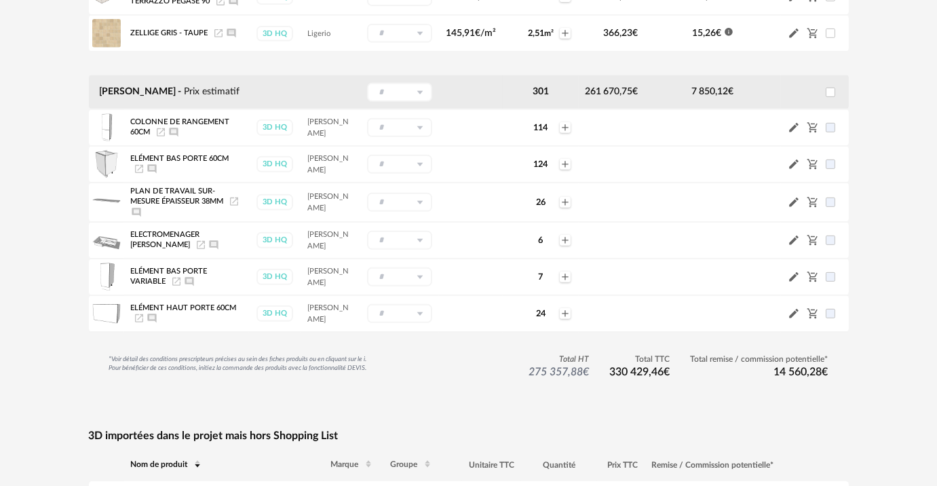
scroll to position [1330, 0]
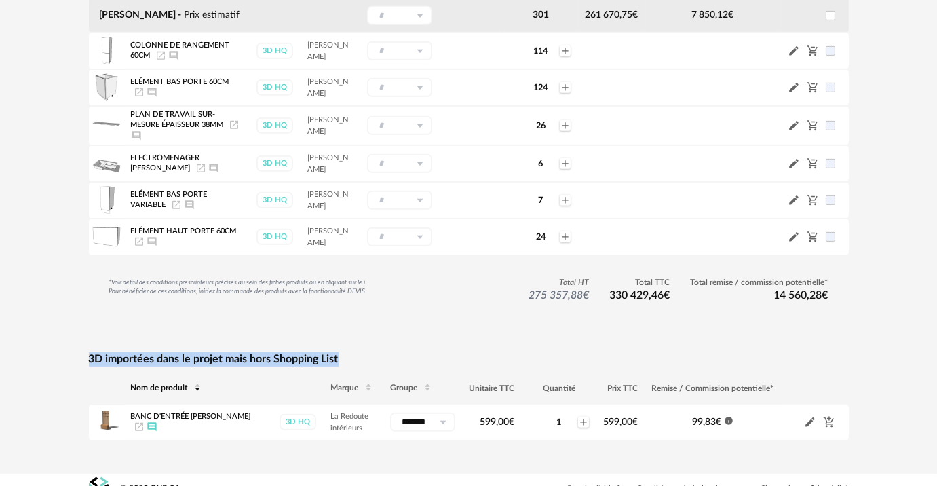
drag, startPoint x: 79, startPoint y: 338, endPoint x: 432, endPoint y: 331, distance: 353.4
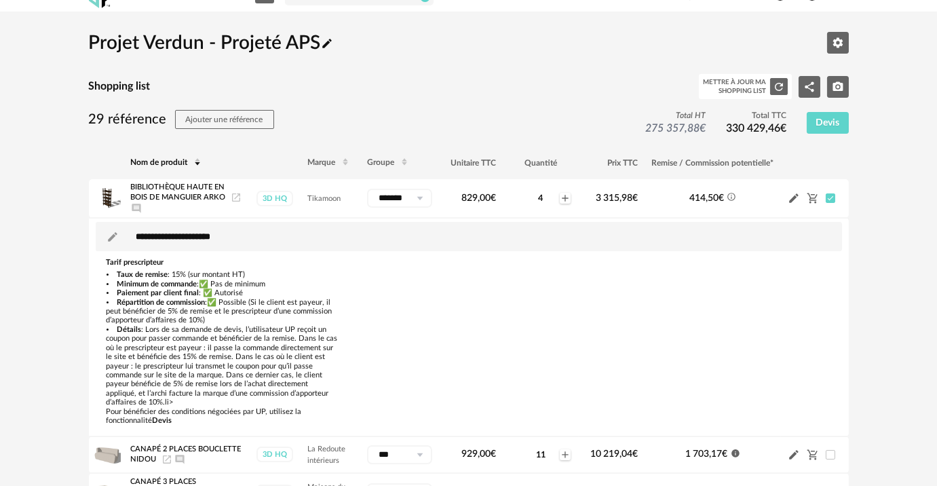
scroll to position [0, 0]
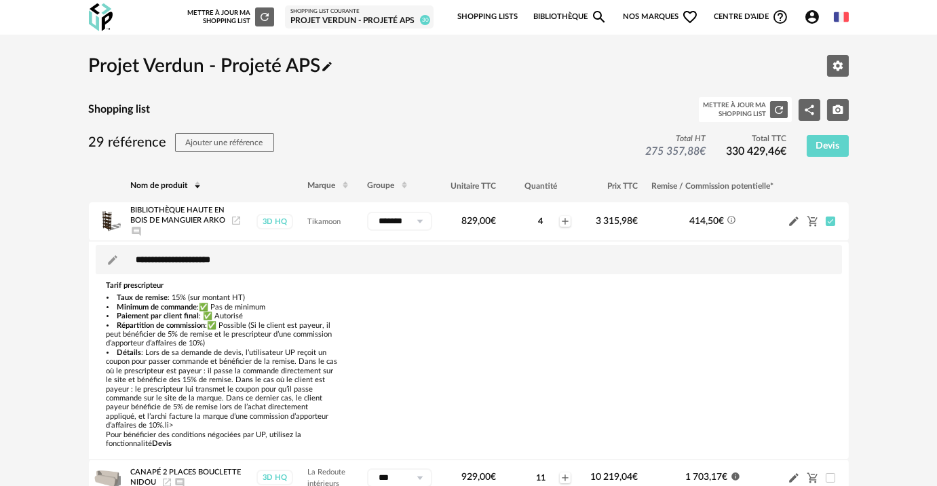
click at [812, 18] on icon "Account Circle icon" at bounding box center [812, 17] width 16 height 16
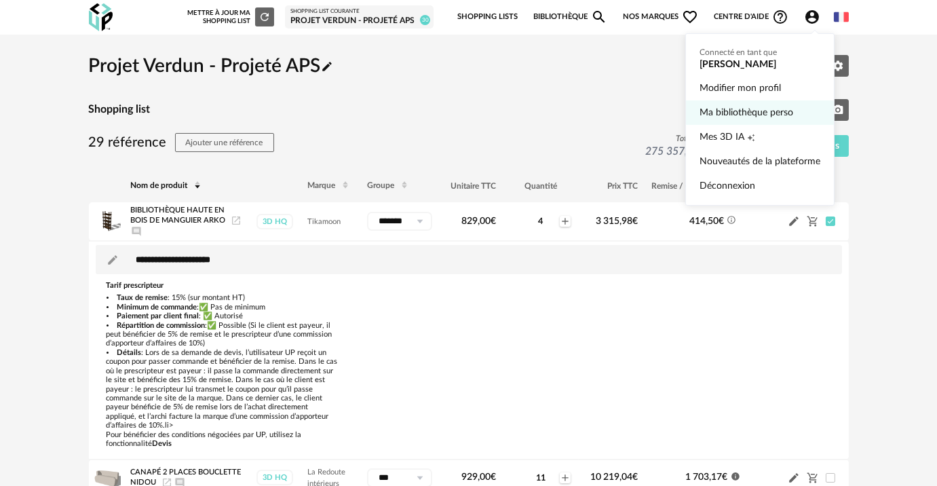
click at [731, 113] on link "Ma bibliothèque perso" at bounding box center [759, 112] width 121 height 24
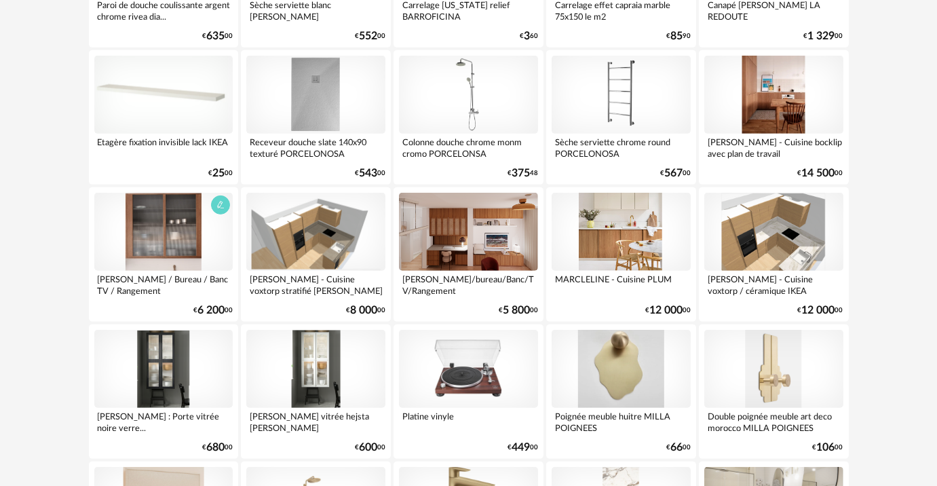
scroll to position [1479, 0]
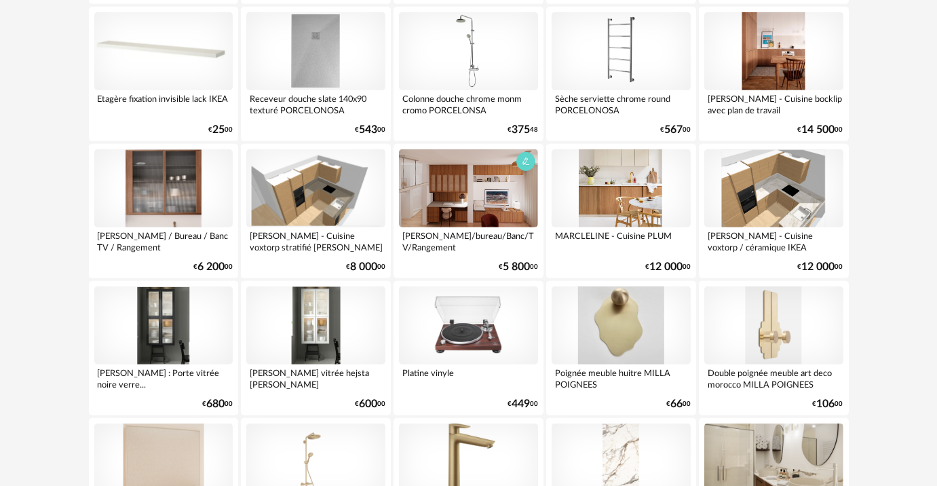
click at [469, 191] on div at bounding box center [468, 188] width 139 height 78
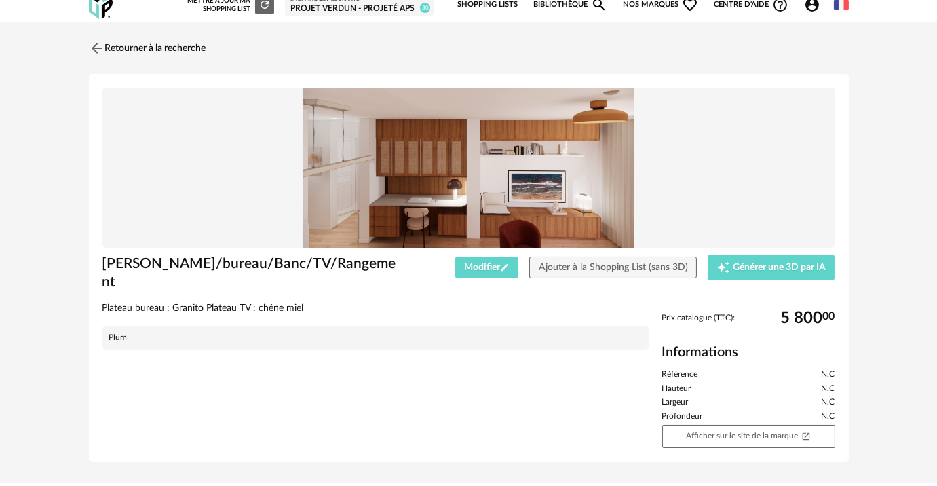
scroll to position [39, 0]
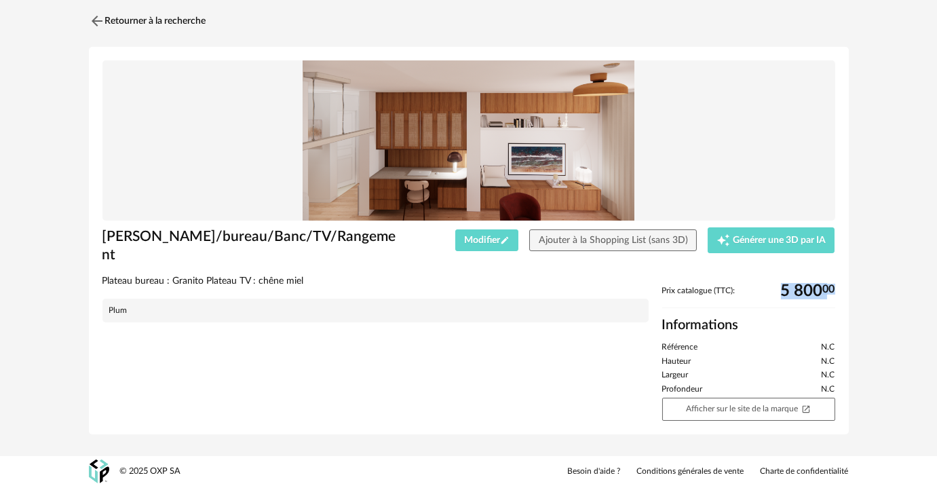
drag, startPoint x: 800, startPoint y: 289, endPoint x: 864, endPoint y: 294, distance: 64.0
click at [863, 294] on div "Retourner à la recherche [PERSON_NAME]/bureau/Banc/TV/Rangement Modifier Pencil…" at bounding box center [468, 225] width 937 height 461
